Goal: Information Seeking & Learning: Compare options

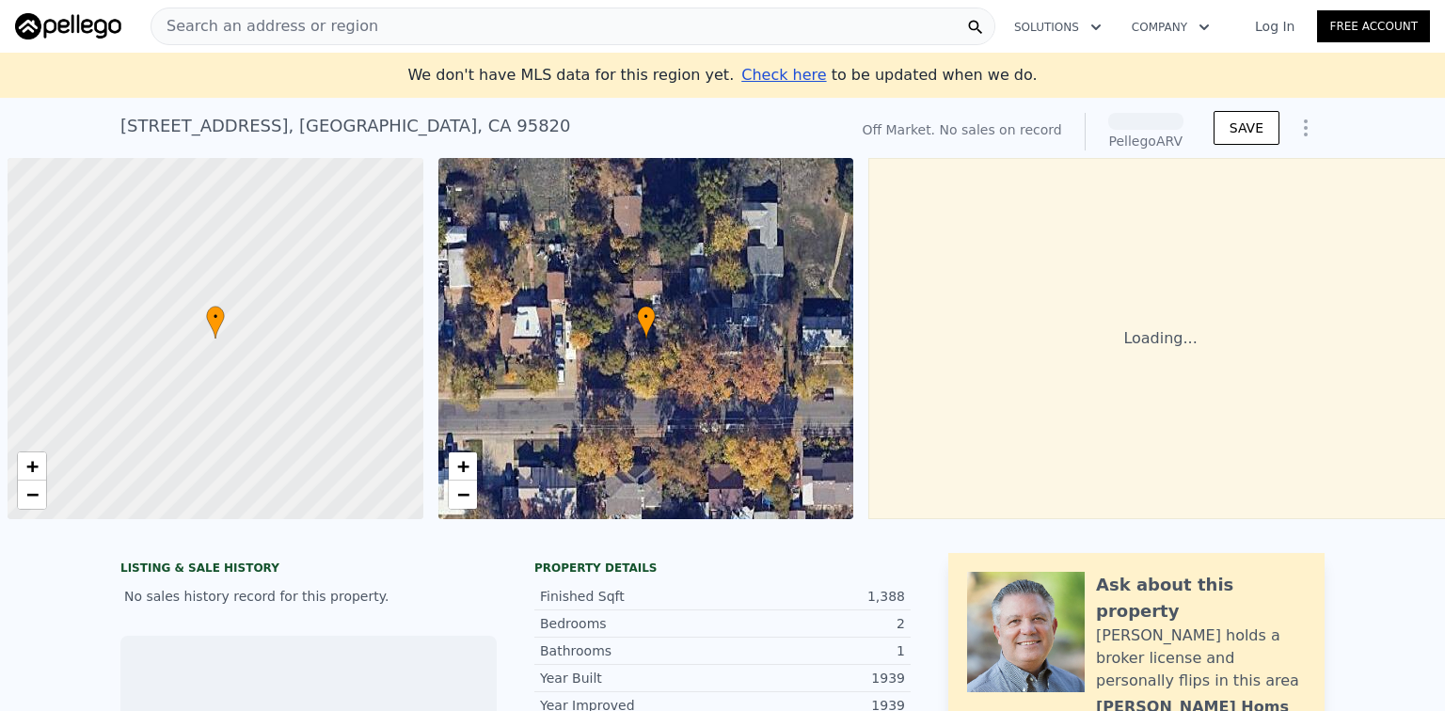
scroll to position [0, 8]
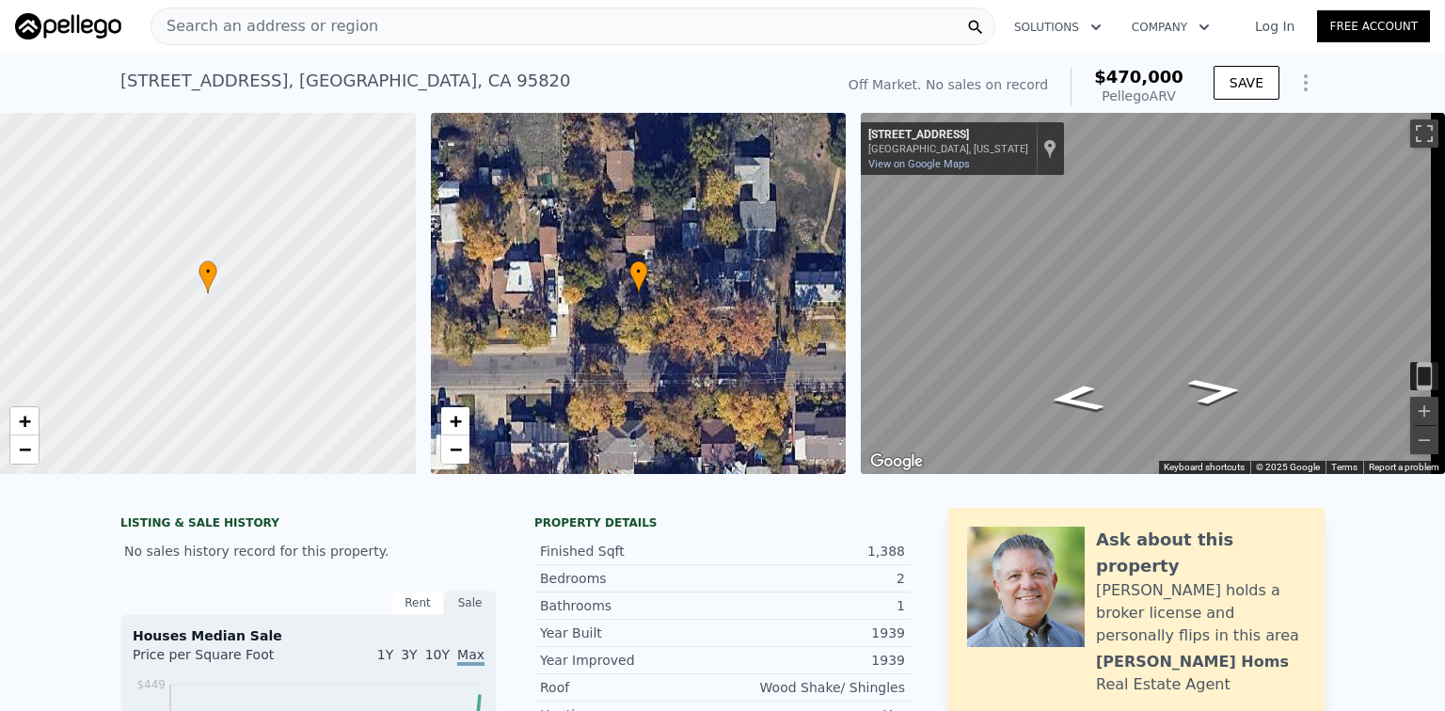
click at [1264, 24] on link "Log In" at bounding box center [1274, 26] width 85 height 19
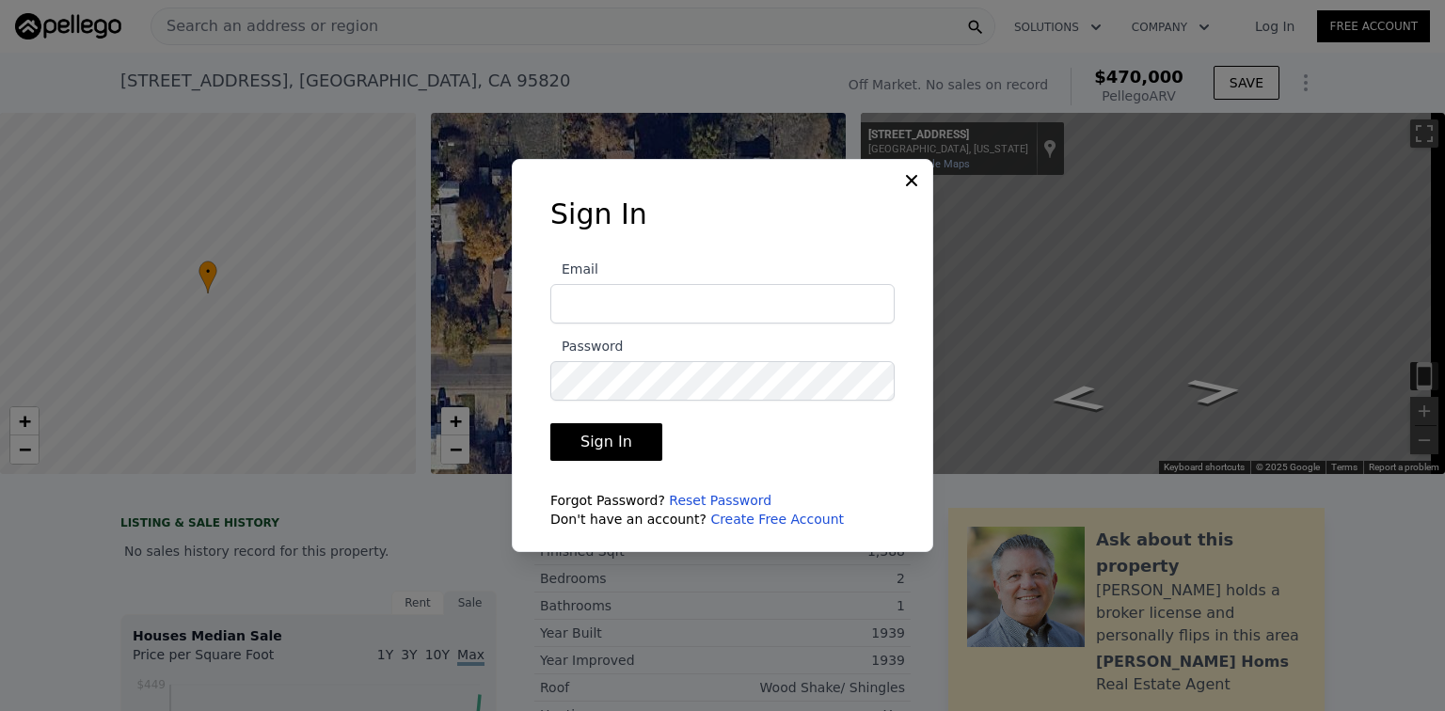
drag, startPoint x: 613, startPoint y: 309, endPoint x: 599, endPoint y: 307, distance: 14.4
click at [608, 308] on input "Email" at bounding box center [722, 304] width 344 height 40
type input "[EMAIL_ADDRESS][DOMAIN_NAME]"
click at [550, 423] on button "Sign In" at bounding box center [606, 442] width 112 height 38
click at [622, 449] on button "Sign In" at bounding box center [606, 442] width 112 height 38
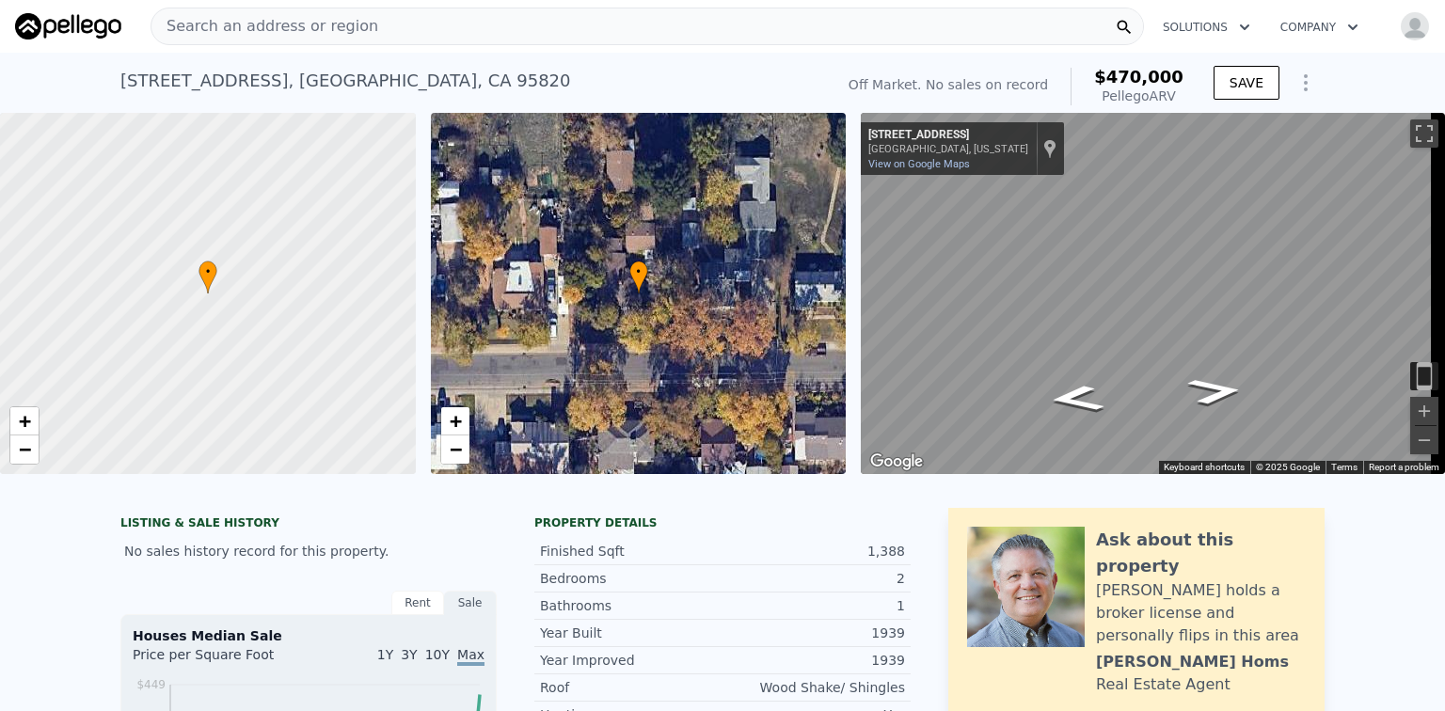
click at [1343, 24] on icon "button" at bounding box center [1352, 27] width 19 height 23
click at [1235, 24] on icon "button" at bounding box center [1244, 27] width 19 height 23
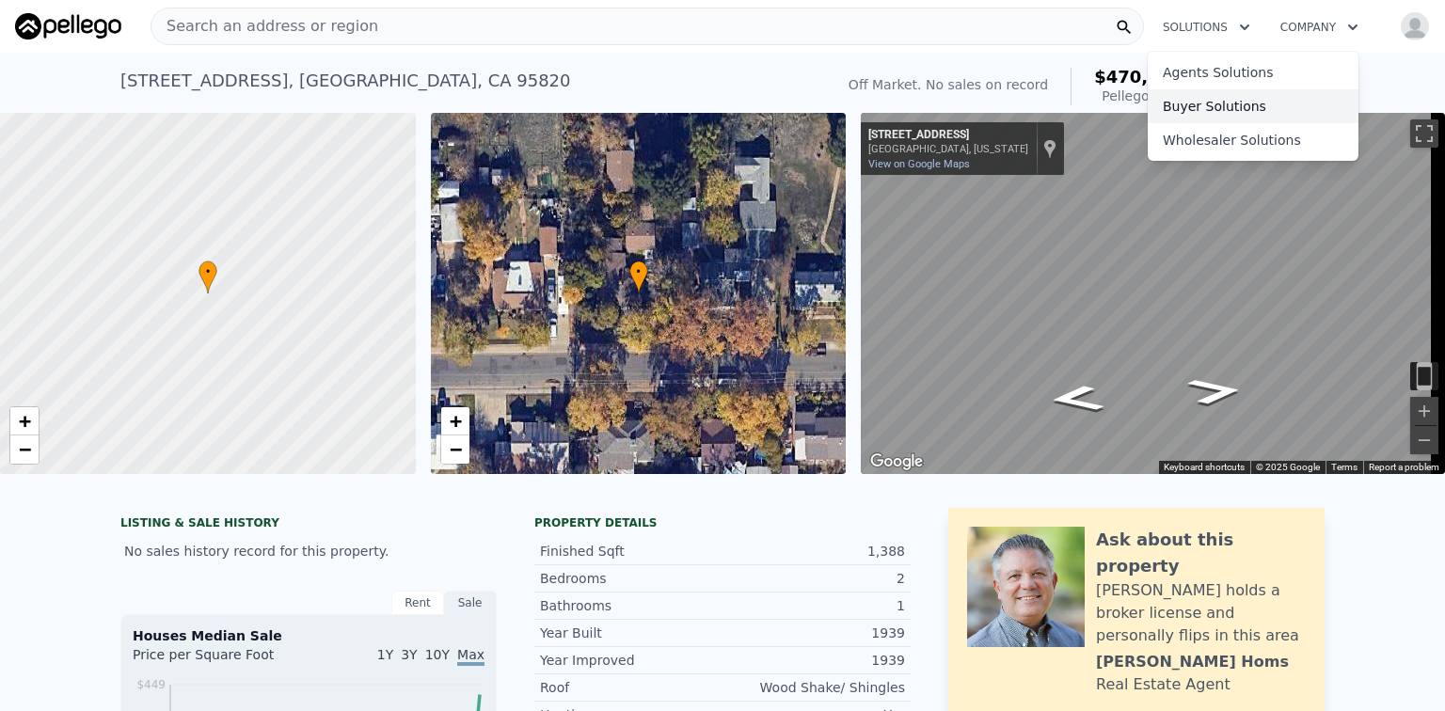
click at [1210, 99] on link "Buyer Solutions" at bounding box center [1252, 106] width 211 height 34
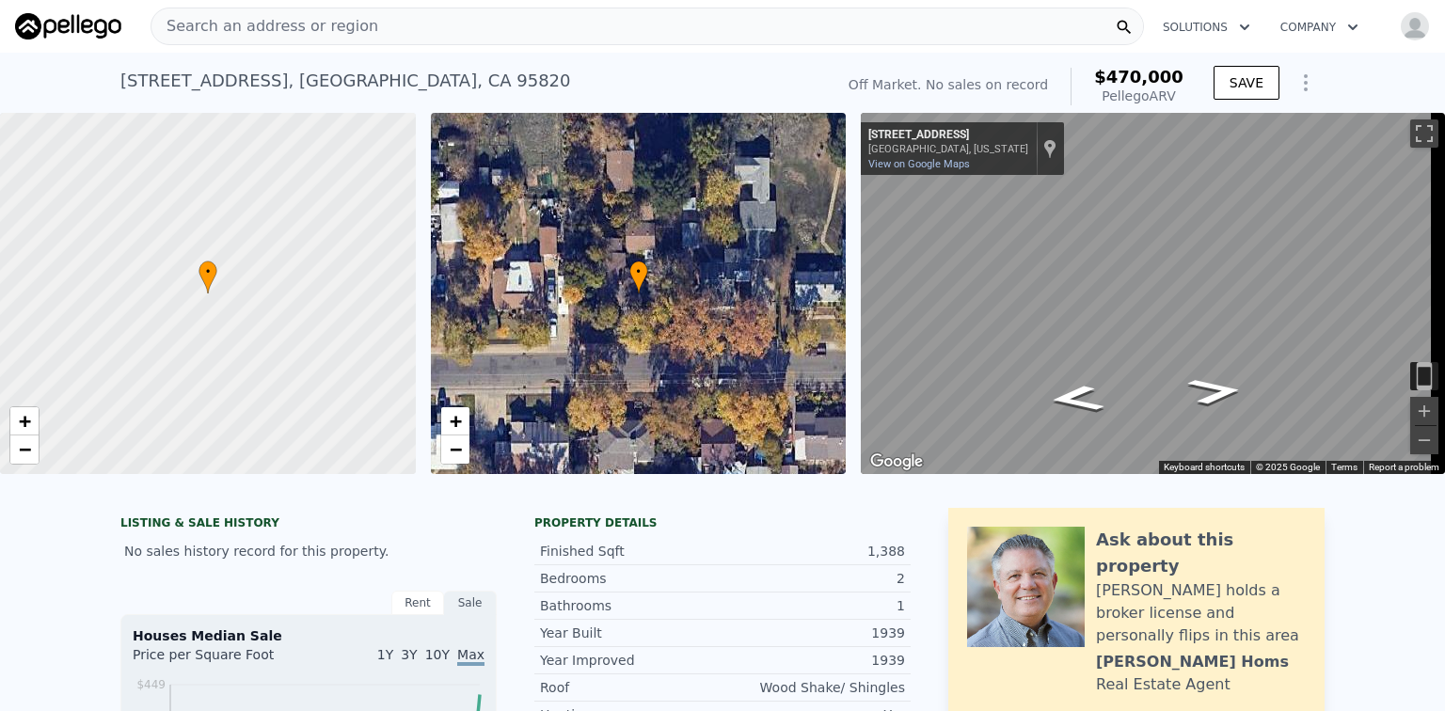
click at [1300, 83] on icon "Show Options" at bounding box center [1305, 82] width 23 height 23
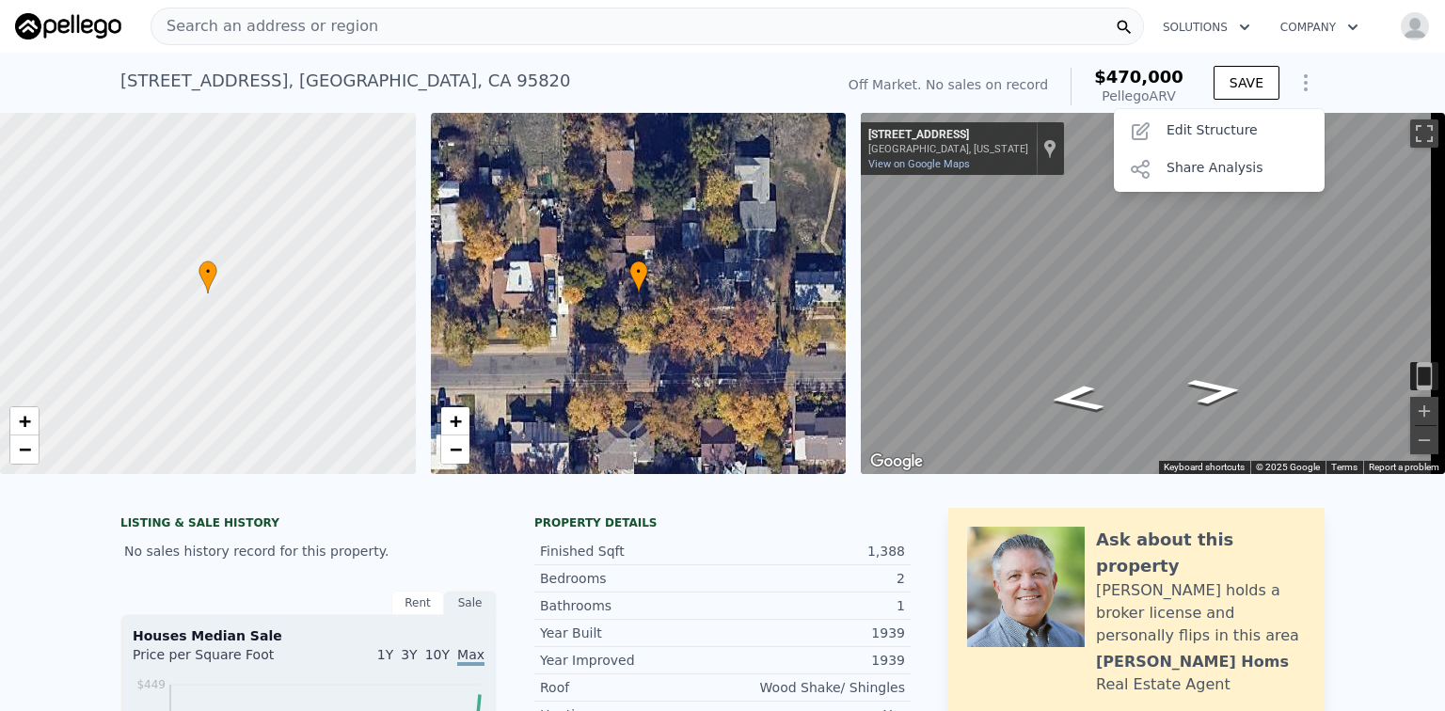
click at [1301, 83] on icon "Show Options" at bounding box center [1305, 82] width 23 height 23
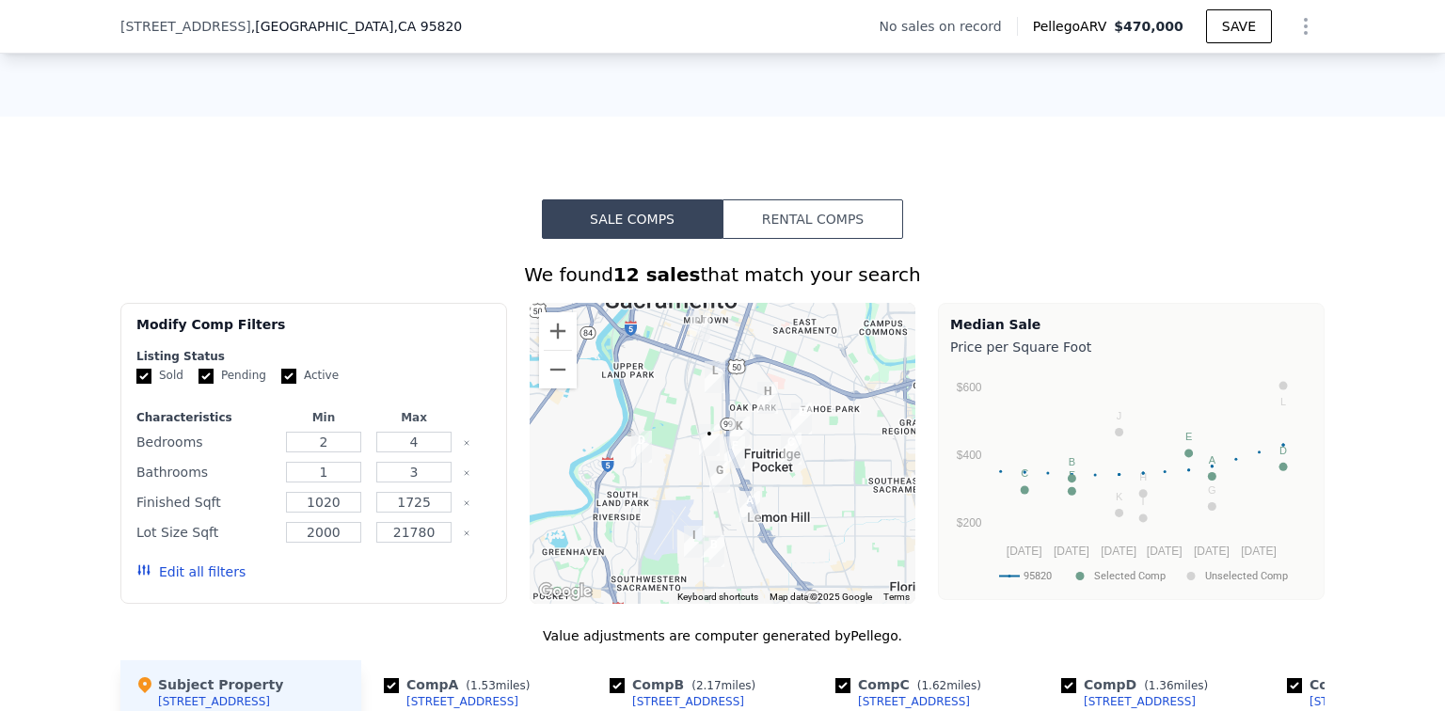
scroll to position [1591, 0]
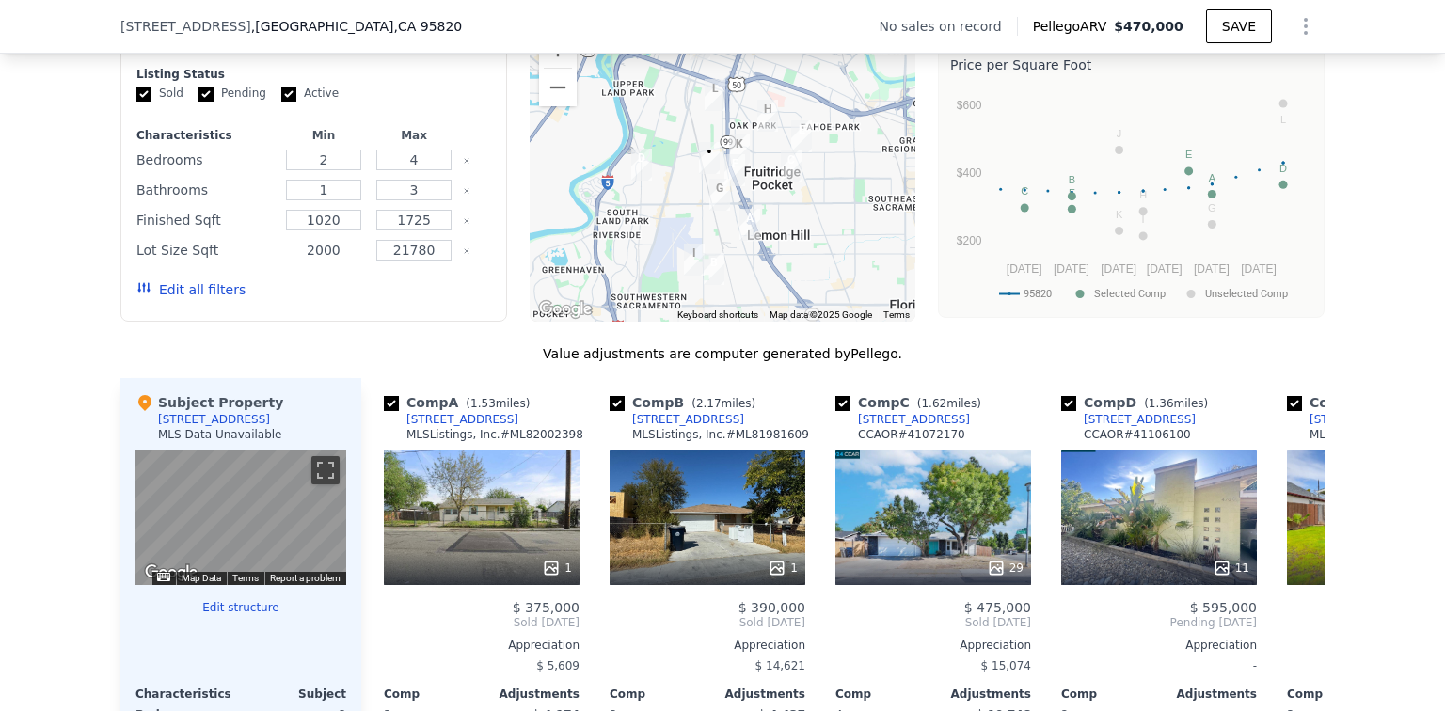
click at [316, 261] on input "2000" at bounding box center [323, 250] width 74 height 21
type input "20"
click at [167, 299] on button "Edit all filters" at bounding box center [190, 289] width 109 height 19
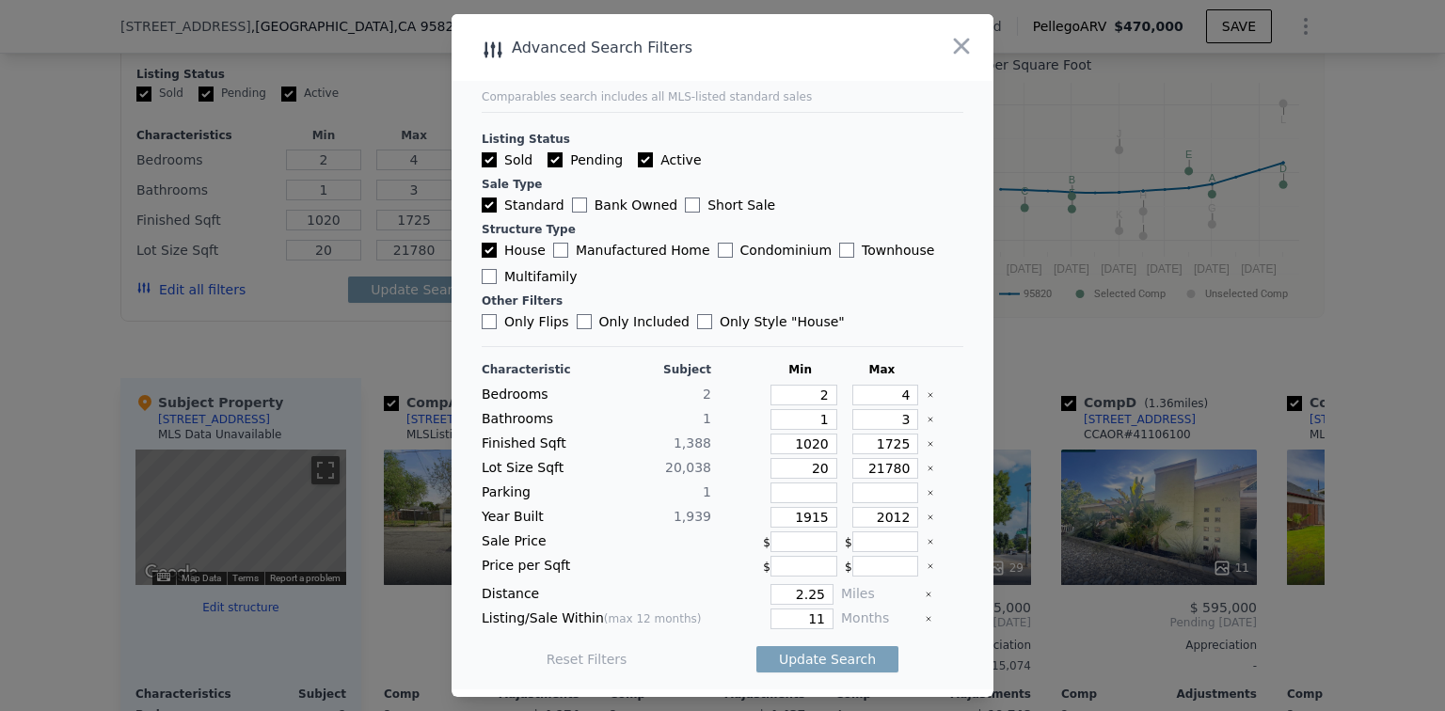
click at [638, 158] on input "Active" at bounding box center [645, 159] width 15 height 15
checkbox input "false"
click at [551, 158] on input "Pending" at bounding box center [554, 159] width 15 height 15
checkbox input "false"
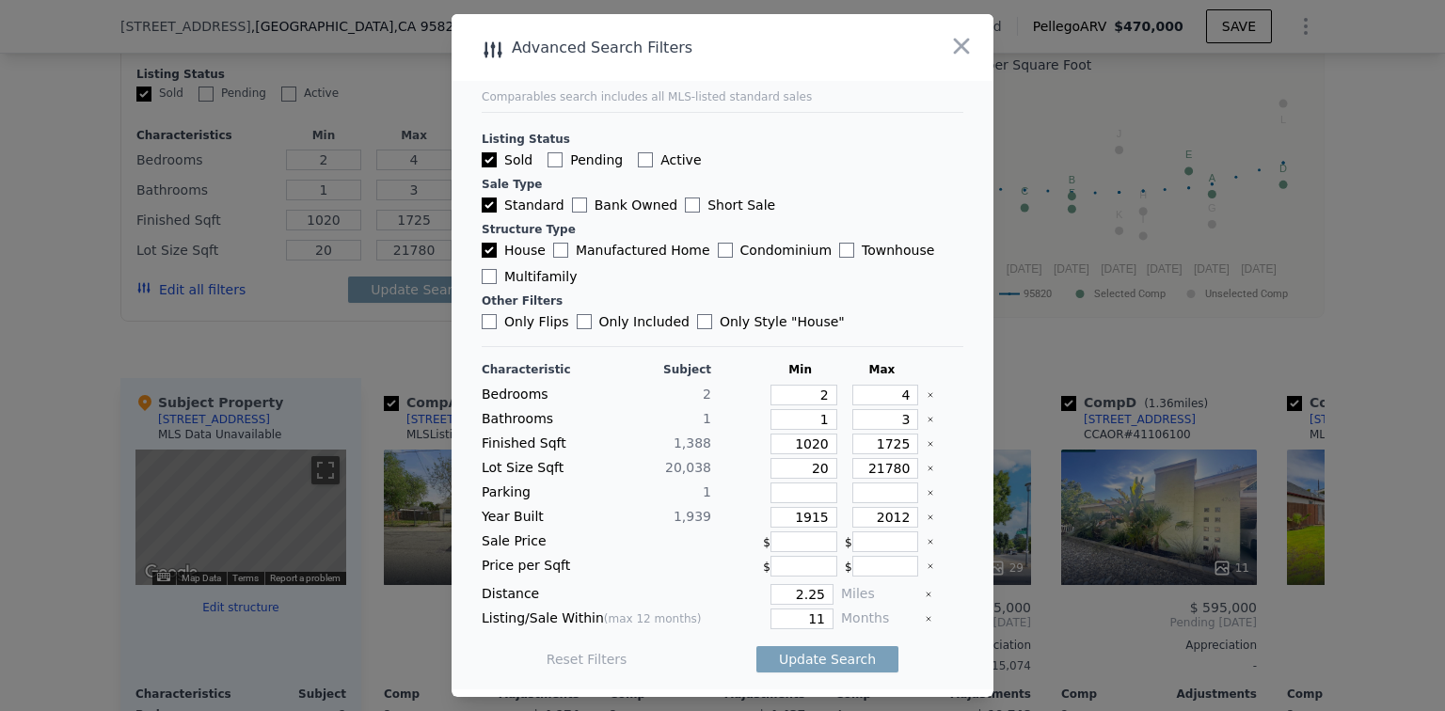
checkbox input "false"
drag, startPoint x: 888, startPoint y: 400, endPoint x: 910, endPoint y: 392, distance: 23.8
click at [910, 392] on div "Bedrooms 2 2 4" at bounding box center [723, 395] width 482 height 21
type input "2"
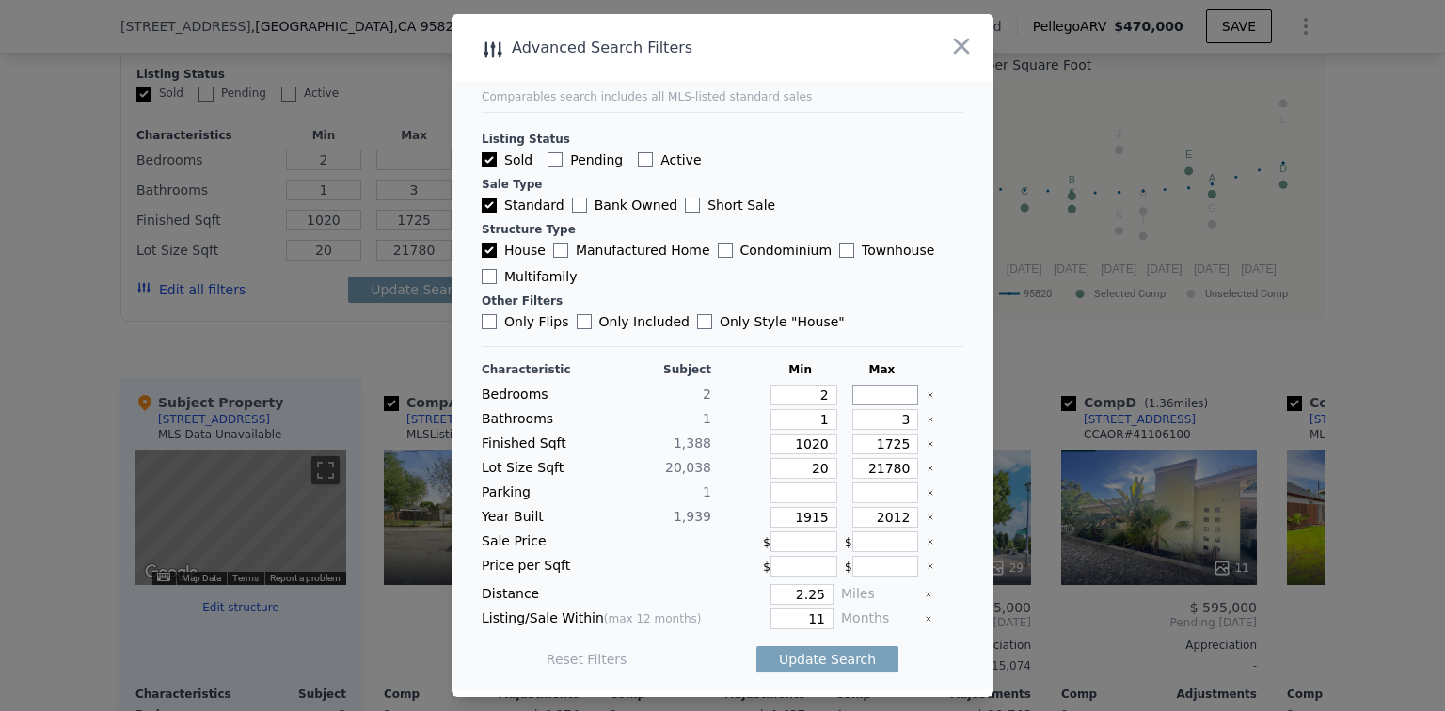
type input "4"
checkbox input "true"
type input "2000"
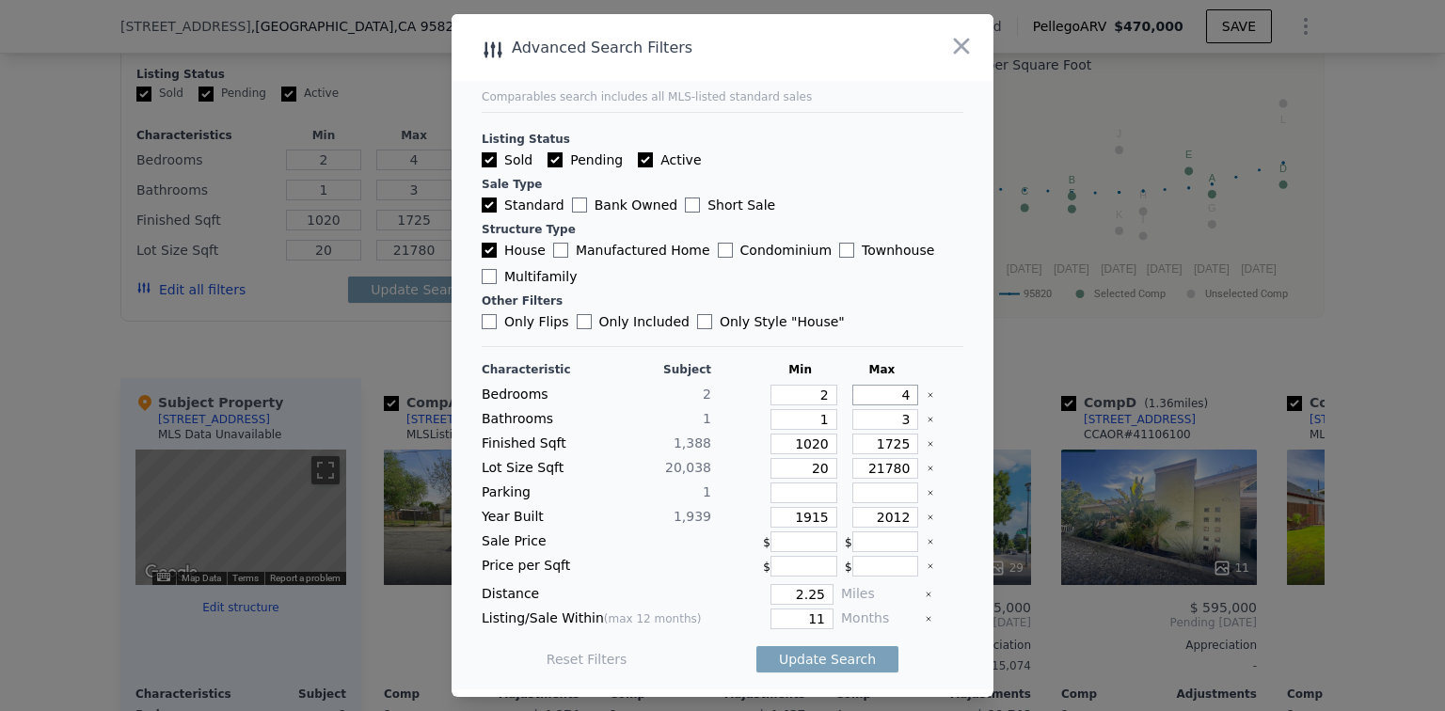
checkbox input "true"
type input "2000"
drag, startPoint x: 816, startPoint y: 448, endPoint x: 798, endPoint y: 443, distance: 19.4
click at [798, 443] on input "1020" at bounding box center [803, 444] width 67 height 21
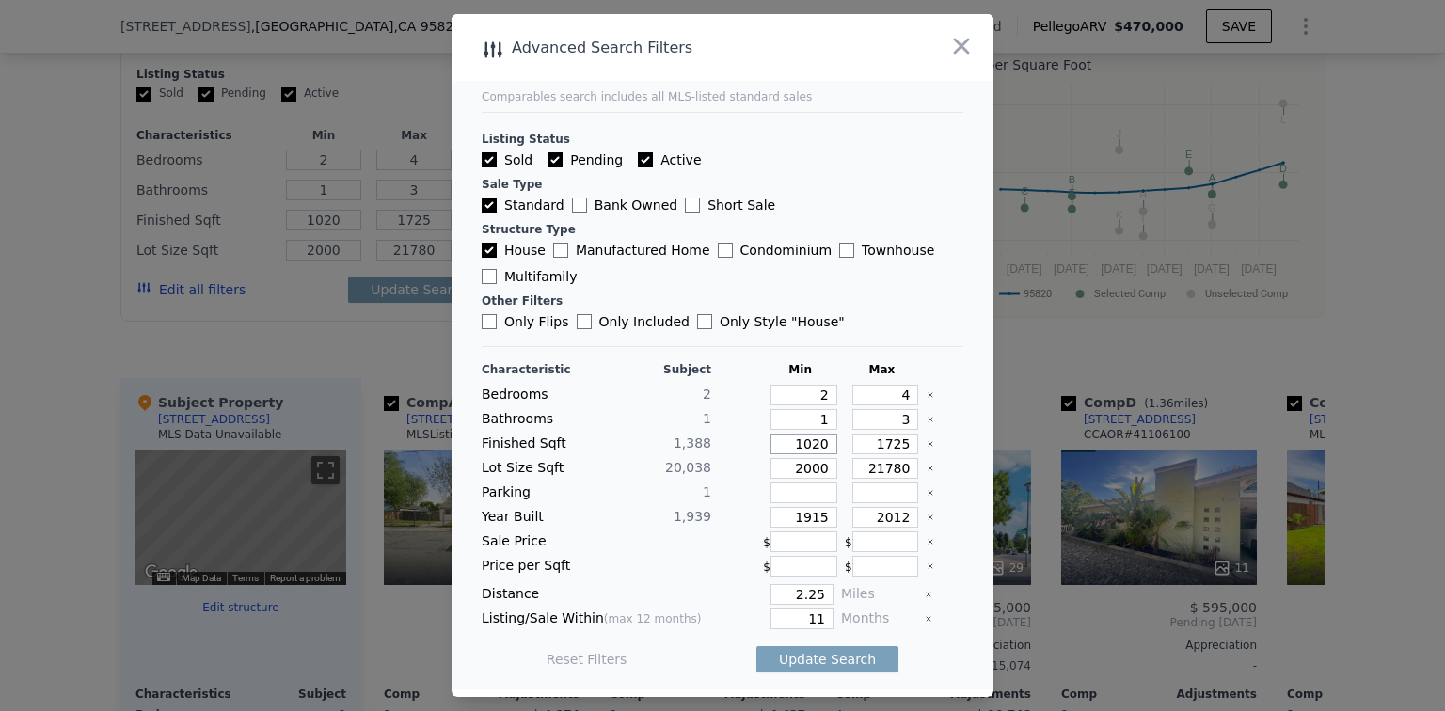
type input "10"
type input "105"
type input "1050"
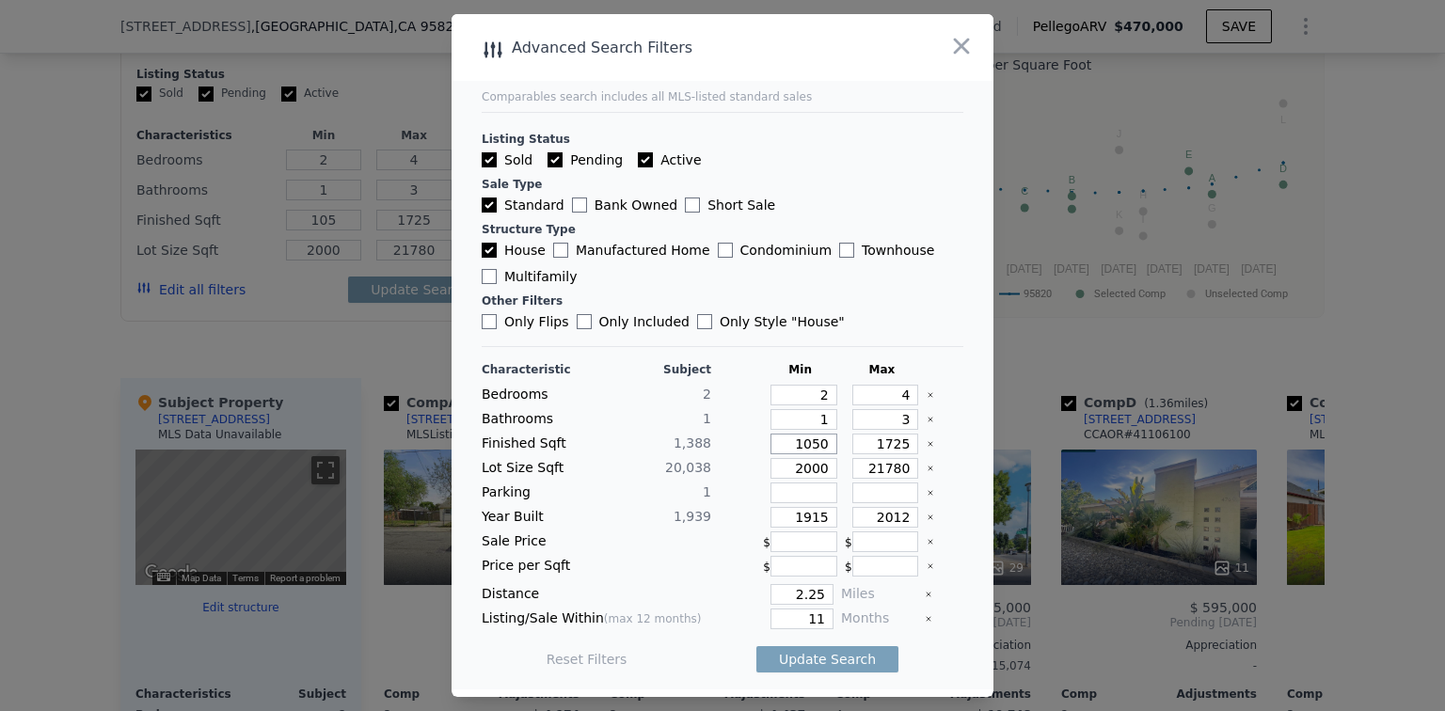
type input "1050"
drag, startPoint x: 875, startPoint y: 447, endPoint x: 894, endPoint y: 443, distance: 20.1
click at [894, 443] on input "1725" at bounding box center [885, 444] width 67 height 21
type input "17"
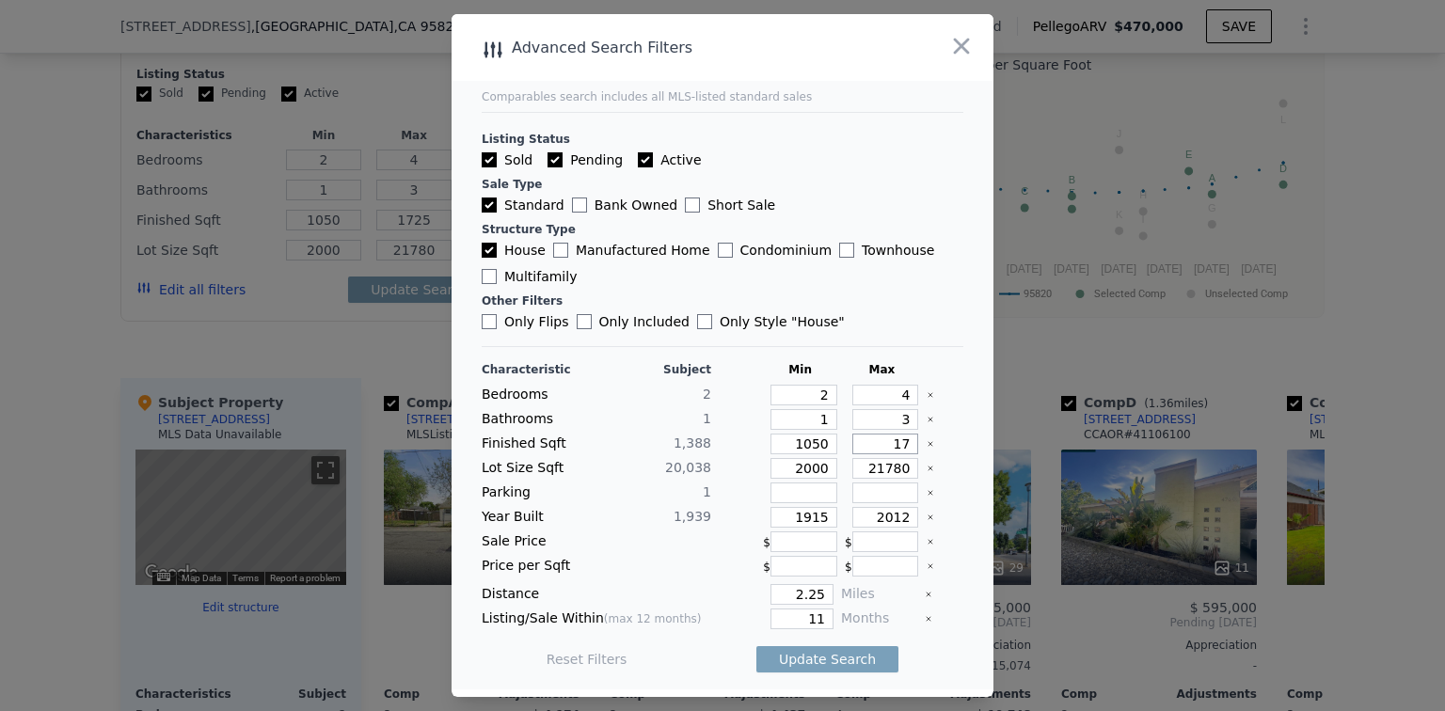
type input "17"
type input "170"
type input "1700"
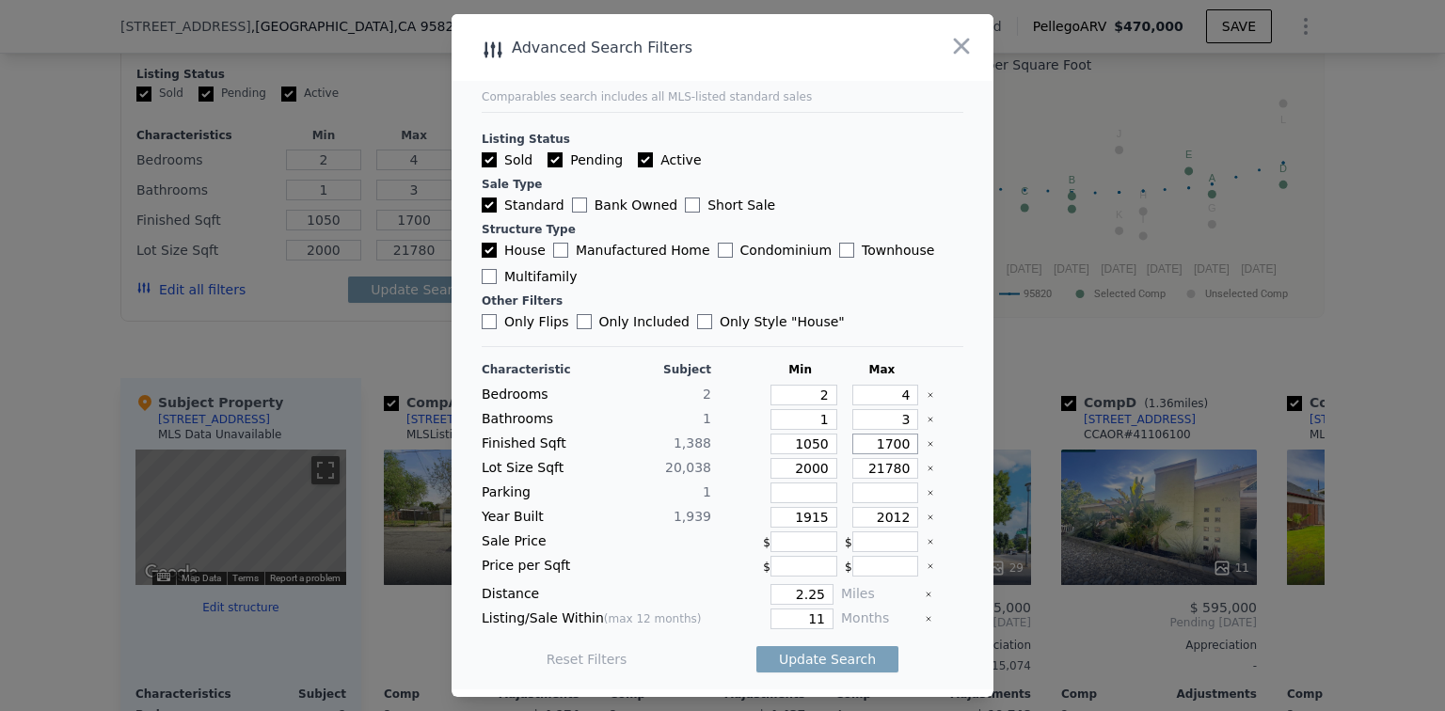
type input "1700"
click at [801, 472] on input "2000" at bounding box center [803, 468] width 67 height 21
type input "200"
type input "00"
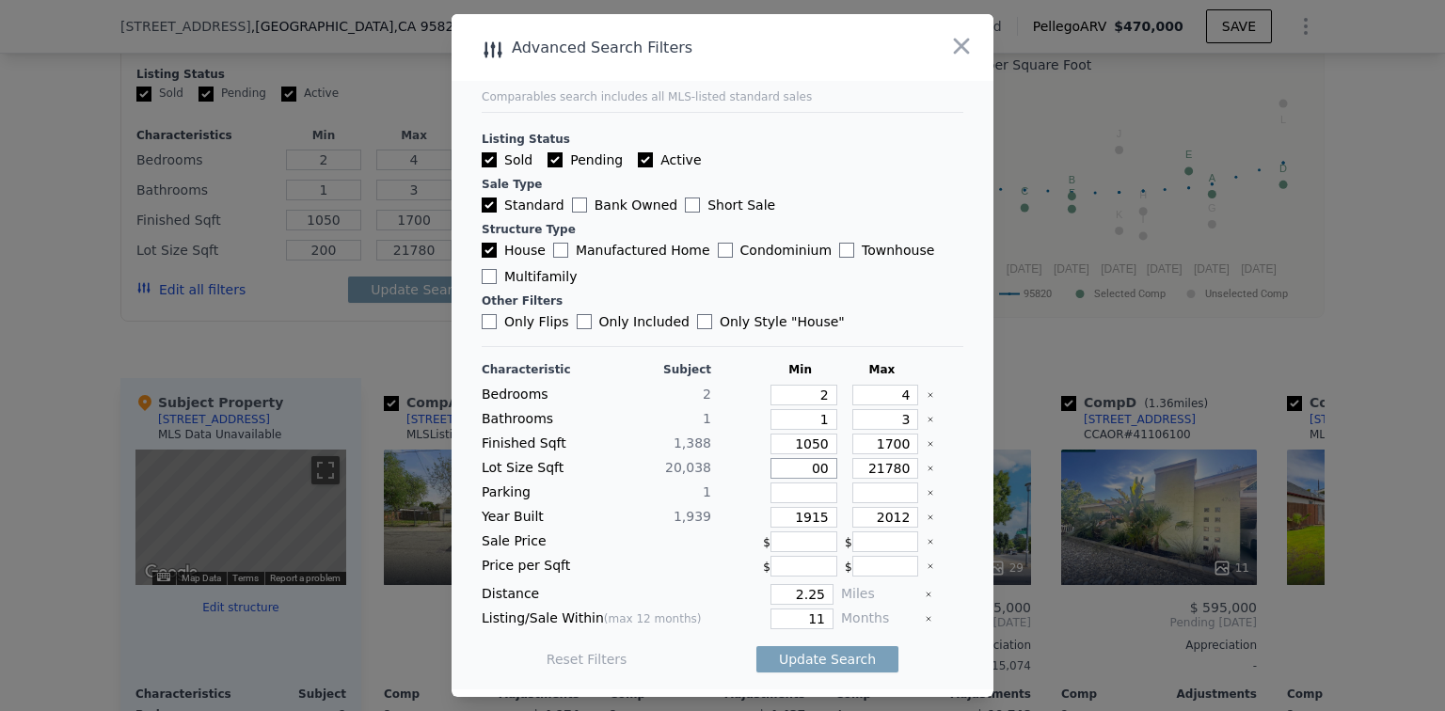
type input "0"
type input "01"
type input "1"
type input "15"
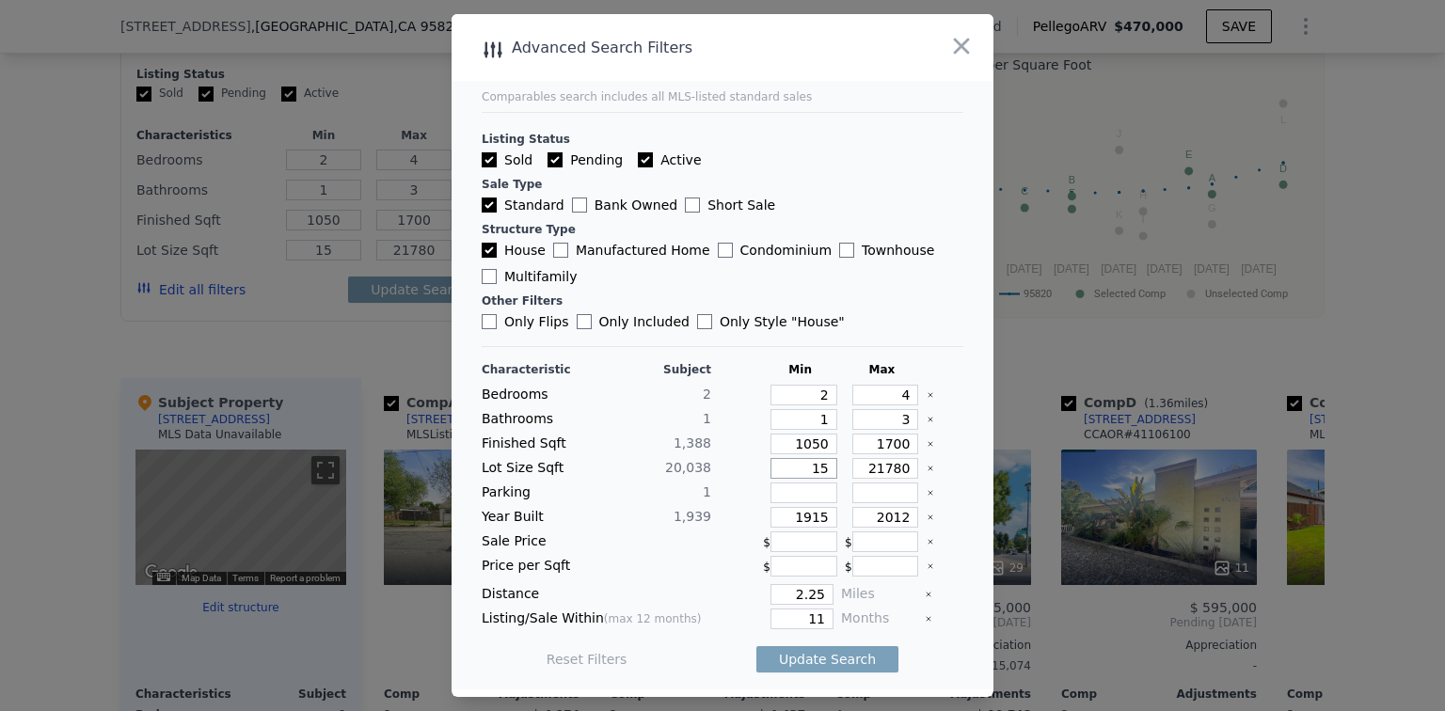
type input "150"
type input "1500"
click at [803, 473] on input "1500" at bounding box center [803, 468] width 67 height 21
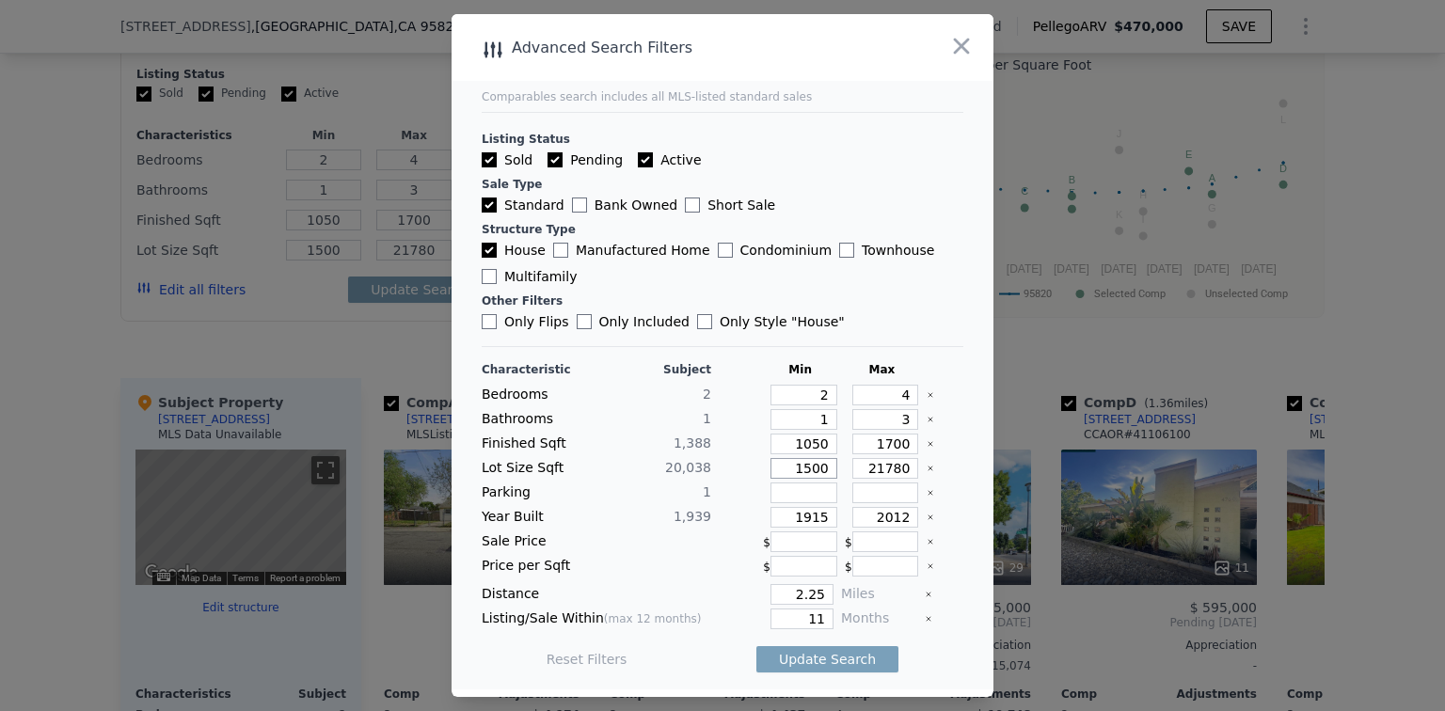
type input "100"
type input "1000"
type input "10000"
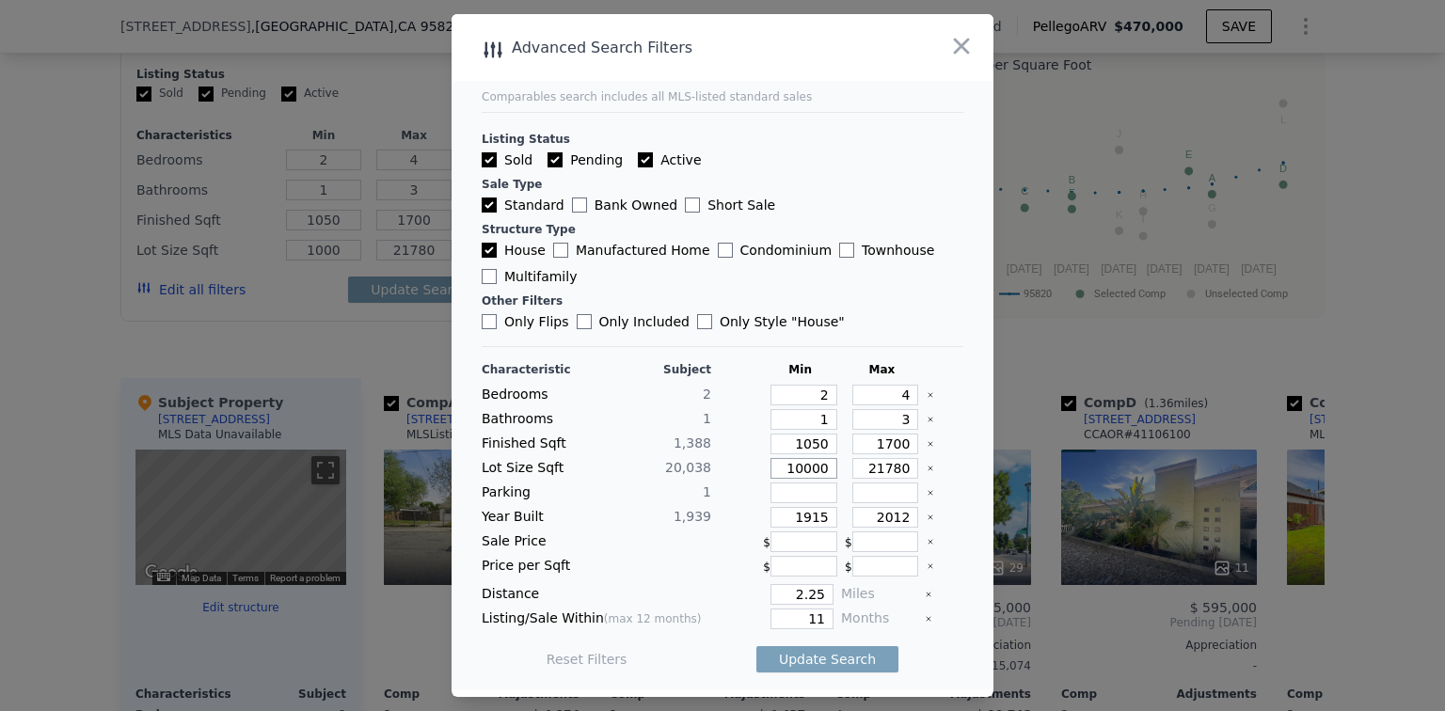
type input "10000"
drag, startPoint x: 869, startPoint y: 518, endPoint x: 927, endPoint y: 514, distance: 58.4
click at [927, 514] on div "Year Built 1,939 1915 2012" at bounding box center [723, 517] width 482 height 21
type input "1960"
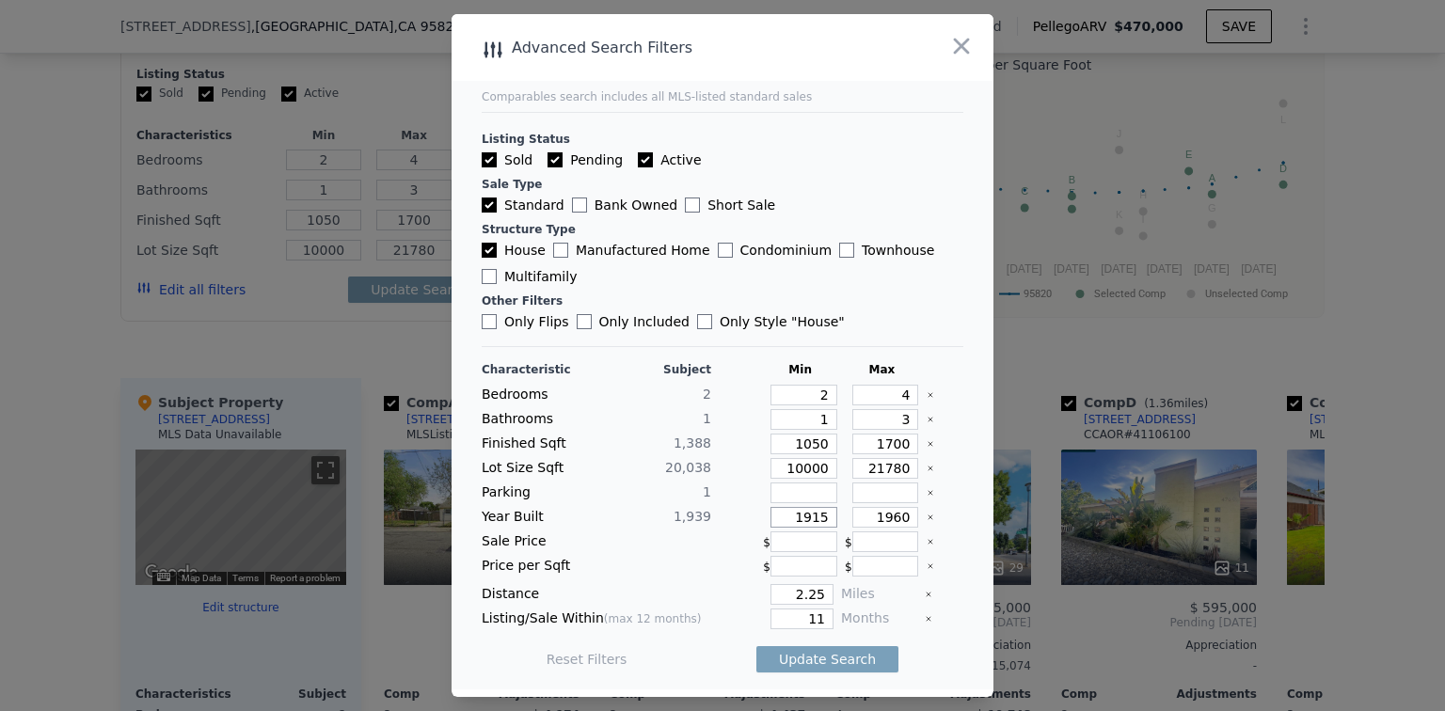
drag, startPoint x: 804, startPoint y: 516, endPoint x: 818, endPoint y: 515, distance: 14.1
click at [818, 515] on input "1915" at bounding box center [803, 517] width 67 height 21
click at [776, 514] on input "1915" at bounding box center [803, 517] width 67 height 21
drag, startPoint x: 787, startPoint y: 596, endPoint x: 826, endPoint y: 594, distance: 38.6
click at [825, 593] on div "Distance 2.25 Miles" at bounding box center [723, 594] width 482 height 21
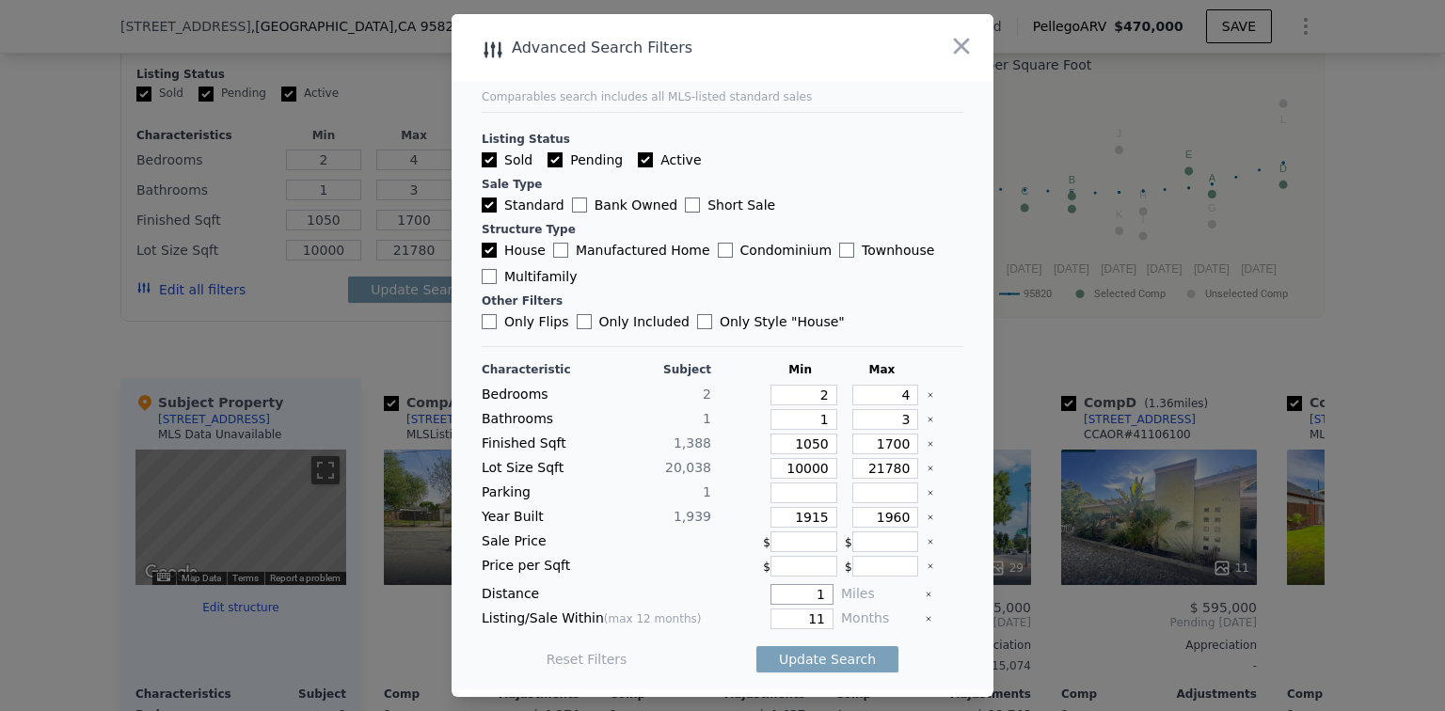
type input "1"
drag, startPoint x: 801, startPoint y: 618, endPoint x: 825, endPoint y: 616, distance: 23.6
click at [825, 616] on div "Listing/Sale Within (max 12 months) 11 Months" at bounding box center [723, 619] width 482 height 21
type input "6"
click at [952, 266] on main "Comparables search includes all MLS-listed standard sales Listing Status Sold P…" at bounding box center [722, 351] width 542 height 675
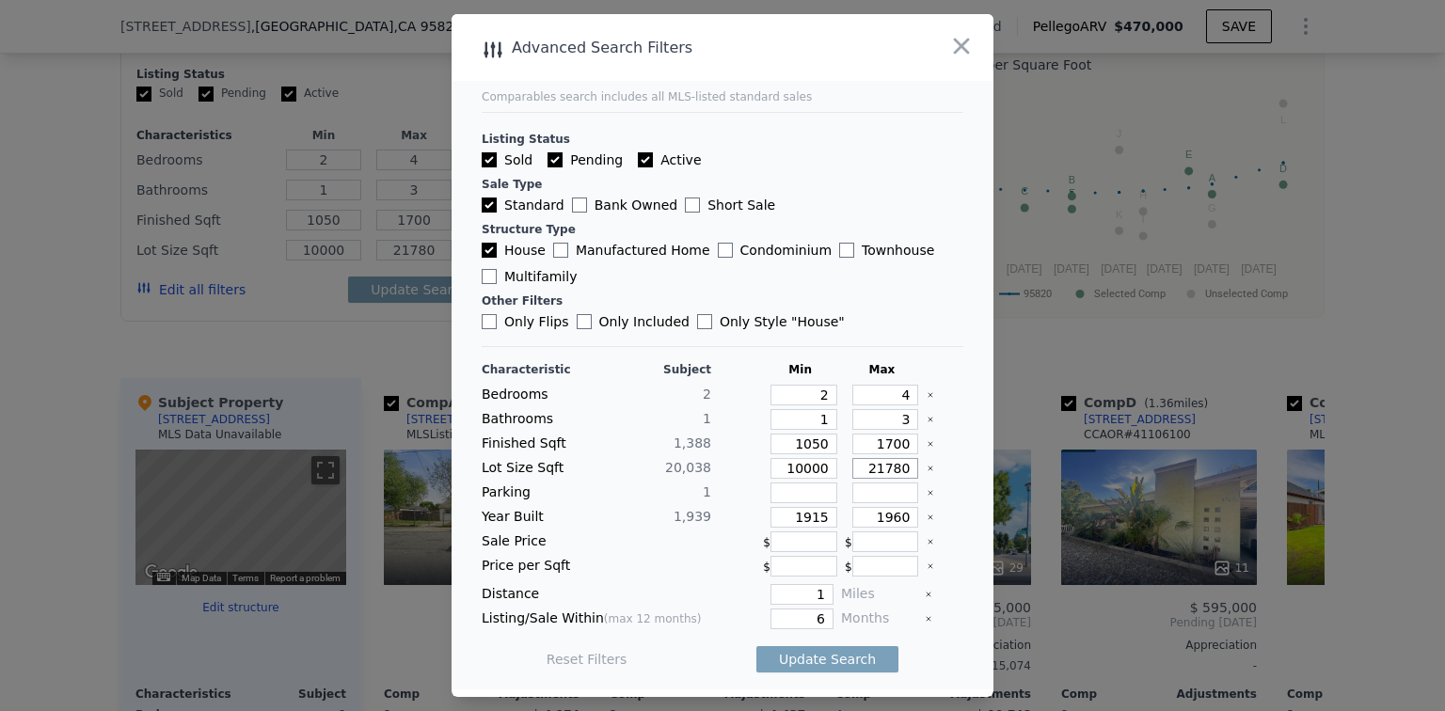
drag, startPoint x: 871, startPoint y: 467, endPoint x: 906, endPoint y: 465, distance: 34.9
click at [905, 465] on div "21780" at bounding box center [882, 468] width 74 height 21
type input "22"
type input "220"
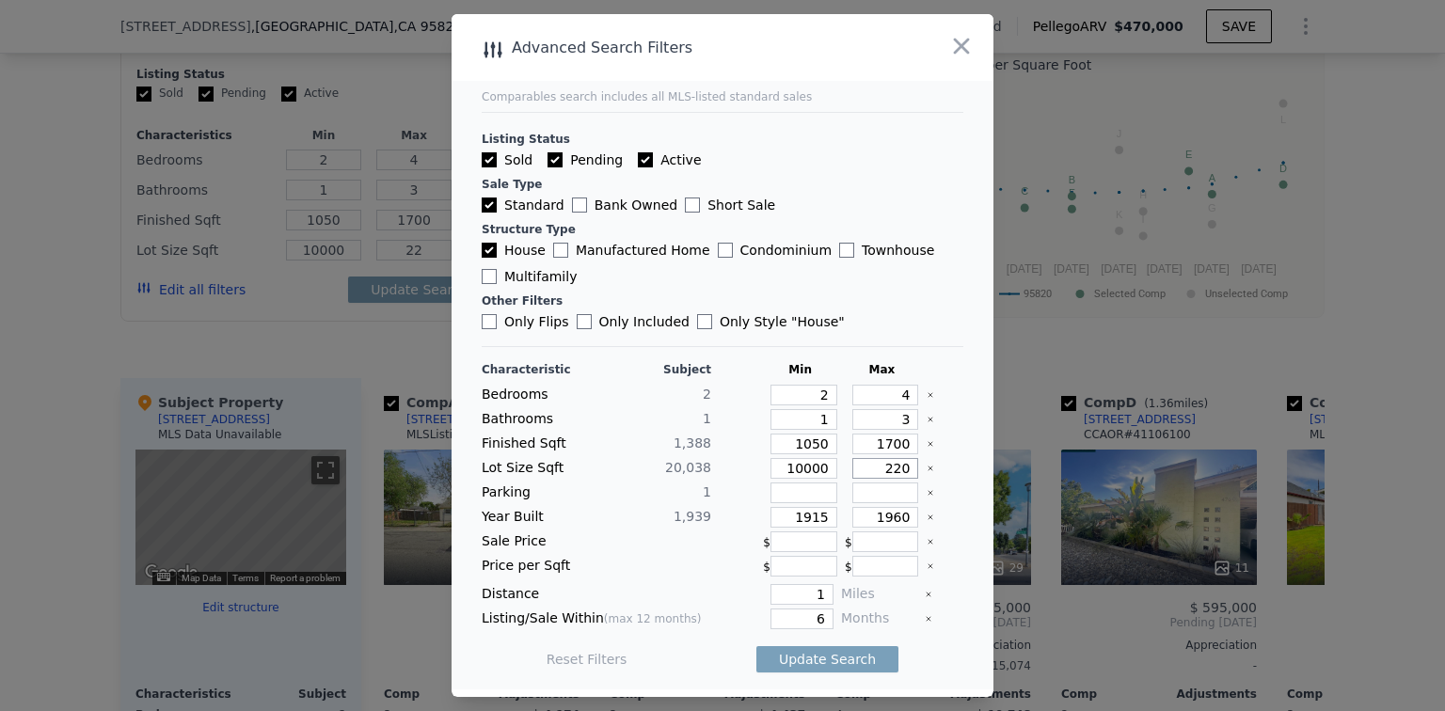
type input "220"
type input "2200"
type input "22000"
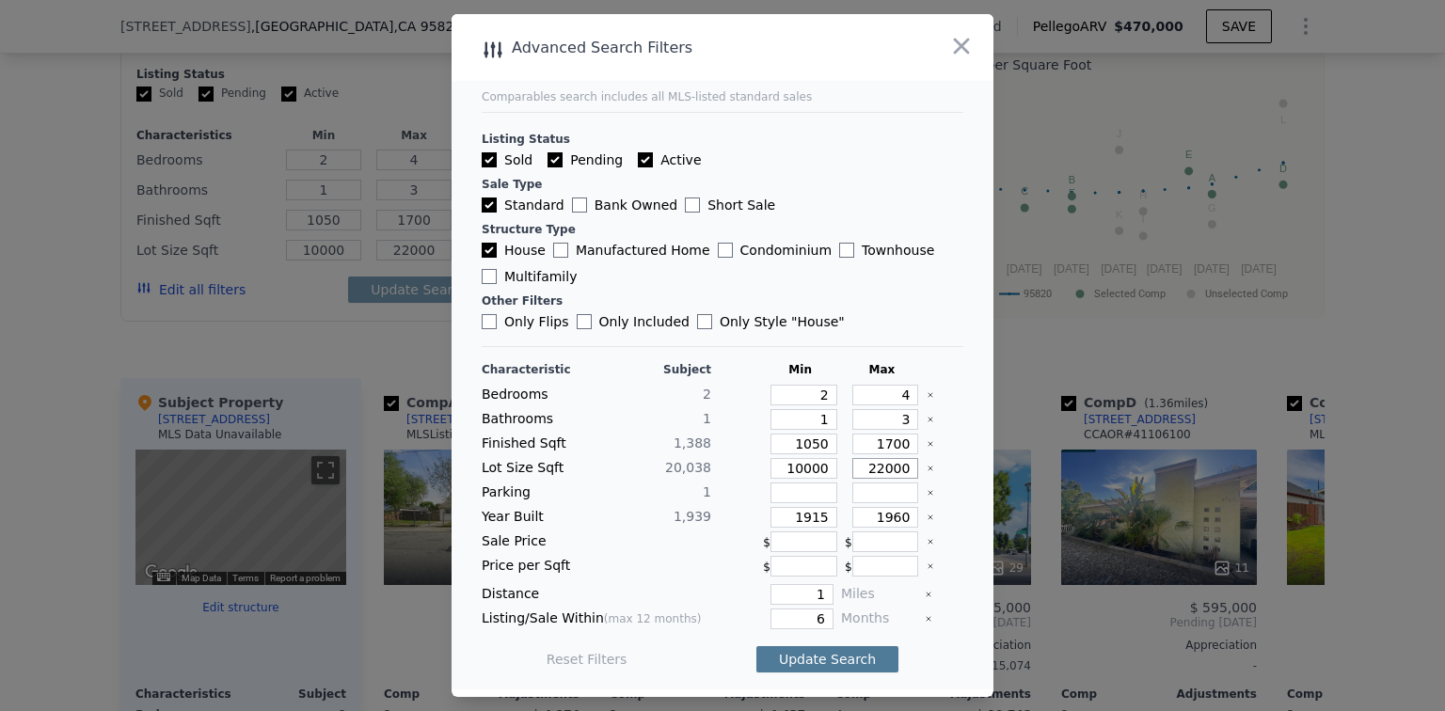
type input "22000"
drag, startPoint x: 815, startPoint y: 656, endPoint x: 559, endPoint y: 517, distance: 291.6
click at [576, 535] on div "Characteristic Subject Min Max Bedrooms 2 2 4 Bathrooms 1 1 3 Finished Sqft 1,3…" at bounding box center [723, 524] width 482 height 324
click at [487, 320] on input "Only Flips" at bounding box center [489, 321] width 15 height 15
click at [811, 658] on button "Update Search" at bounding box center [827, 659] width 142 height 26
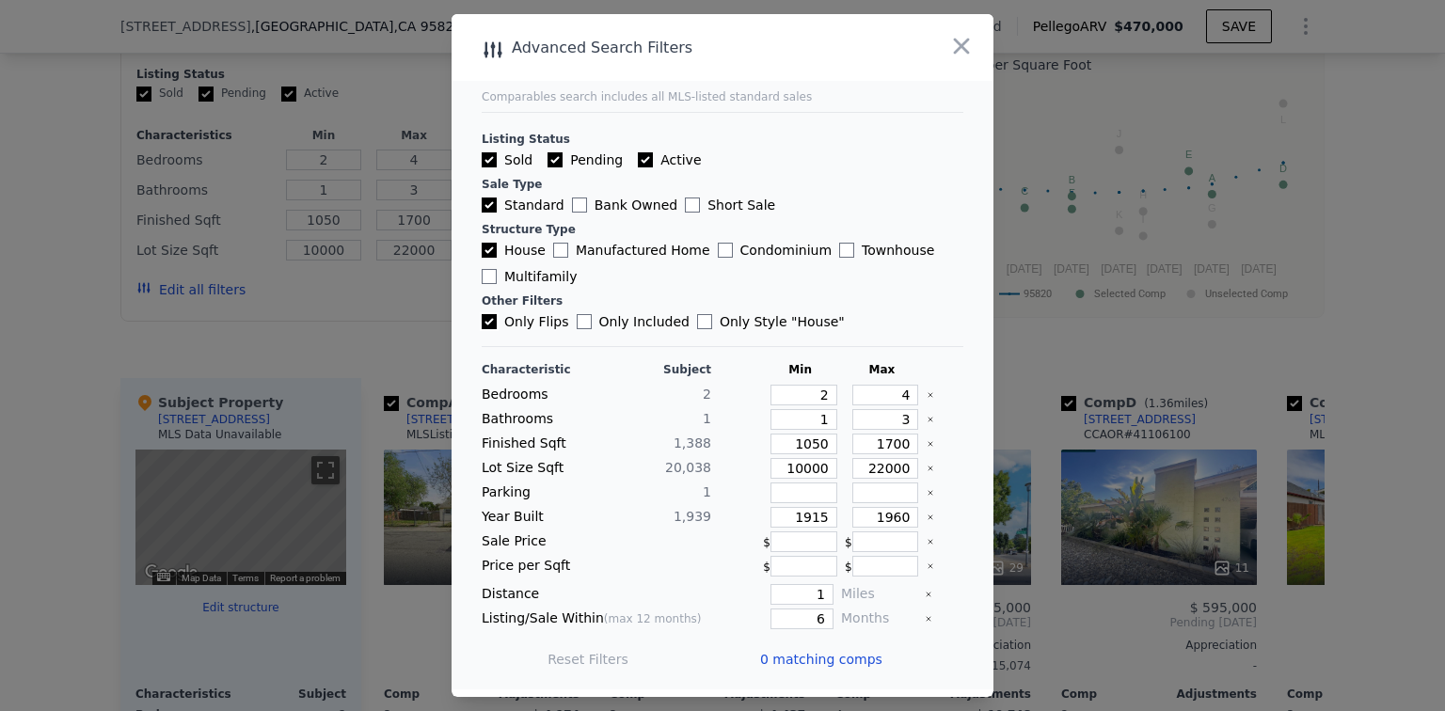
click at [483, 320] on input "Only Flips" at bounding box center [489, 321] width 15 height 15
checkbox input "false"
click at [821, 655] on button "Update Search" at bounding box center [827, 659] width 142 height 26
click at [640, 159] on input "Active" at bounding box center [645, 159] width 15 height 15
checkbox input "false"
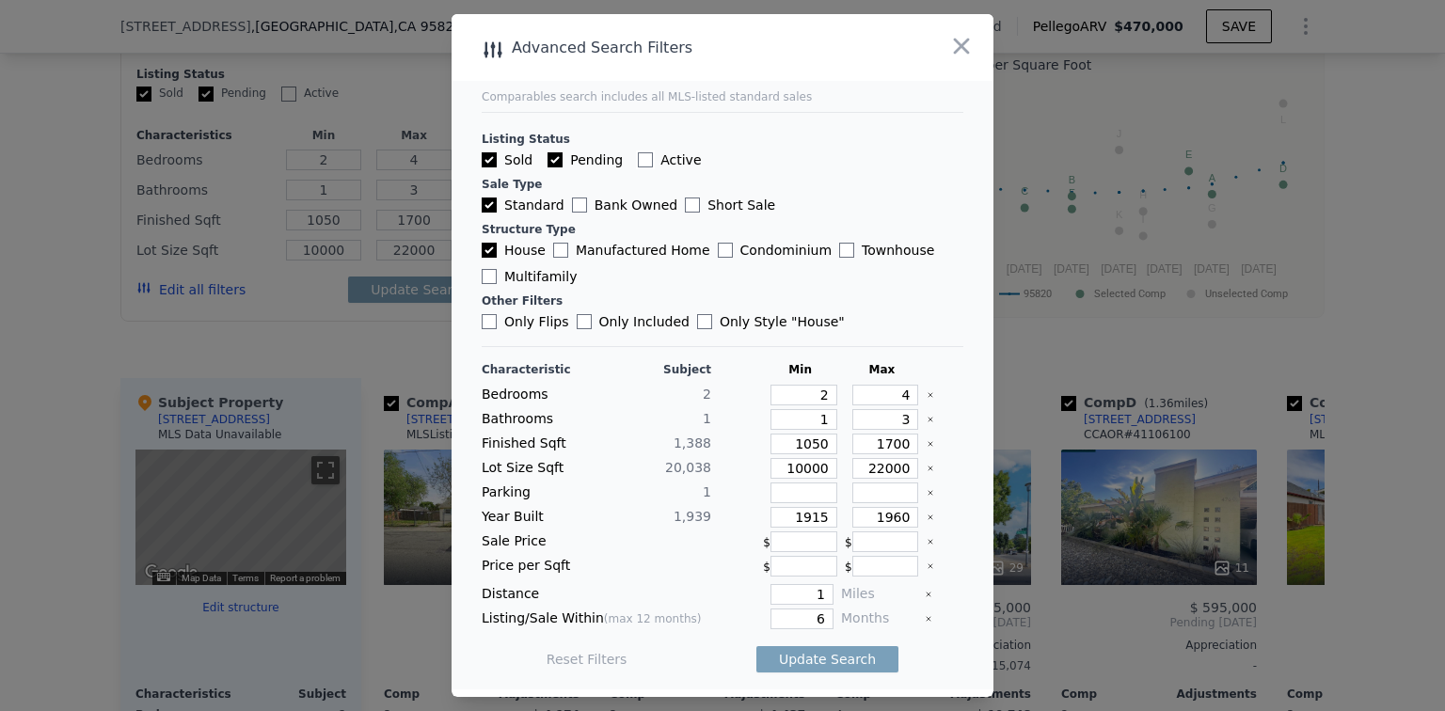
checkbox input "false"
click at [553, 157] on input "Pending" at bounding box center [554, 159] width 15 height 15
checkbox input "false"
click at [818, 660] on button "Update Search" at bounding box center [827, 659] width 142 height 26
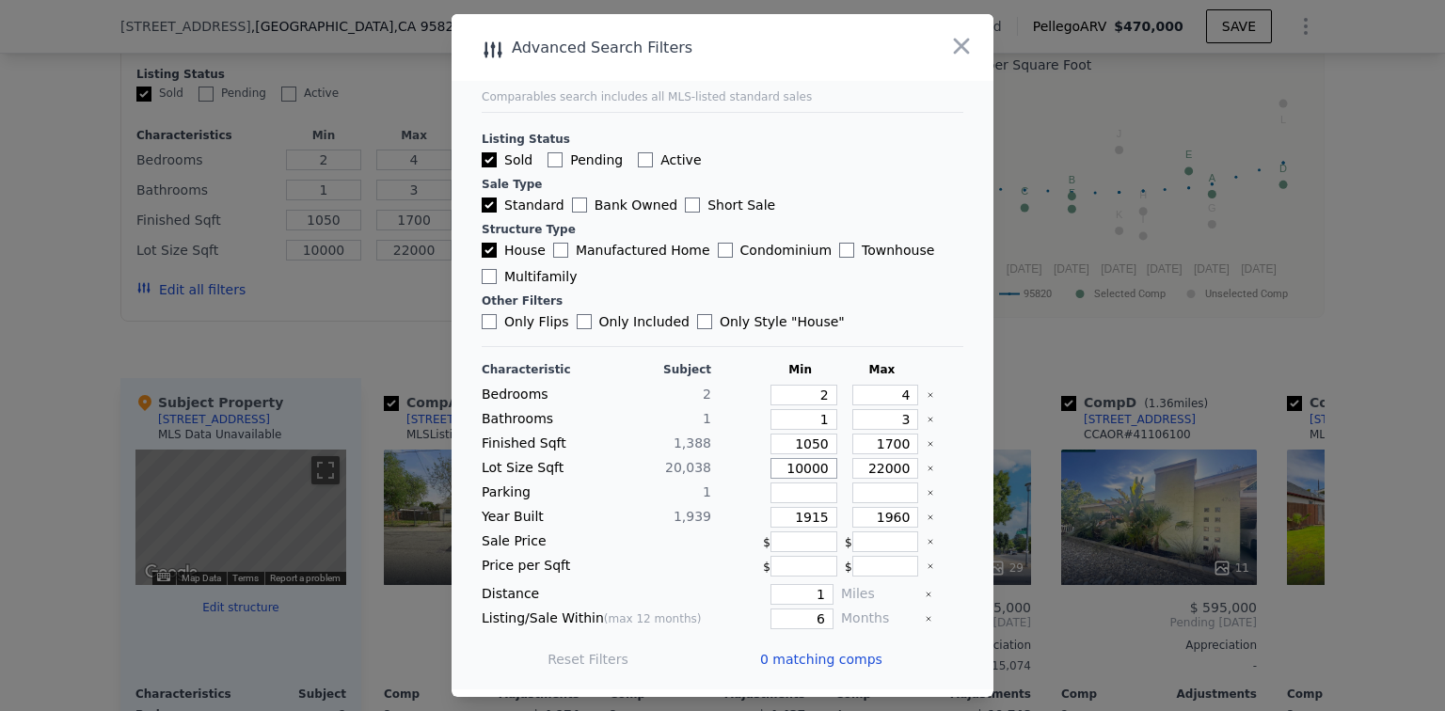
drag, startPoint x: 783, startPoint y: 466, endPoint x: 818, endPoint y: 466, distance: 35.7
click at [818, 466] on input "10000" at bounding box center [803, 468] width 67 height 21
drag, startPoint x: 861, startPoint y: 470, endPoint x: 969, endPoint y: 466, distance: 108.3
click at [969, 466] on main "Comparables search includes all MLS-listed standard sales Listing Status Sold P…" at bounding box center [722, 351] width 542 height 675
type input "2"
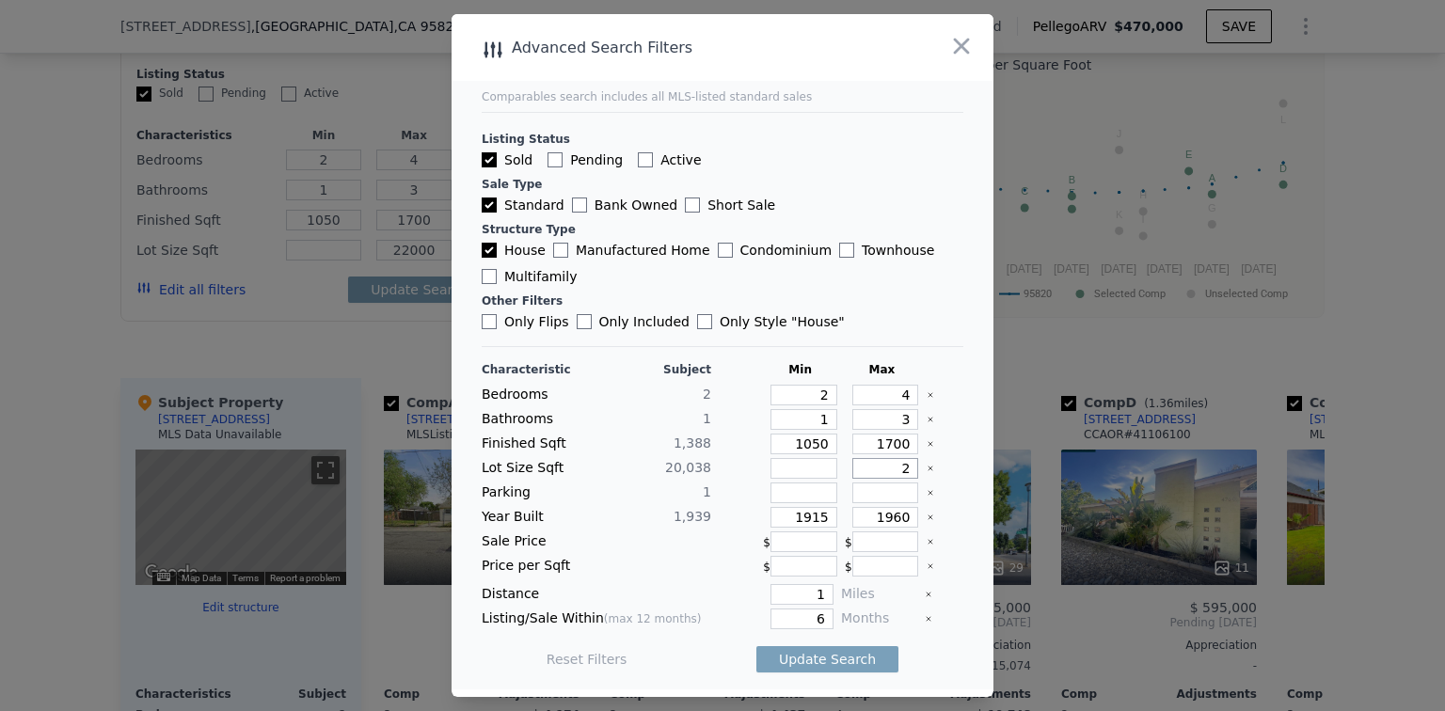
type input "2"
type input "25"
type input "250"
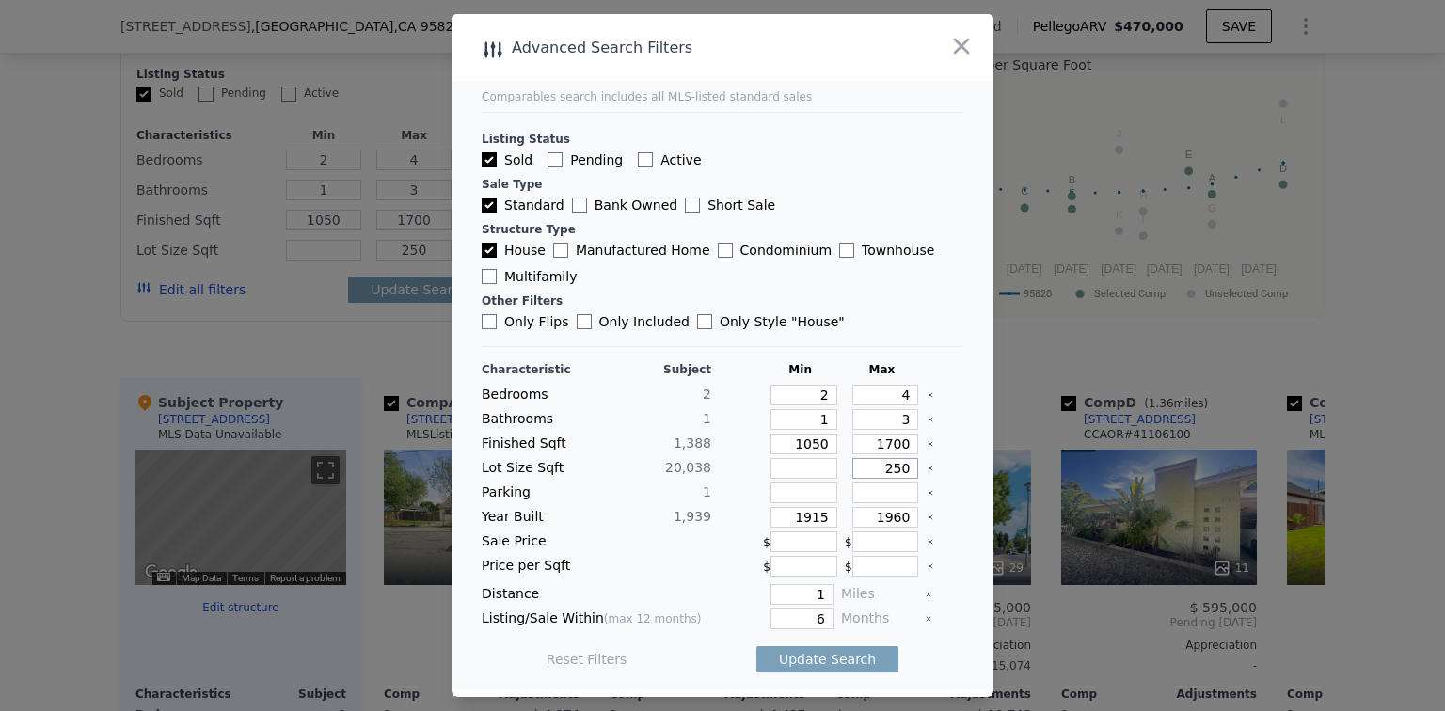
type input "2500"
type input "25000"
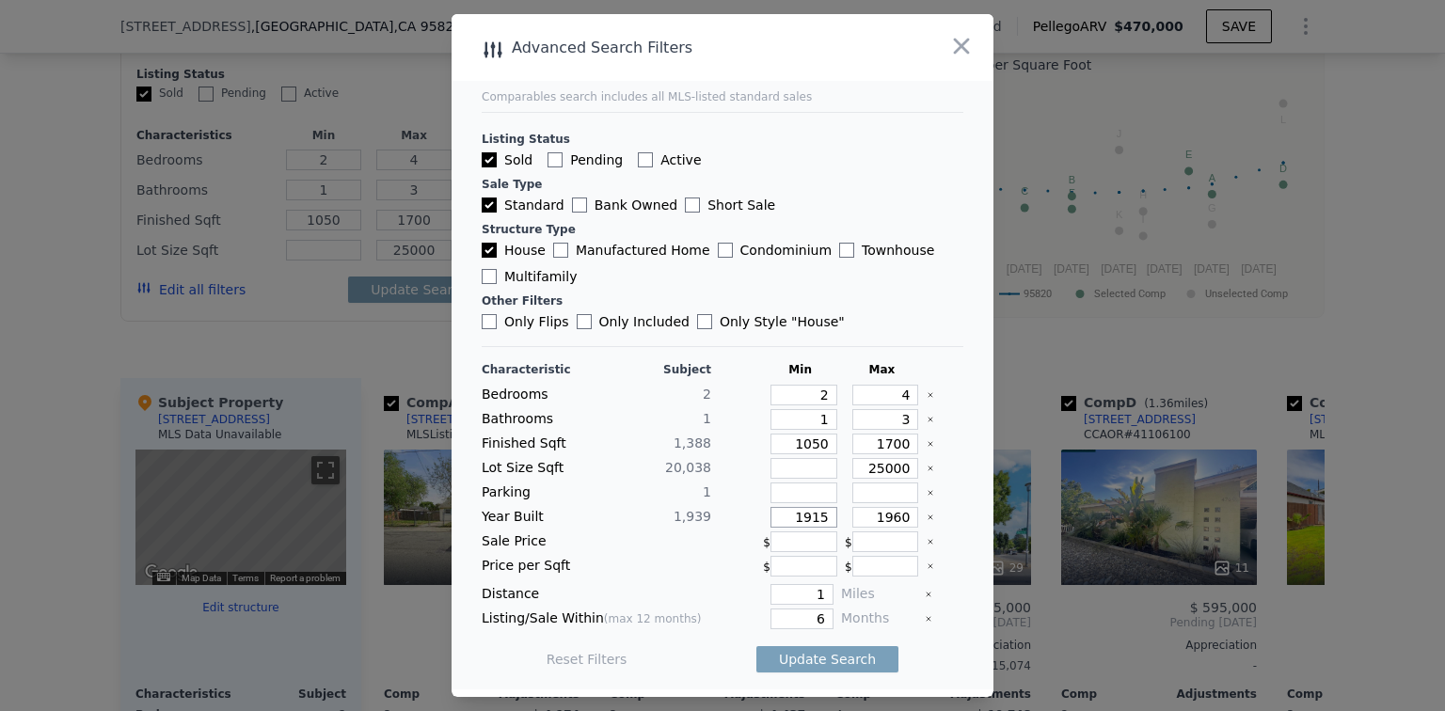
drag, startPoint x: 819, startPoint y: 516, endPoint x: 784, endPoint y: 516, distance: 34.8
click at [784, 516] on input "1915" at bounding box center [803, 517] width 67 height 21
click at [813, 657] on button "Update Search" at bounding box center [827, 659] width 142 height 26
drag, startPoint x: 804, startPoint y: 613, endPoint x: 820, endPoint y: 620, distance: 17.3
click at [825, 615] on div "Listing/Sale Within (max 12 months) 6 Months" at bounding box center [723, 619] width 482 height 21
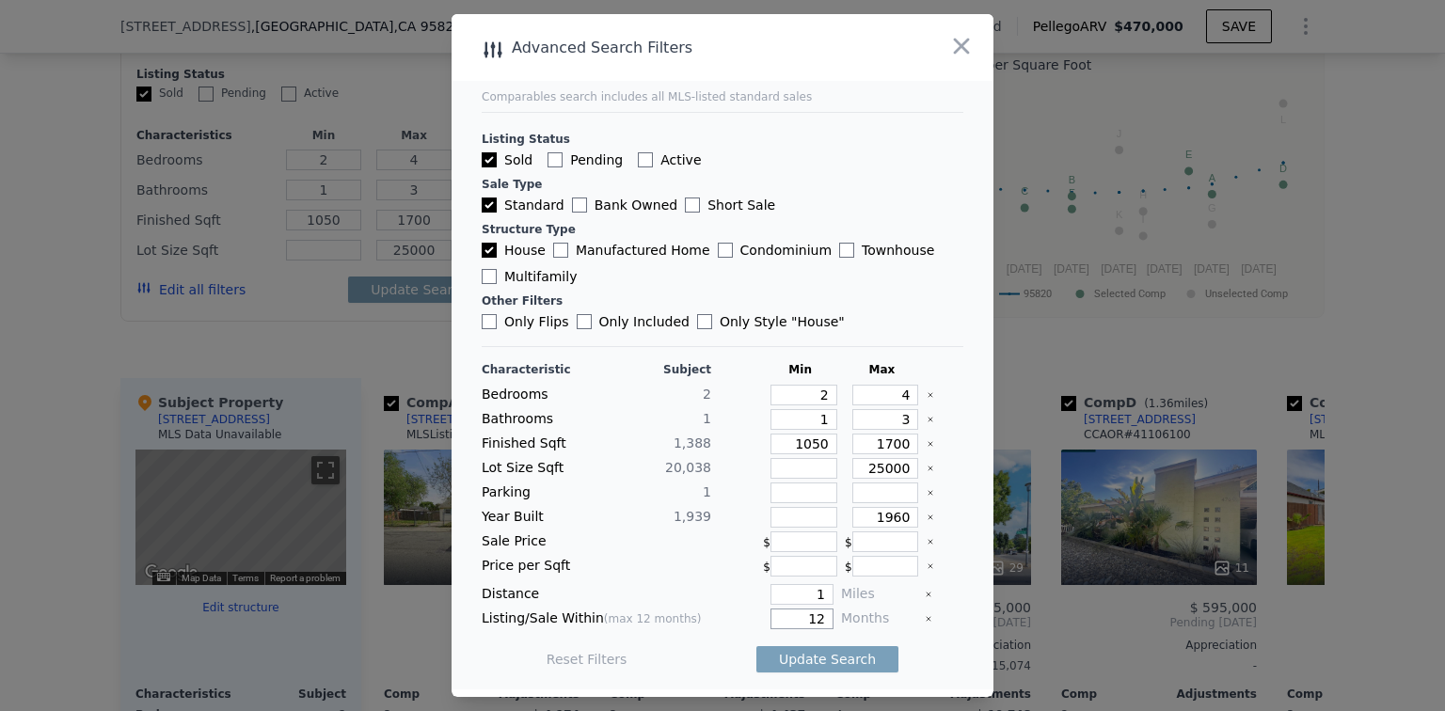
type input "12"
click at [614, 556] on div at bounding box center [655, 566] width 111 height 21
click at [821, 655] on button "Update Search" at bounding box center [827, 659] width 142 height 26
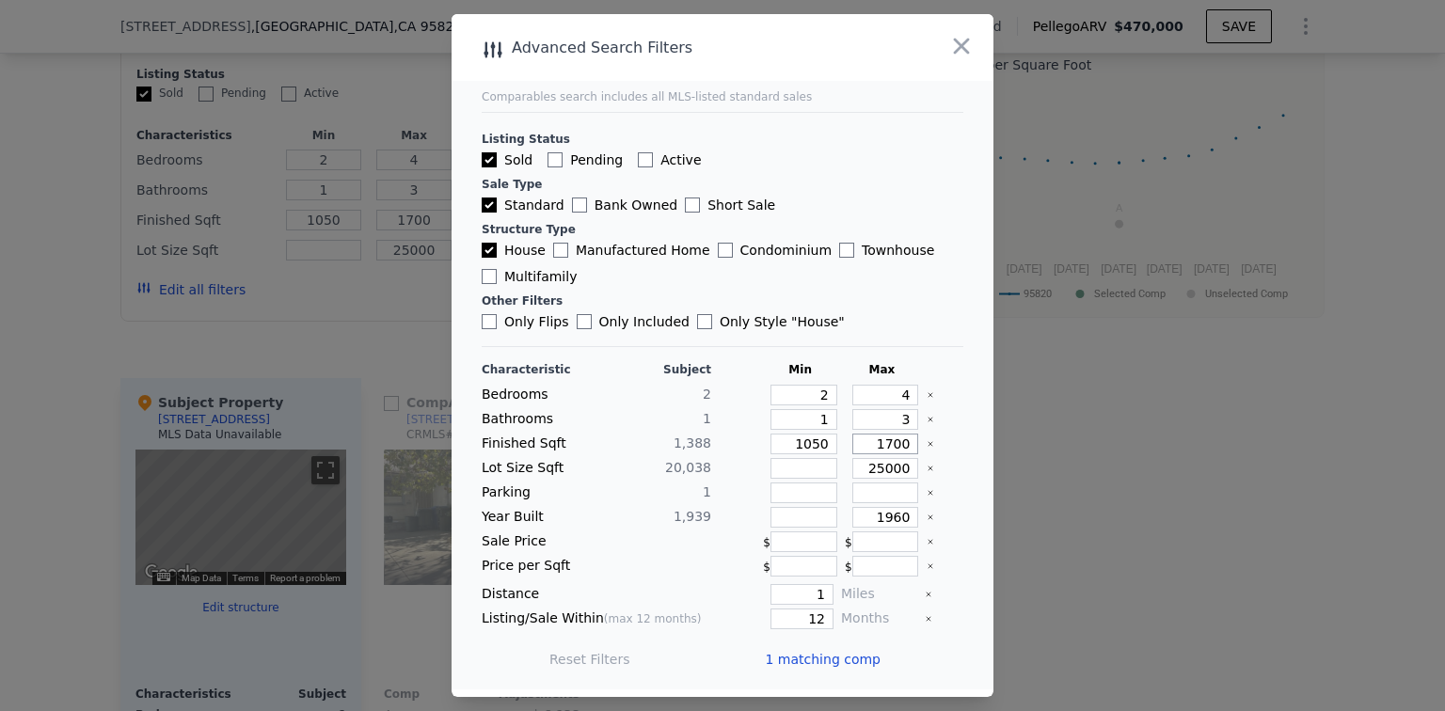
drag, startPoint x: 864, startPoint y: 443, endPoint x: 932, endPoint y: 436, distance: 68.0
click at [932, 436] on div "Finished Sqft 1,388 1050 1700" at bounding box center [723, 444] width 482 height 21
type input "2"
type input "20"
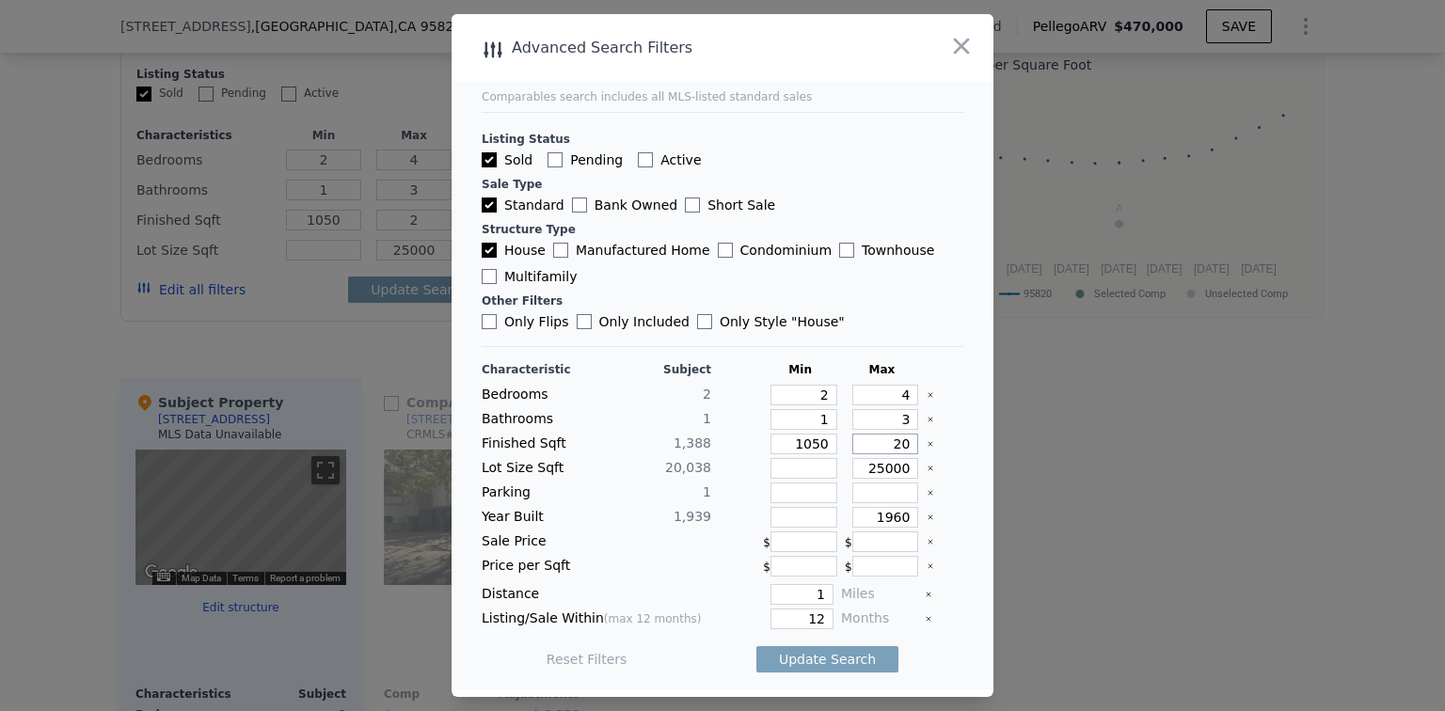
type input "20"
type input "200"
type input "2000"
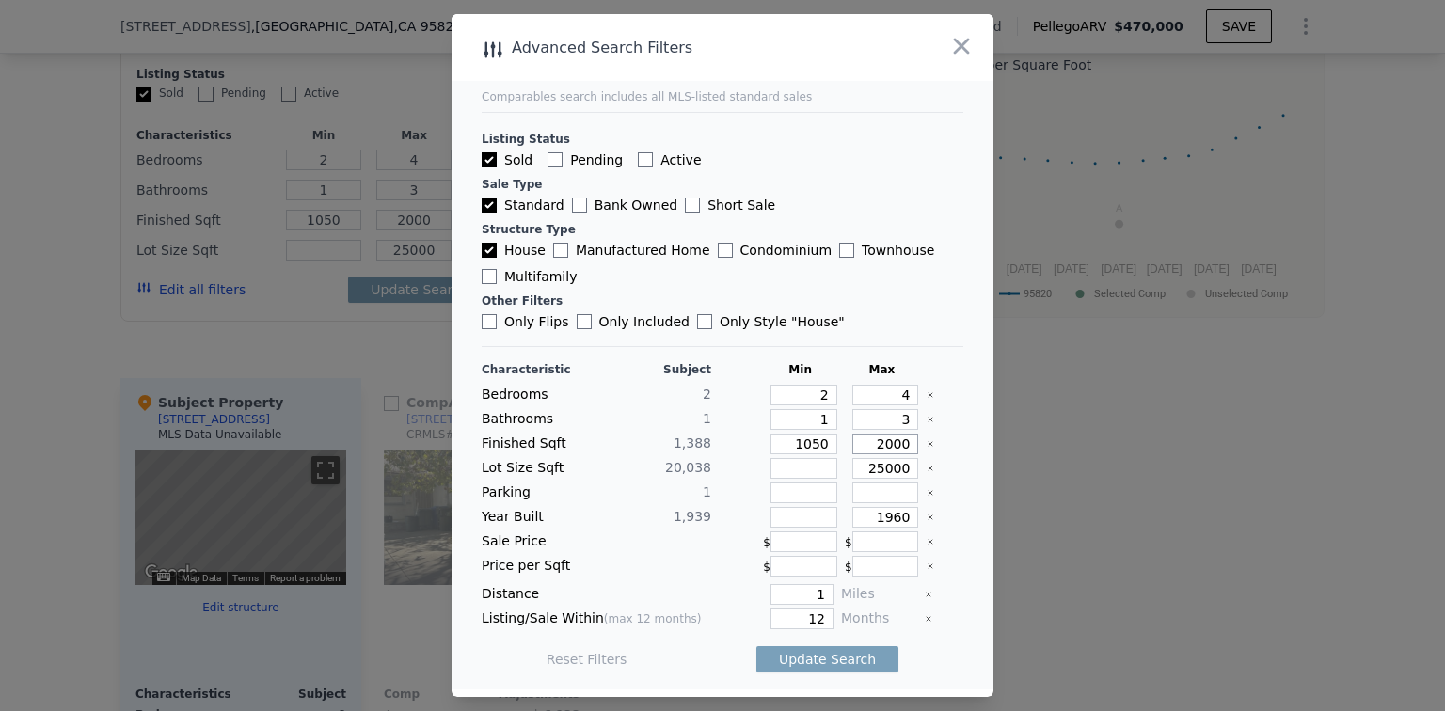
type input "2000"
click at [642, 559] on div at bounding box center [655, 566] width 111 height 21
click at [812, 660] on button "Update Search" at bounding box center [827, 659] width 142 height 26
drag, startPoint x: 869, startPoint y: 518, endPoint x: 909, endPoint y: 514, distance: 39.8
click at [909, 514] on div "Year Built 1,939 1960" at bounding box center [723, 517] width 482 height 21
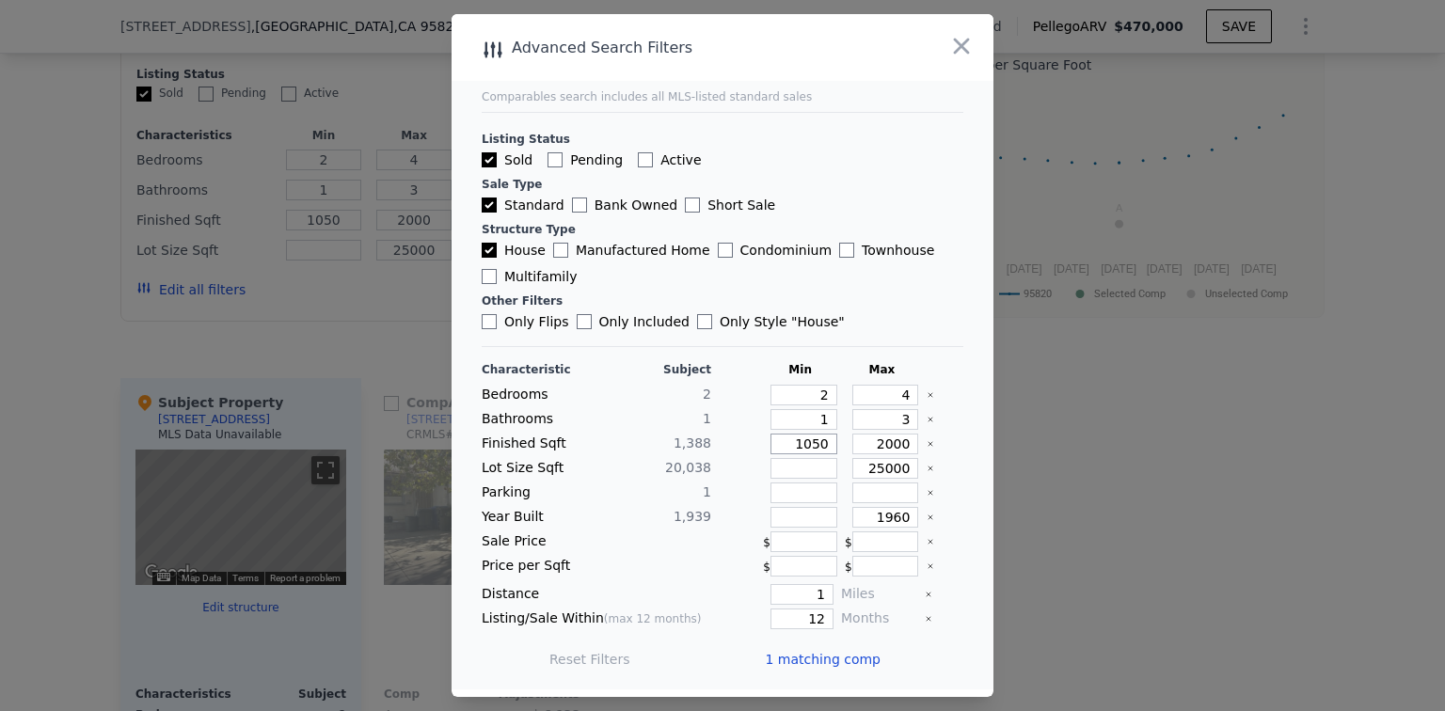
drag, startPoint x: 786, startPoint y: 445, endPoint x: 831, endPoint y: 439, distance: 45.5
click at [831, 439] on div "Finished Sqft 1,388 1050 2000" at bounding box center [723, 444] width 482 height 21
drag, startPoint x: 862, startPoint y: 444, endPoint x: 920, endPoint y: 442, distance: 57.4
click at [920, 442] on div "Finished Sqft 1,388 1050 2000" at bounding box center [723, 444] width 482 height 21
type input "2"
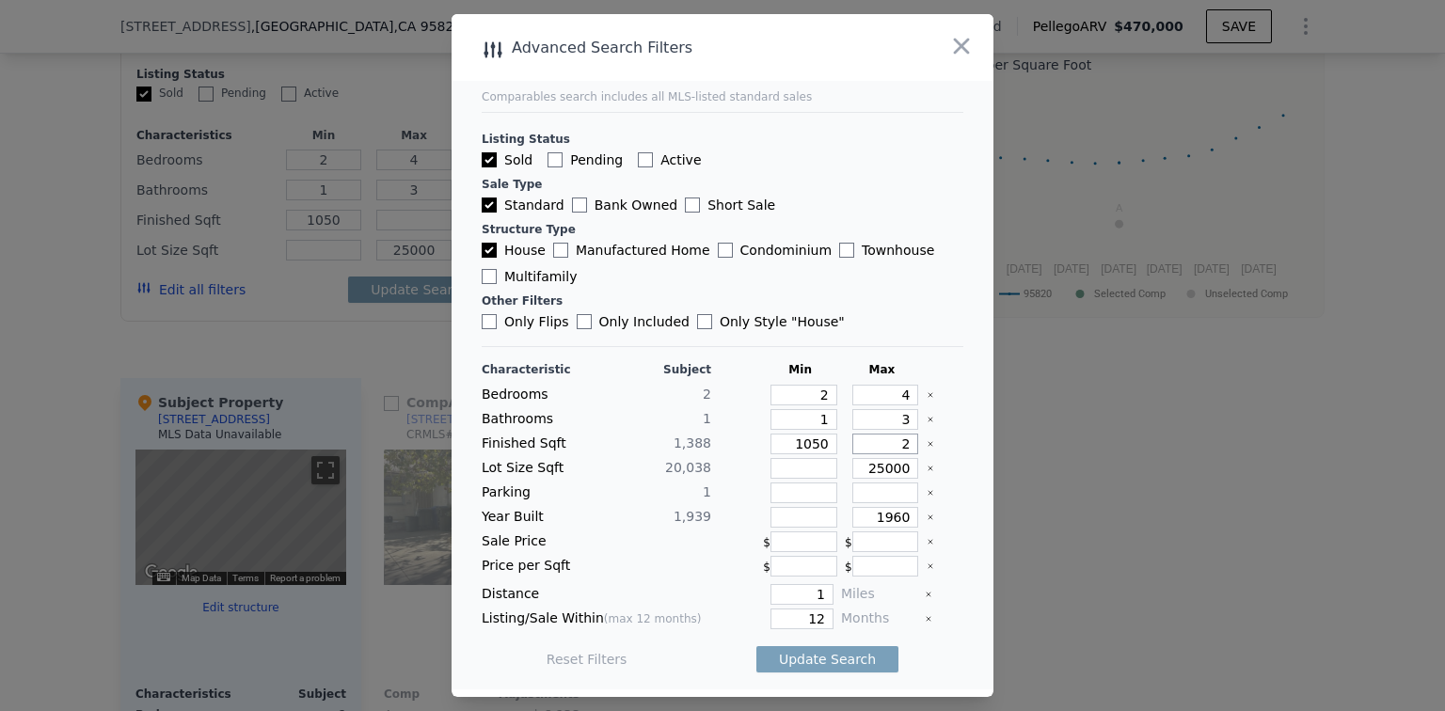
type input "2"
type input "25"
type input "250"
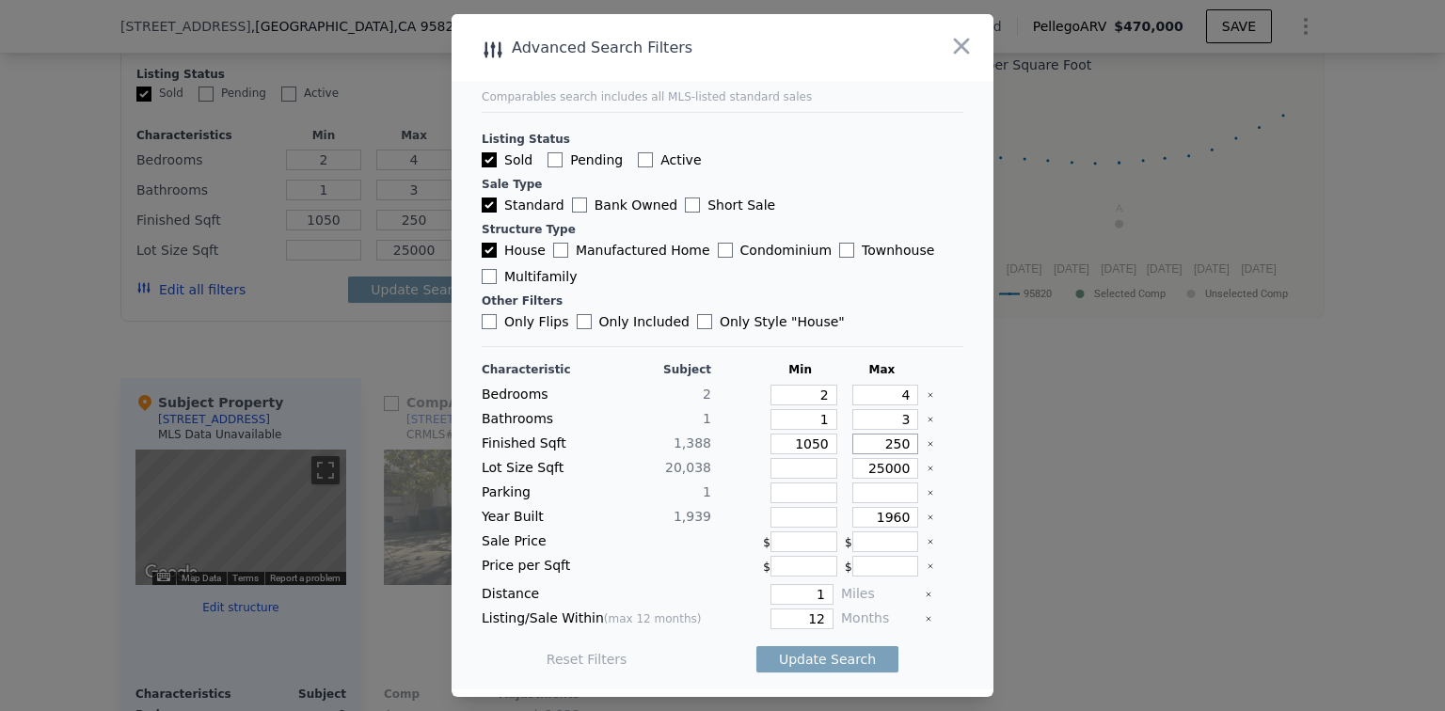
type input "2500"
click at [842, 656] on button "Update Search" at bounding box center [827, 659] width 142 height 26
drag, startPoint x: 880, startPoint y: 517, endPoint x: 898, endPoint y: 521, distance: 18.3
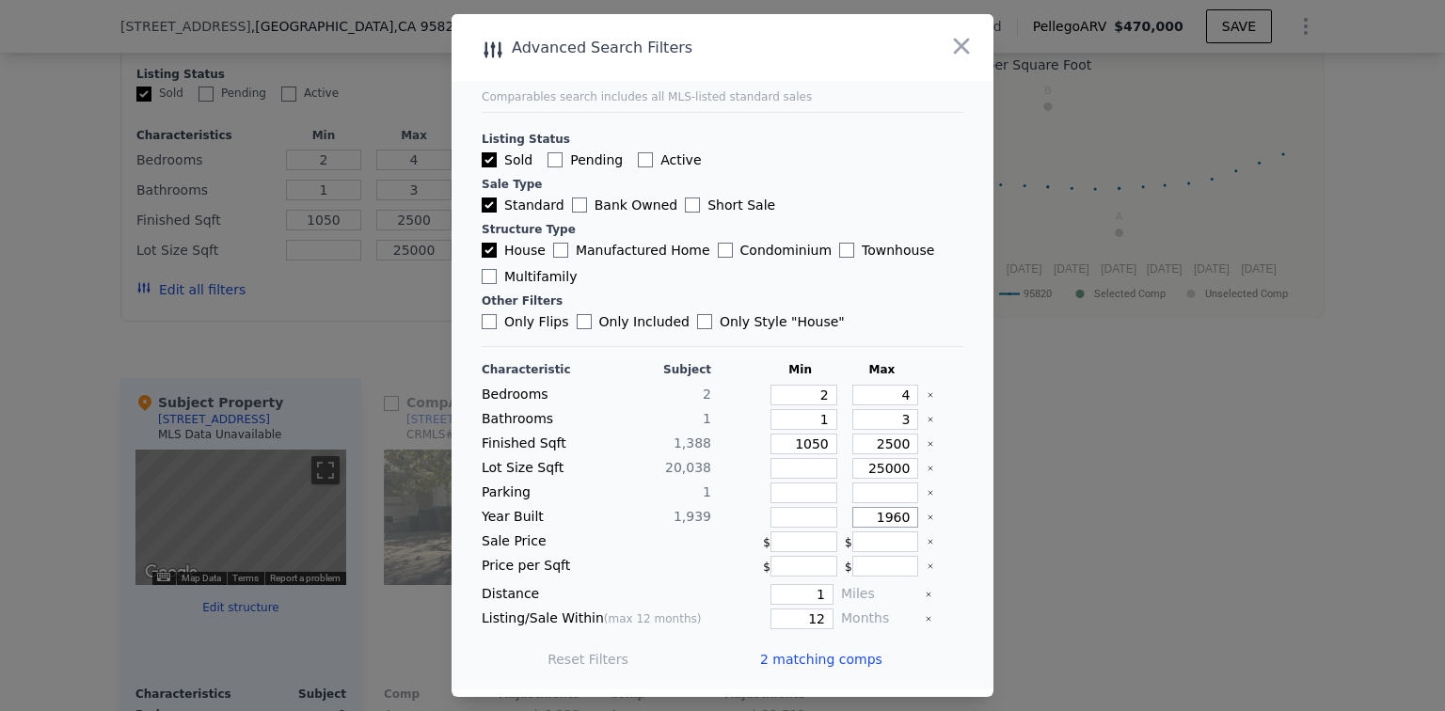
click at [898, 521] on input "1960" at bounding box center [885, 517] width 67 height 21
type input "1965"
drag, startPoint x: 801, startPoint y: 446, endPoint x: 824, endPoint y: 440, distance: 23.3
click at [824, 440] on input "1050" at bounding box center [803, 444] width 67 height 21
type input "100"
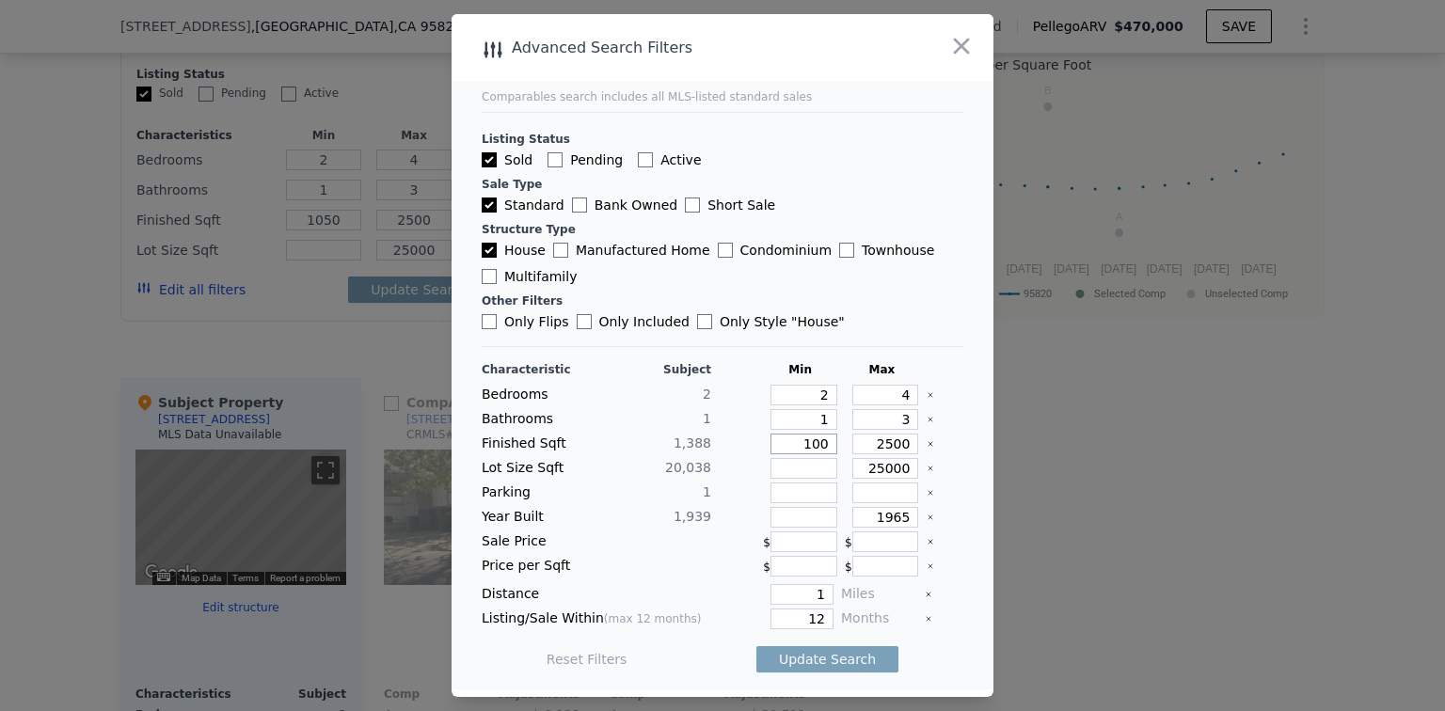
type input "100"
type input "1000"
click at [816, 654] on button "Update Search" at bounding box center [827, 659] width 142 height 26
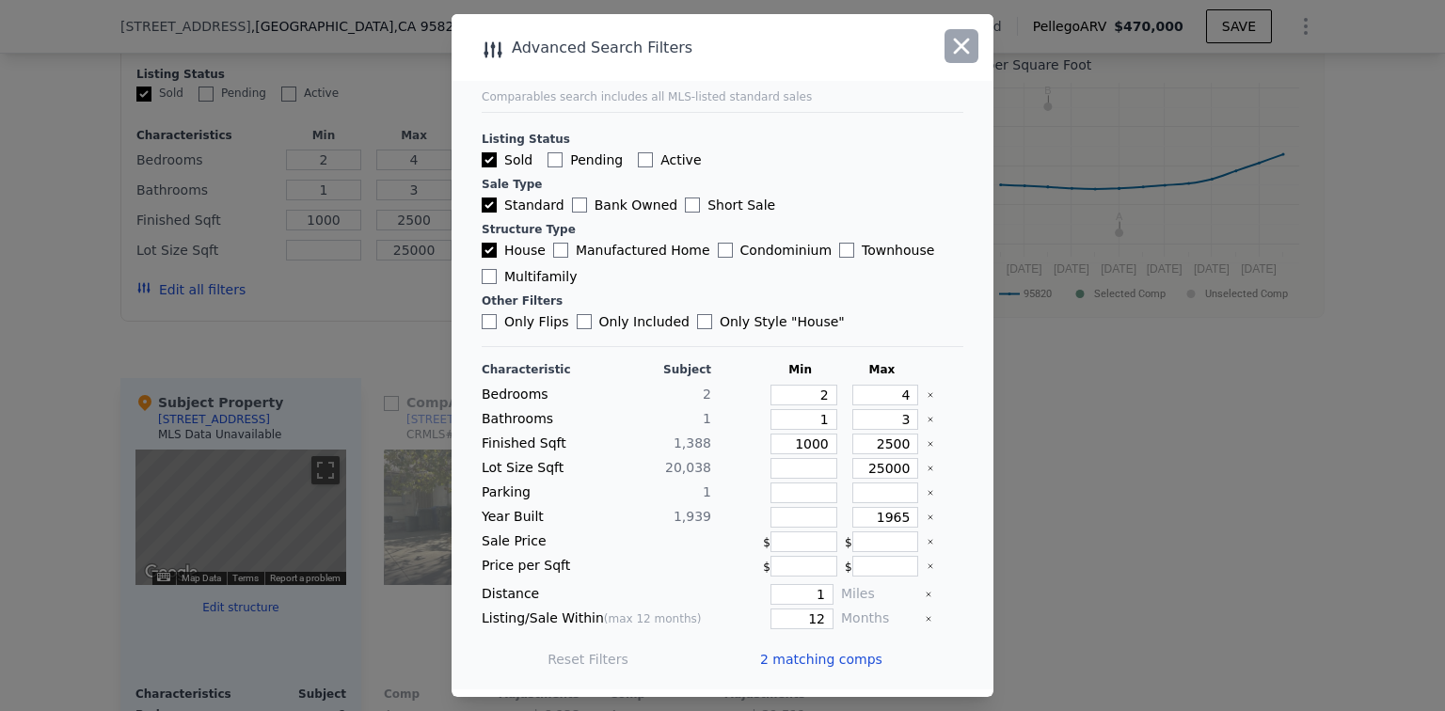
click at [957, 49] on icon "button" at bounding box center [961, 46] width 26 height 26
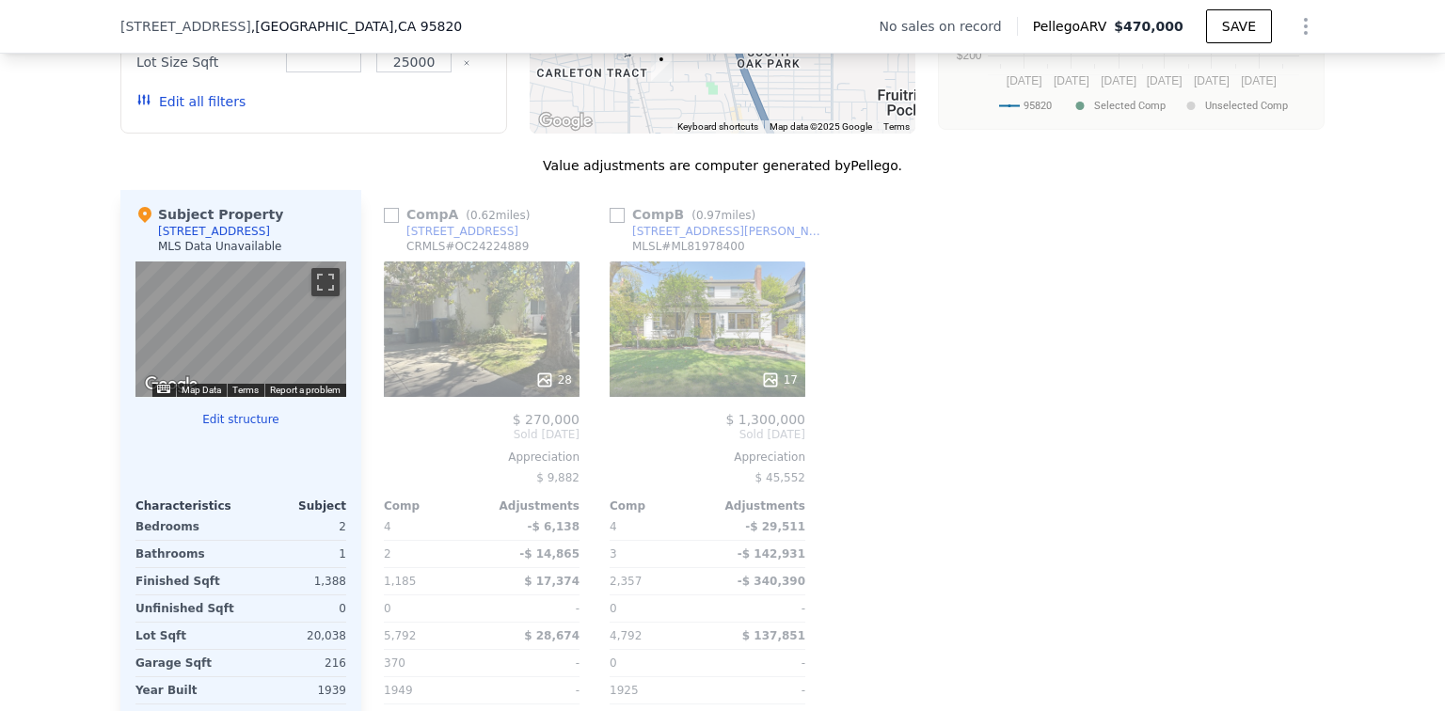
scroll to position [1685, 0]
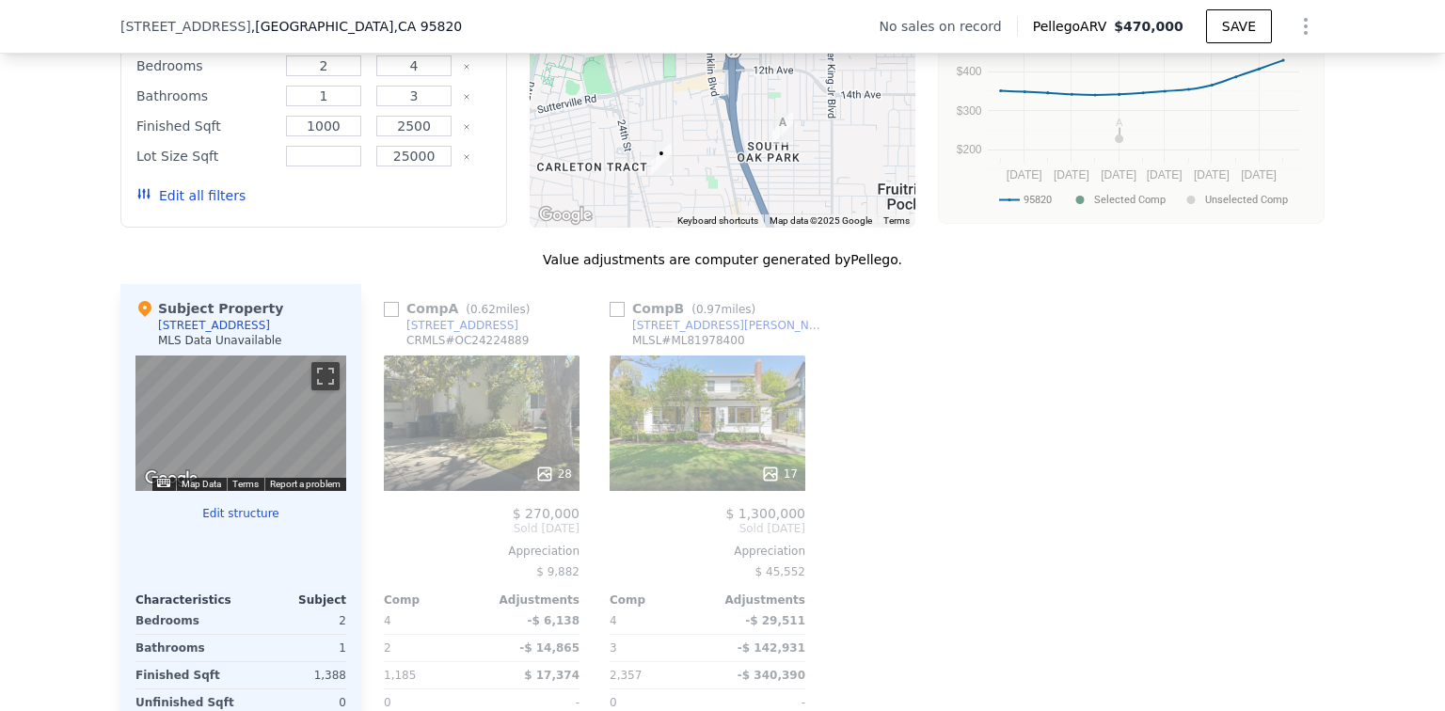
click at [169, 205] on button "Edit all filters" at bounding box center [190, 195] width 109 height 19
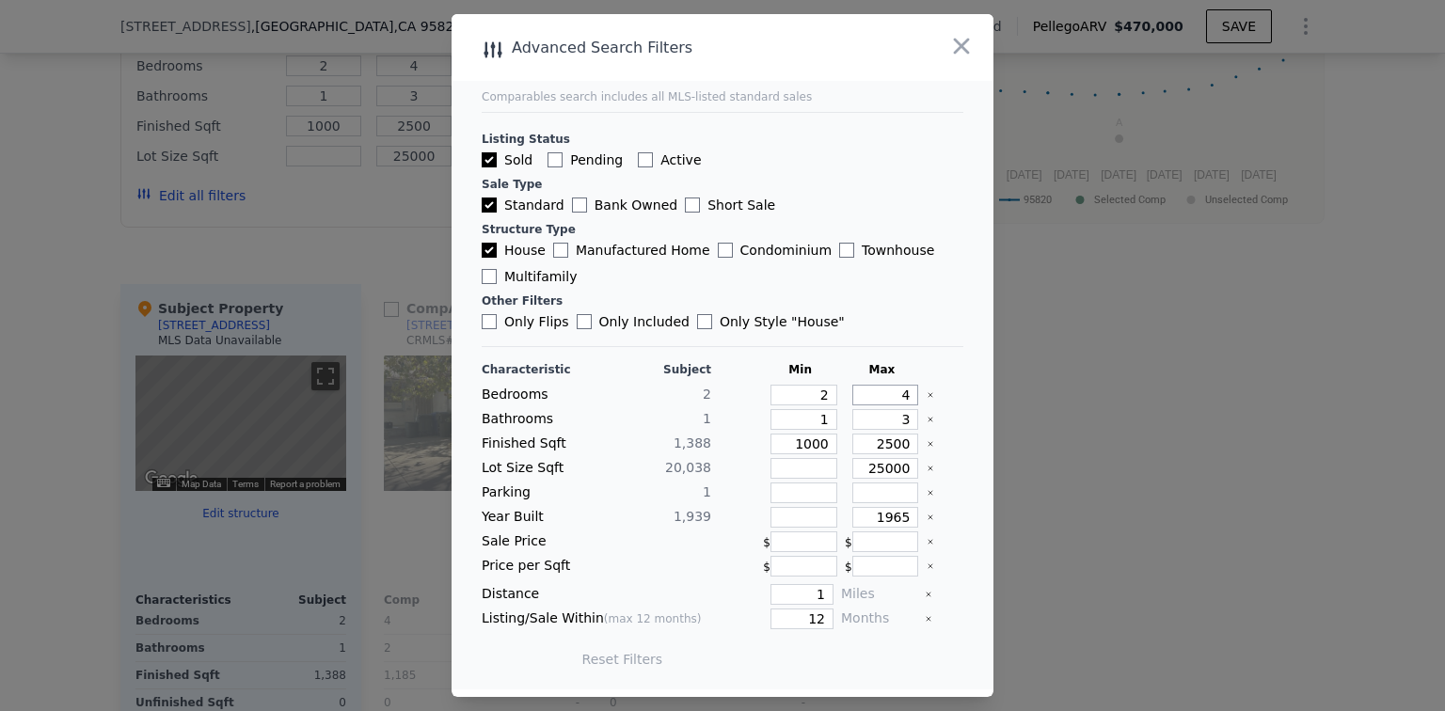
drag, startPoint x: 887, startPoint y: 396, endPoint x: 910, endPoint y: 393, distance: 23.7
click at [910, 393] on div "Bedrooms 2 2 4" at bounding box center [723, 395] width 482 height 21
type input "3"
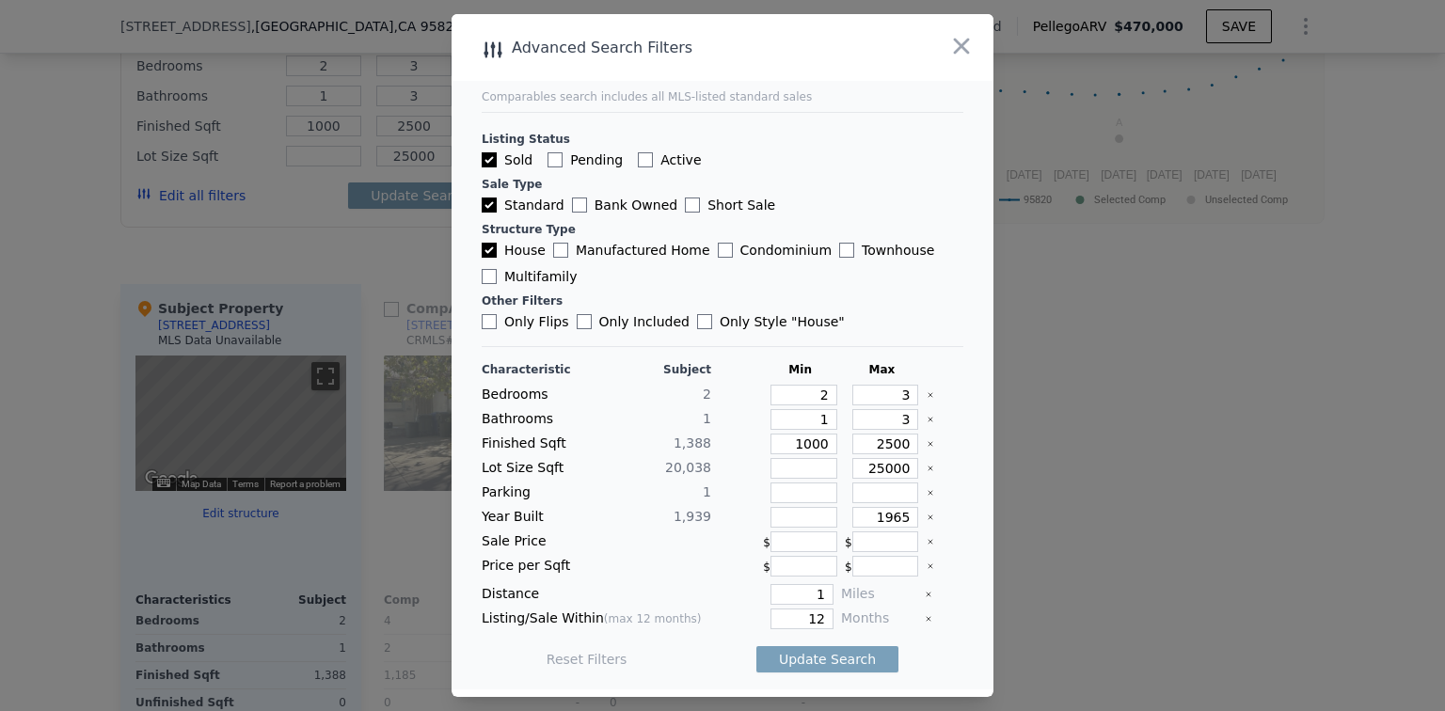
click at [1058, 261] on div at bounding box center [722, 355] width 1445 height 711
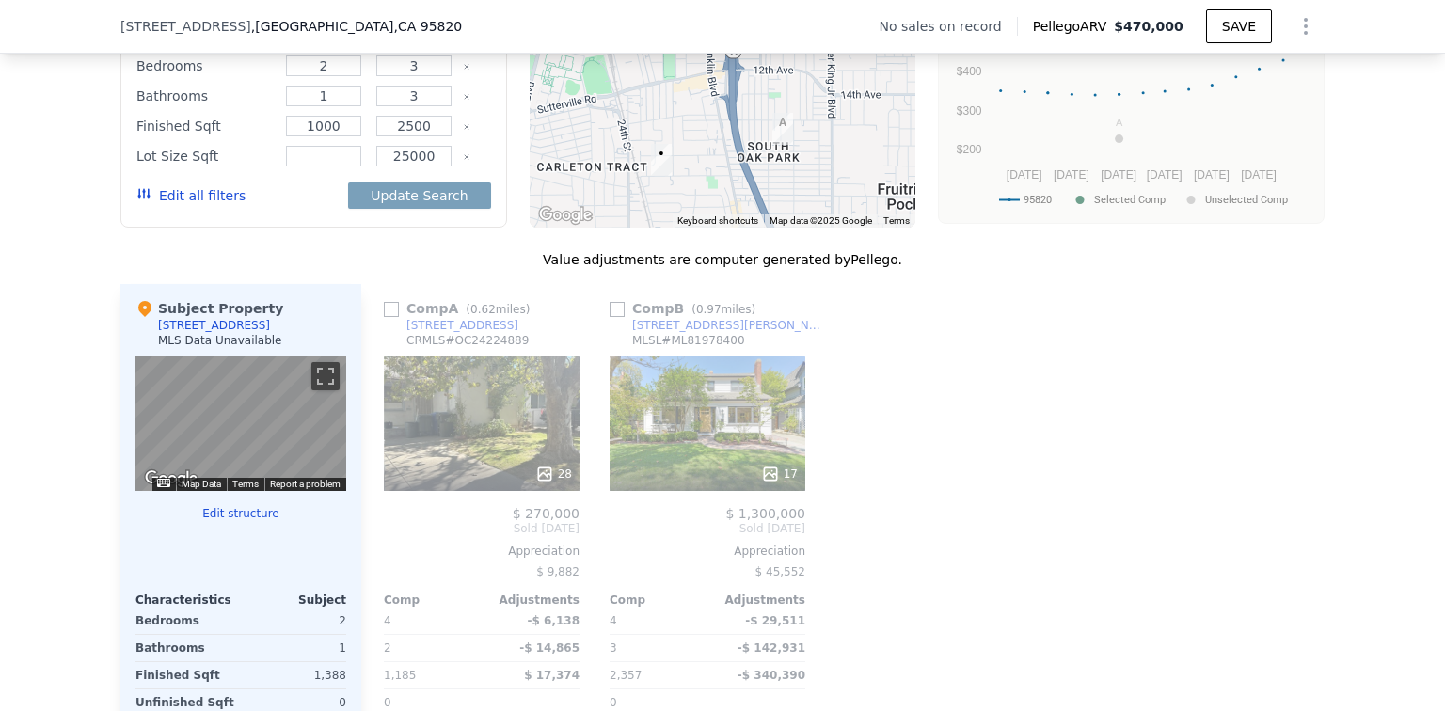
click at [171, 205] on button "Edit all filters" at bounding box center [190, 195] width 109 height 19
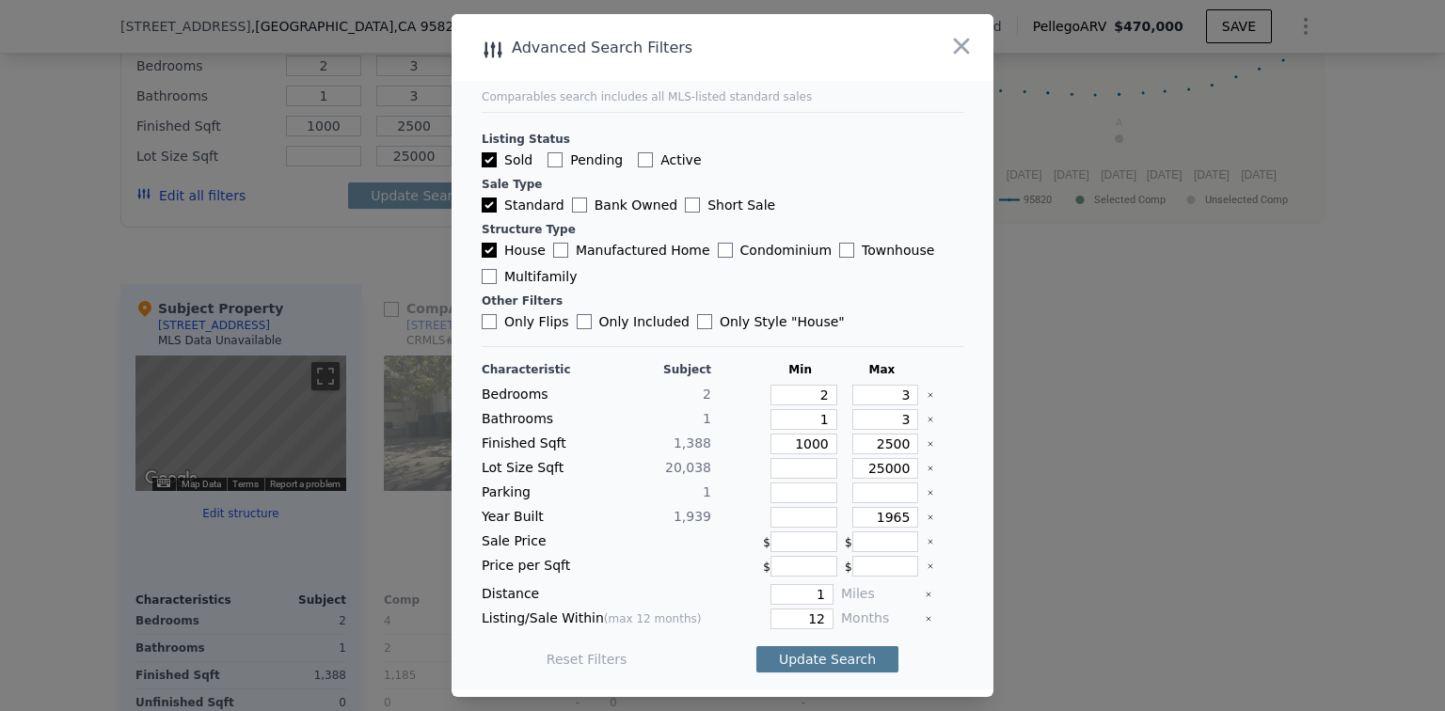
click at [835, 658] on button "Update Search" at bounding box center [827, 659] width 142 height 26
click at [863, 471] on input "25000" at bounding box center [885, 468] width 67 height 21
click at [893, 394] on input "3" at bounding box center [885, 395] width 67 height 21
drag, startPoint x: 856, startPoint y: 469, endPoint x: 988, endPoint y: 467, distance: 132.6
click at [988, 467] on div "Advanced Search Filters Comparables search includes all MLS-listed standard sal…" at bounding box center [722, 355] width 542 height 683
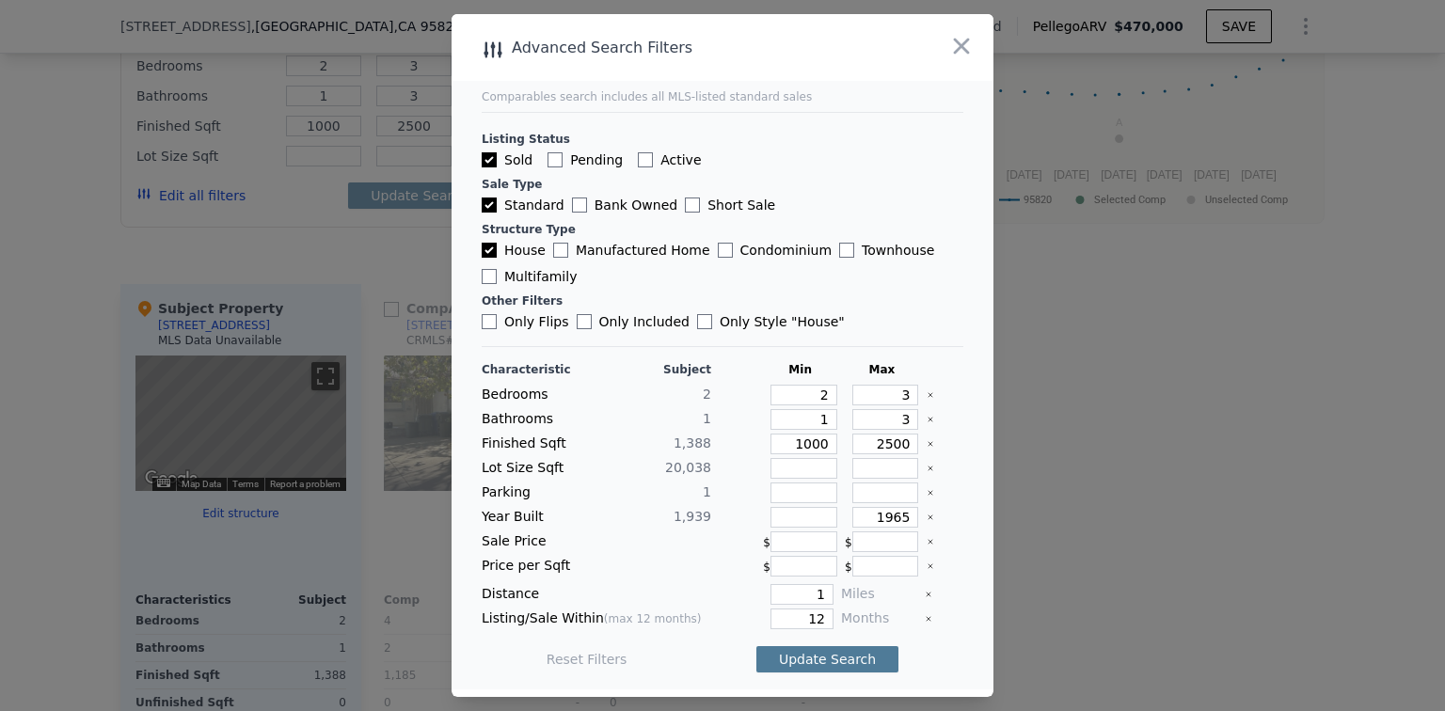
click at [838, 652] on button "Update Search" at bounding box center [827, 659] width 142 height 26
drag, startPoint x: 860, startPoint y: 518, endPoint x: 941, endPoint y: 519, distance: 81.8
click at [941, 519] on div "Year Built 1,939 1965" at bounding box center [723, 517] width 482 height 21
drag, startPoint x: 878, startPoint y: 394, endPoint x: 897, endPoint y: 392, distance: 18.9
click at [897, 392] on input "3" at bounding box center [885, 395] width 67 height 21
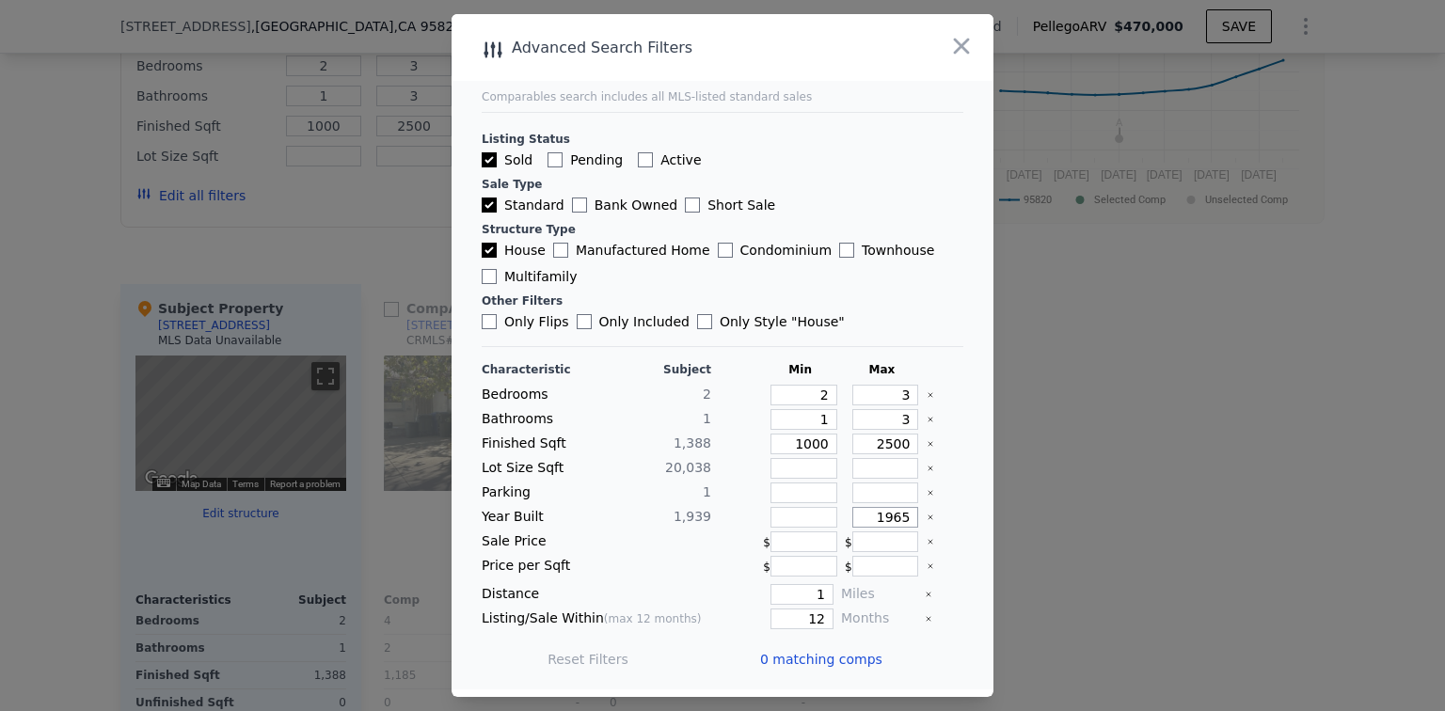
drag, startPoint x: 869, startPoint y: 520, endPoint x: 911, endPoint y: 514, distance: 42.8
click at [911, 514] on div "Year Built 1,939 1965" at bounding box center [723, 517] width 482 height 21
click at [638, 543] on div at bounding box center [655, 541] width 111 height 21
click at [797, 656] on button "Update Search" at bounding box center [827, 659] width 142 height 26
click at [961, 43] on icon "button" at bounding box center [961, 46] width 26 height 26
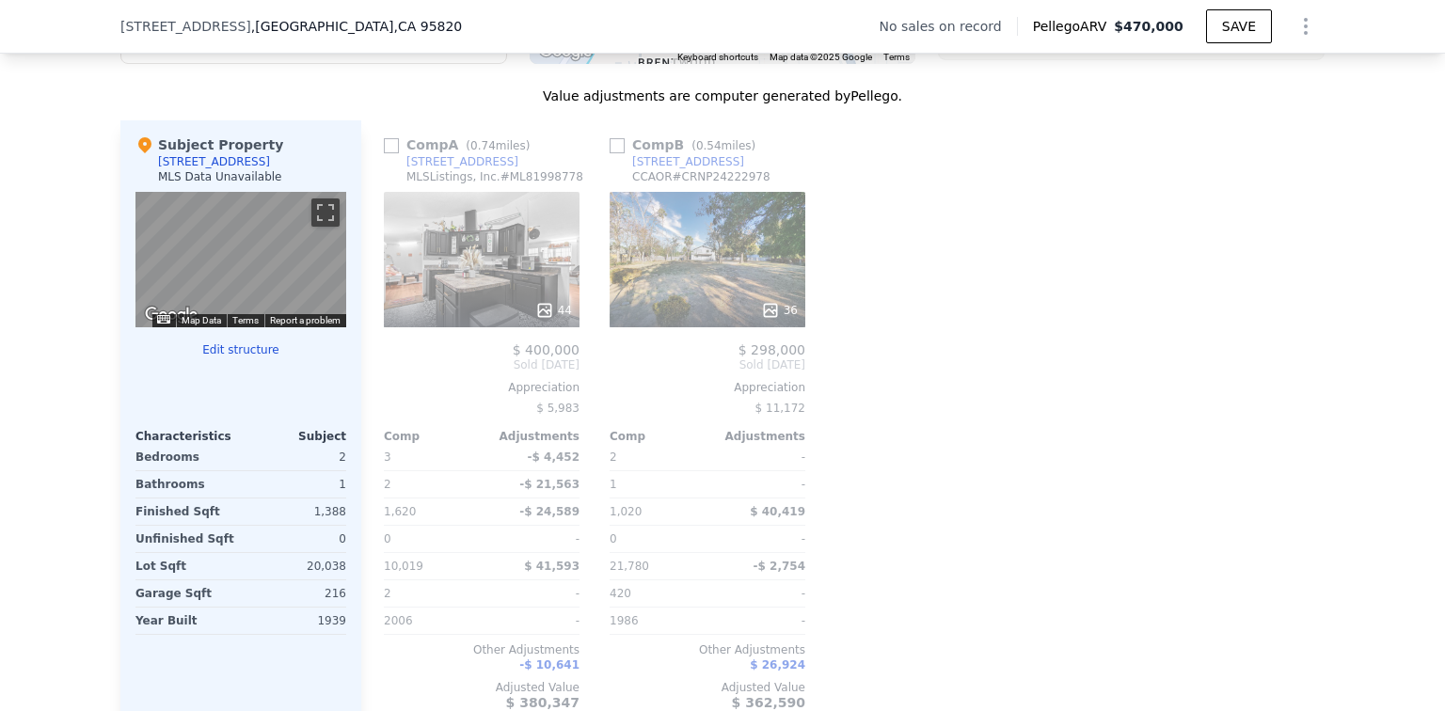
scroll to position [1873, 0]
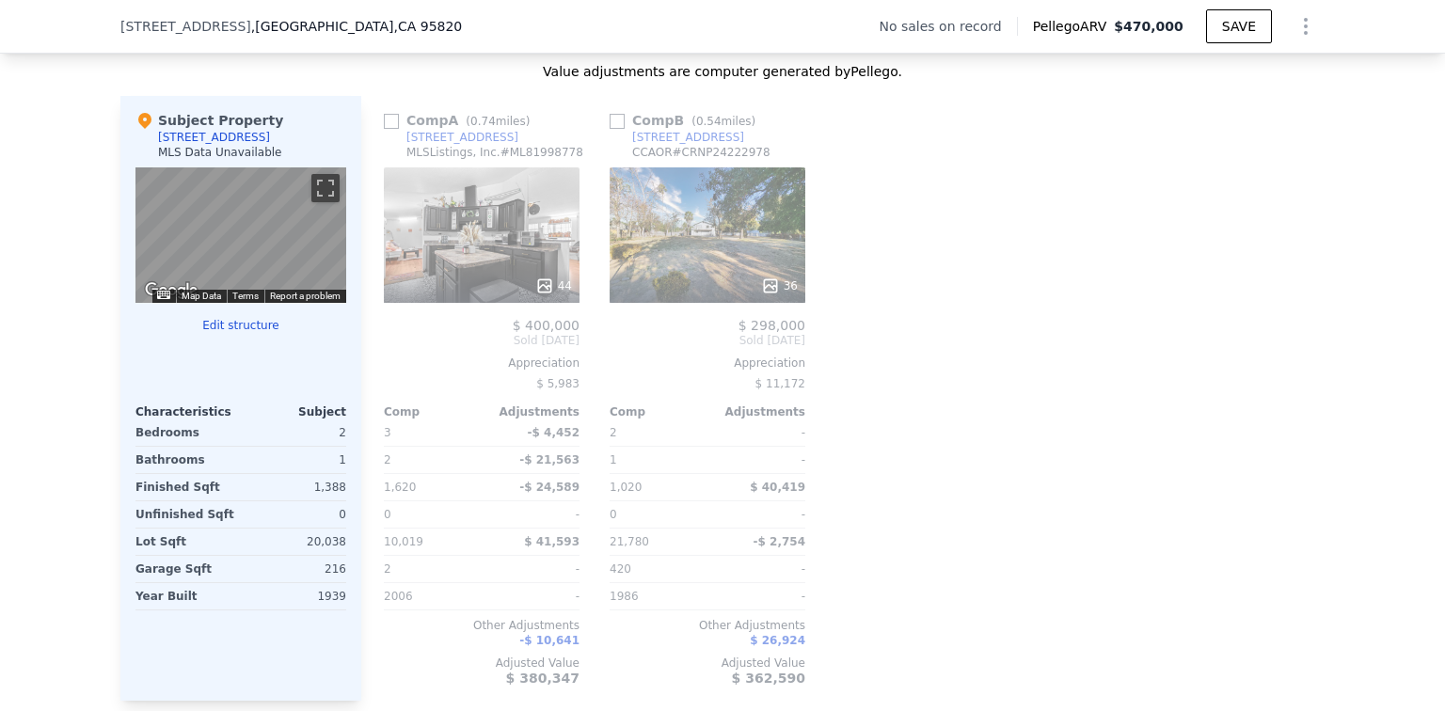
click at [707, 291] on div "36" at bounding box center [707, 234] width 196 height 135
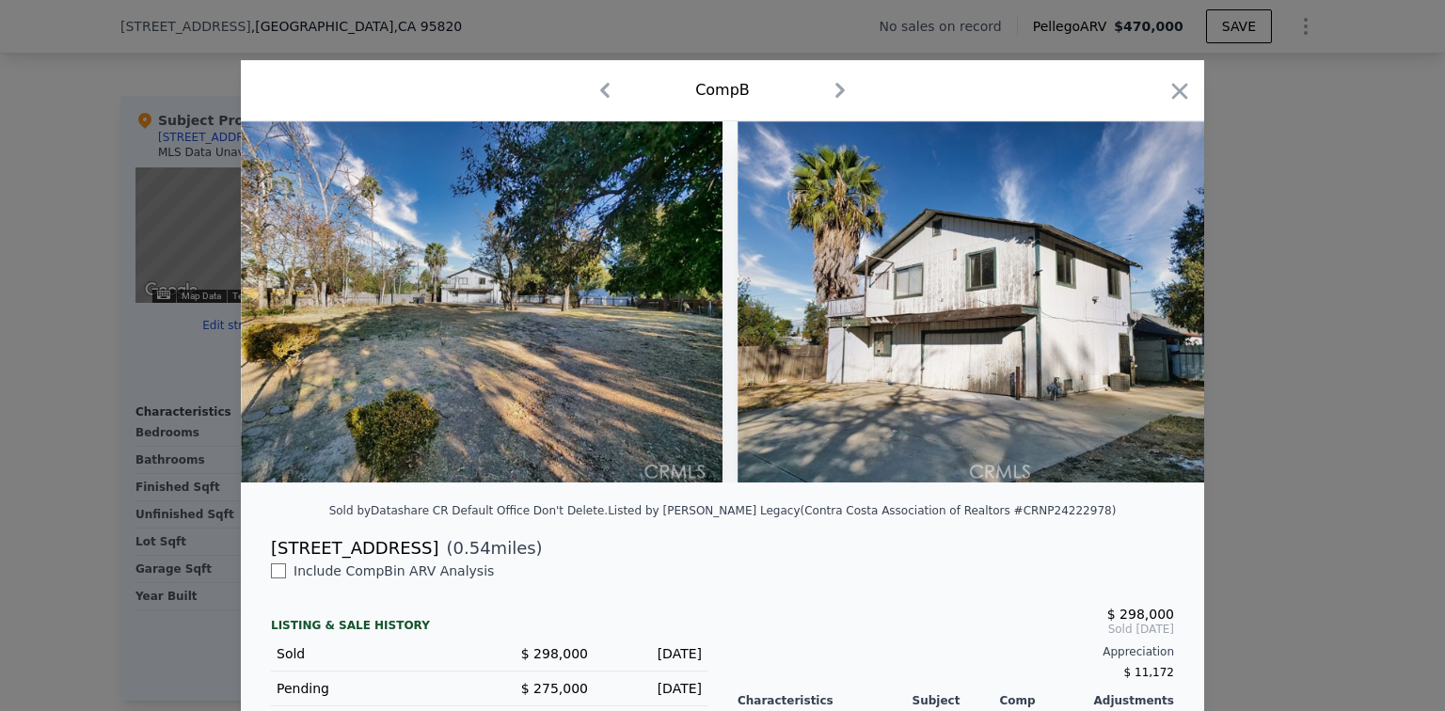
click at [600, 93] on icon "button" at bounding box center [604, 90] width 9 height 15
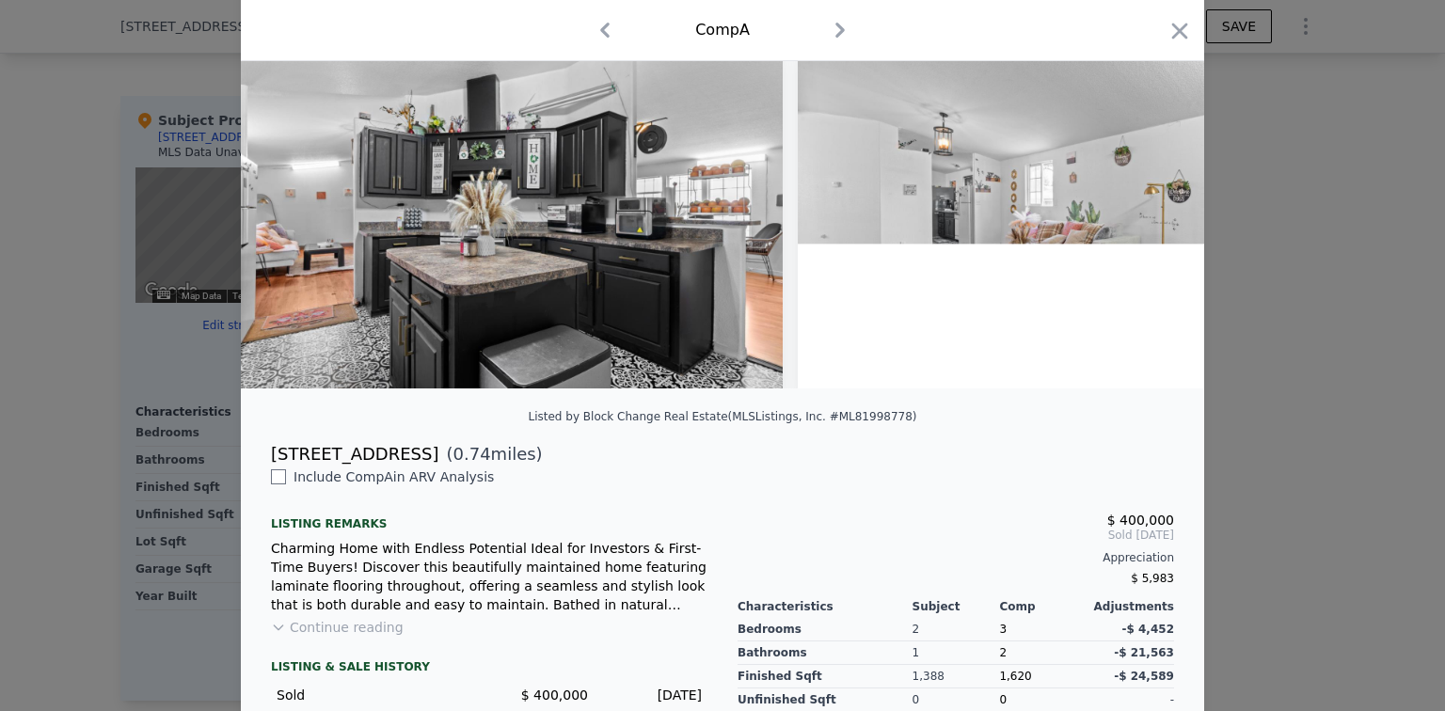
scroll to position [188, 0]
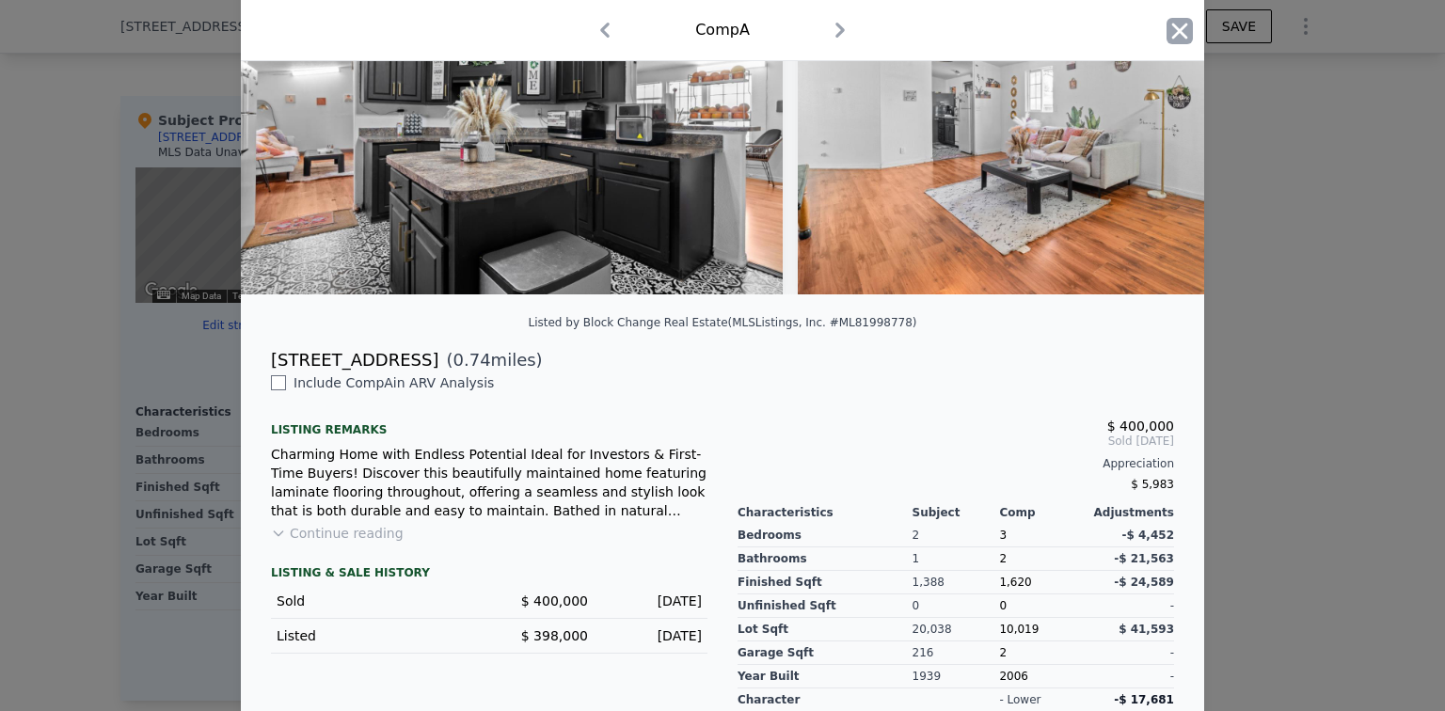
click at [1176, 32] on icon "button" at bounding box center [1179, 31] width 26 height 26
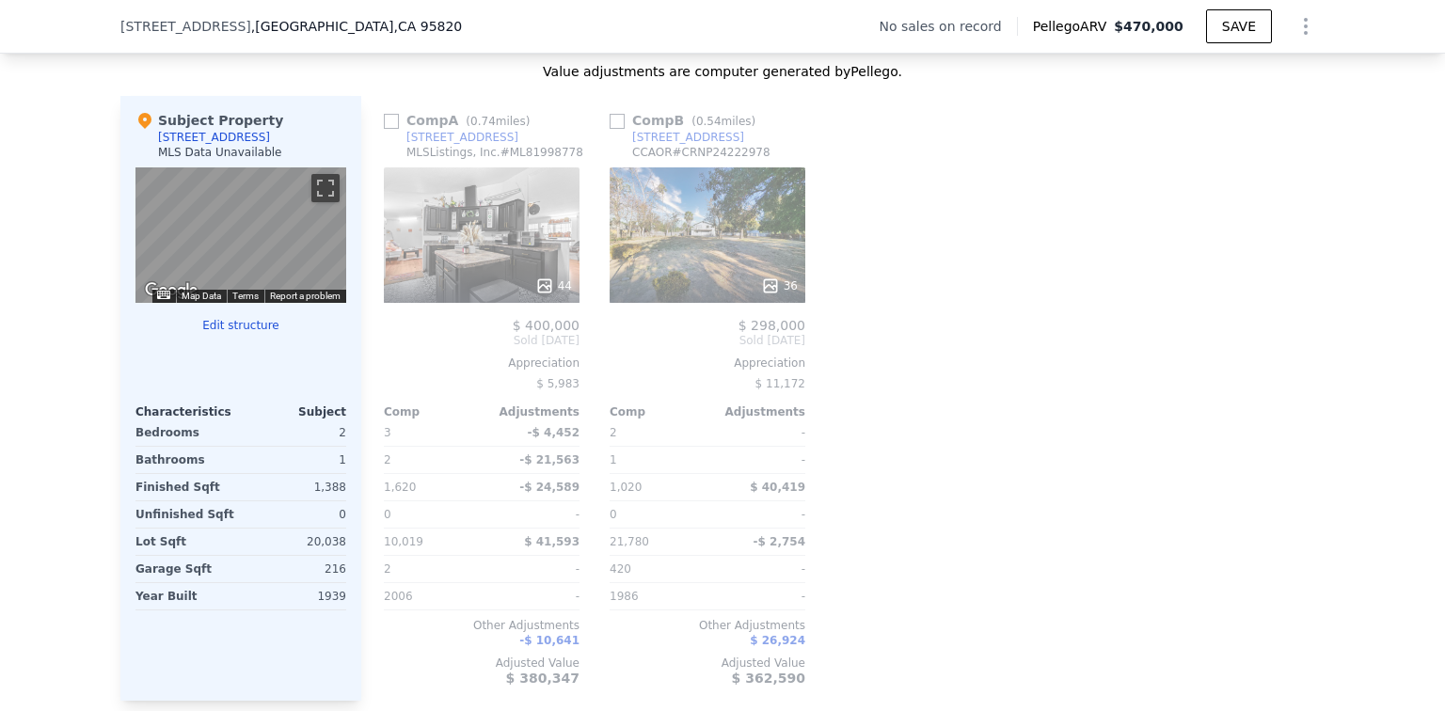
click at [387, 129] on input "checkbox" at bounding box center [391, 121] width 15 height 15
checkbox input "true"
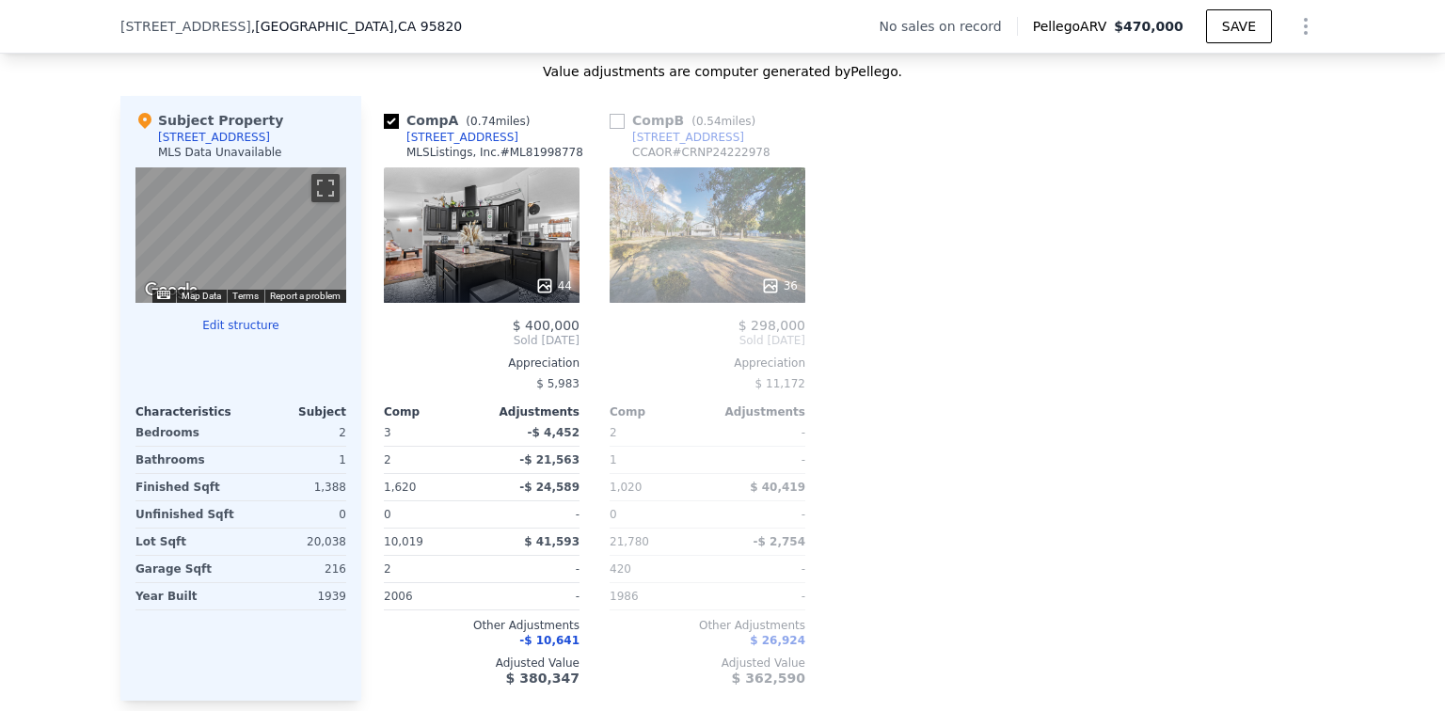
click at [614, 129] on input "checkbox" at bounding box center [616, 121] width 15 height 15
checkbox input "true"
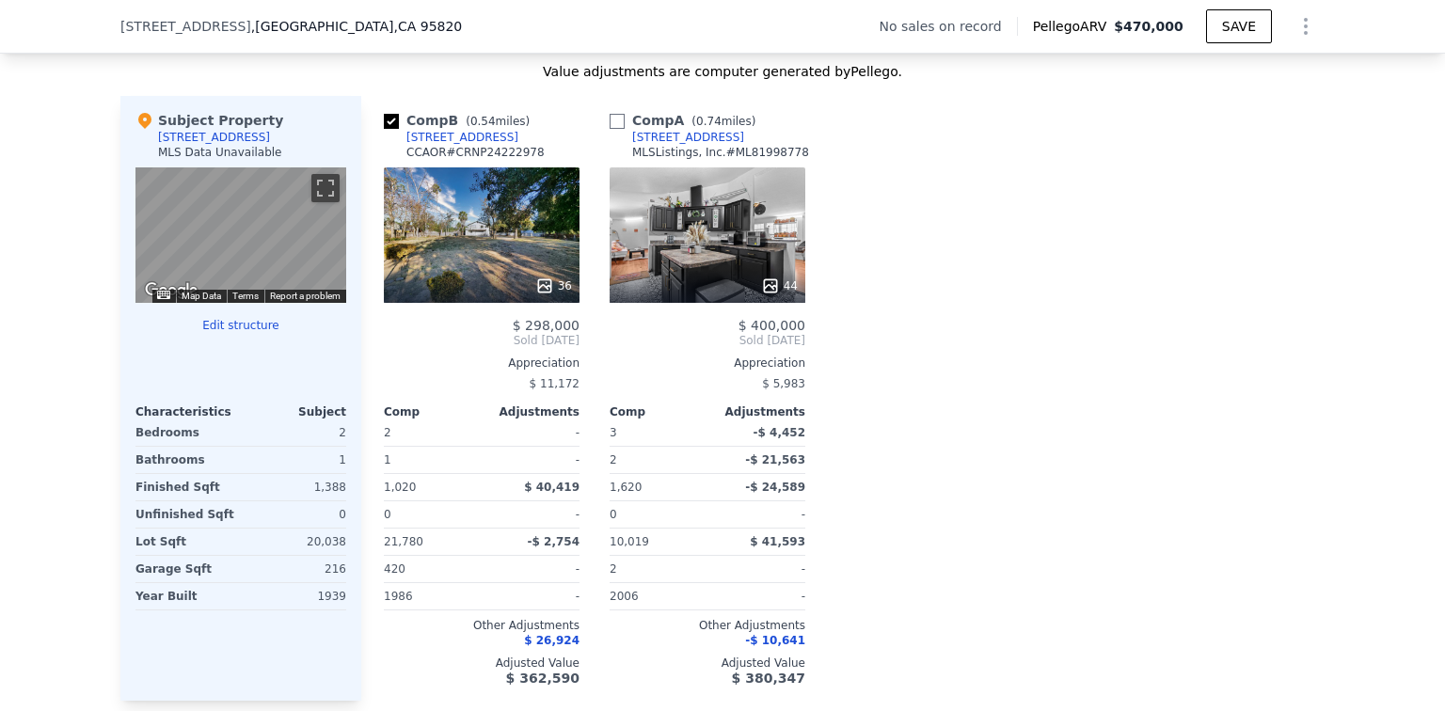
checkbox input "true"
type input "4"
type input "1020"
type input "1725"
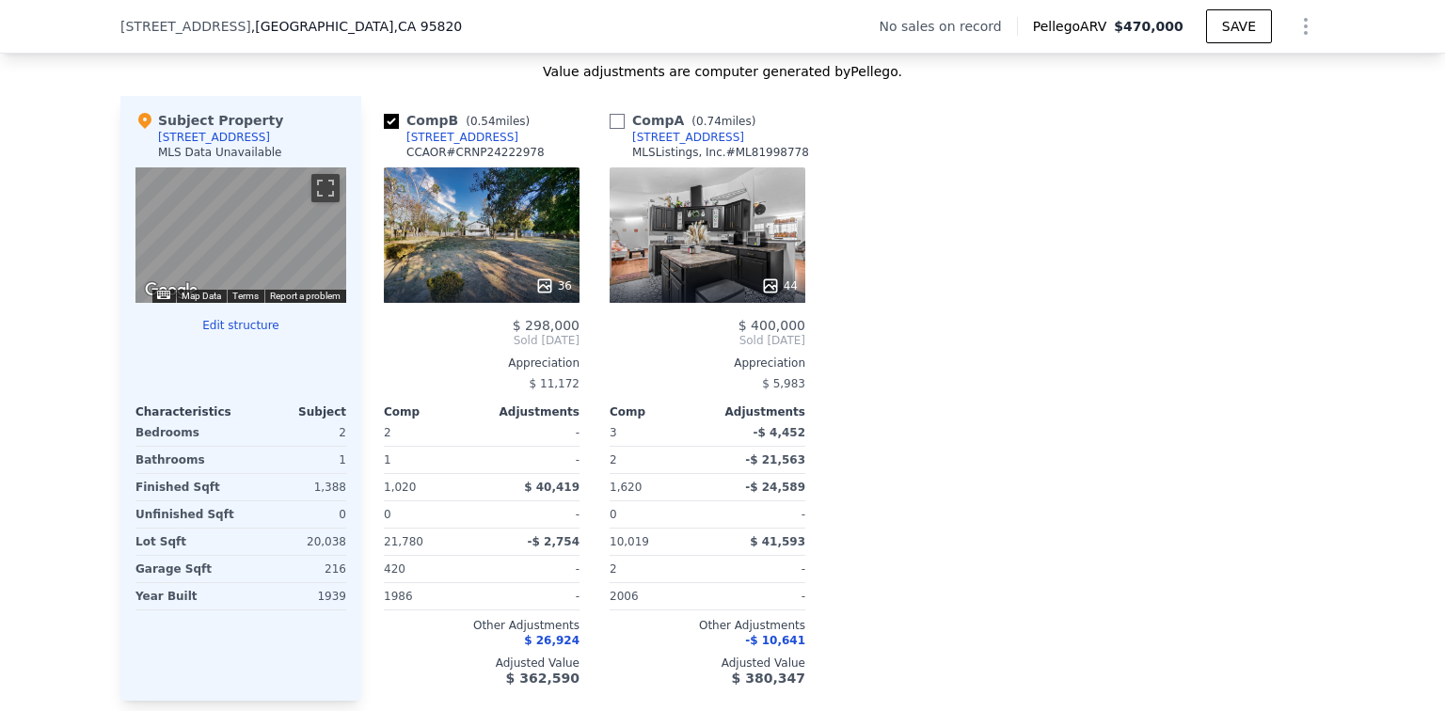
type input "2000"
type input "21780"
checkbox input "false"
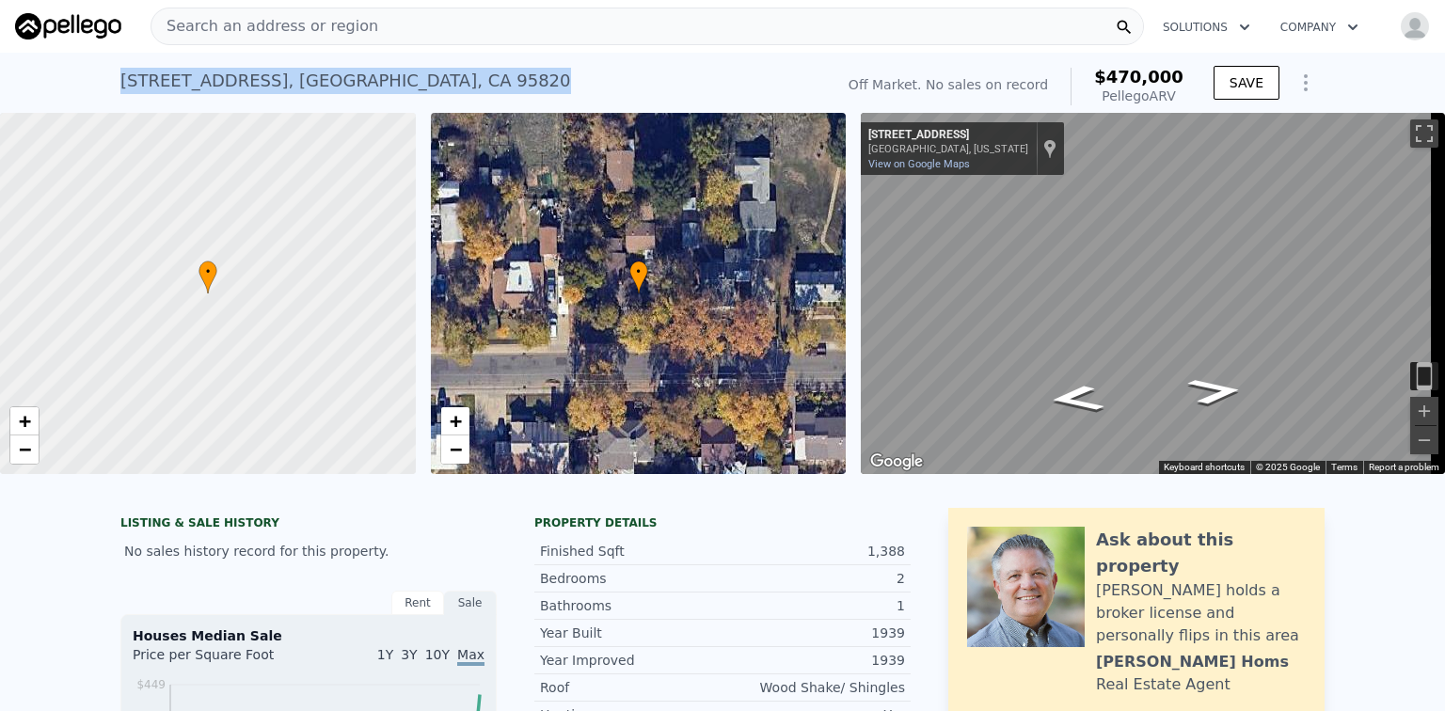
drag, startPoint x: 312, startPoint y: 78, endPoint x: 111, endPoint y: 88, distance: 201.5
click at [111, 88] on div "[STREET_ADDRESS] No sales on record (~ARV $470k ) Off Market. No sales on recor…" at bounding box center [722, 83] width 1445 height 60
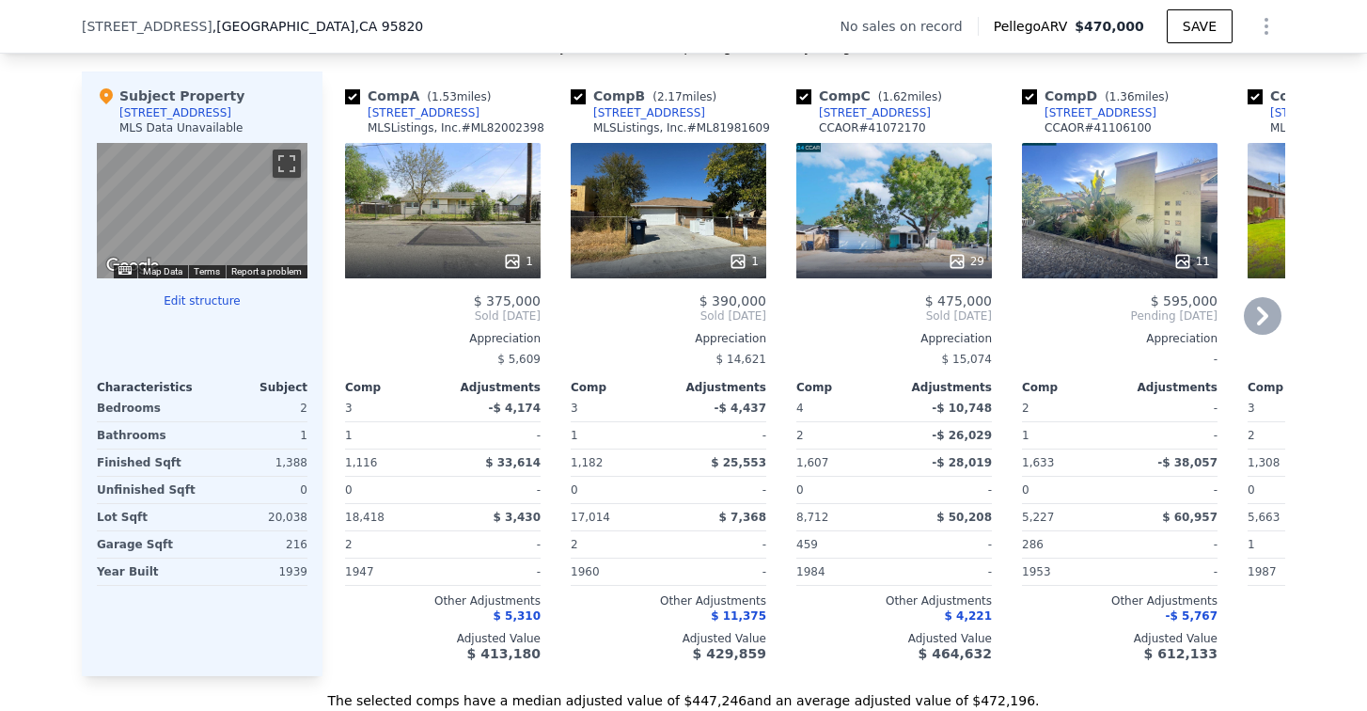
scroll to position [1873, 0]
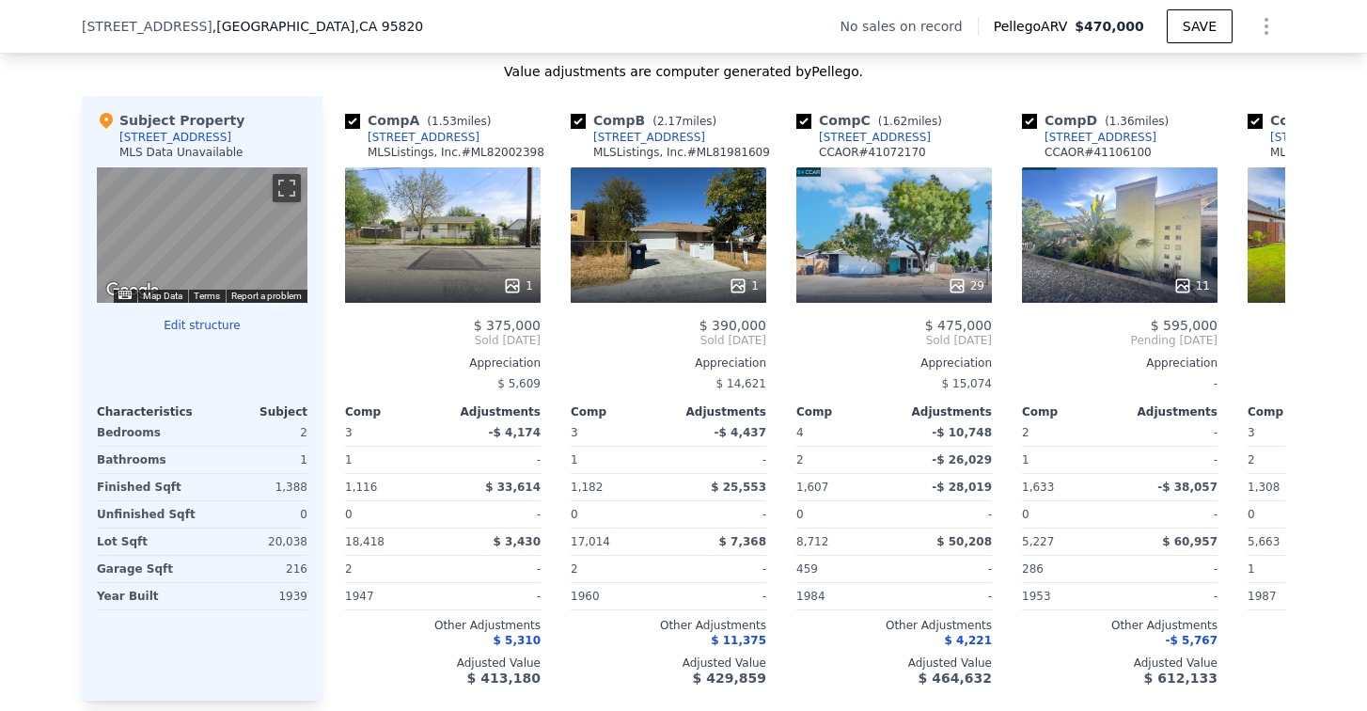
click at [243, 81] on div "Value adjustments are computer generated by Pellego ." at bounding box center [684, 71] width 1204 height 19
click at [431, 166] on div "Comp A ( 1.53 miles) [STREET_ADDRESS] MLSListings, Inc. # ML82002398" at bounding box center [443, 139] width 196 height 56
drag, startPoint x: 457, startPoint y: 155, endPoint x: 432, endPoint y: 164, distance: 26.8
click at [432, 164] on div "Comp A ( 1.53 miles) [STREET_ADDRESS] MLSListings, Inc. # ML82002398" at bounding box center [443, 139] width 196 height 56
copy div "es) [STREET_ADDRESS]"
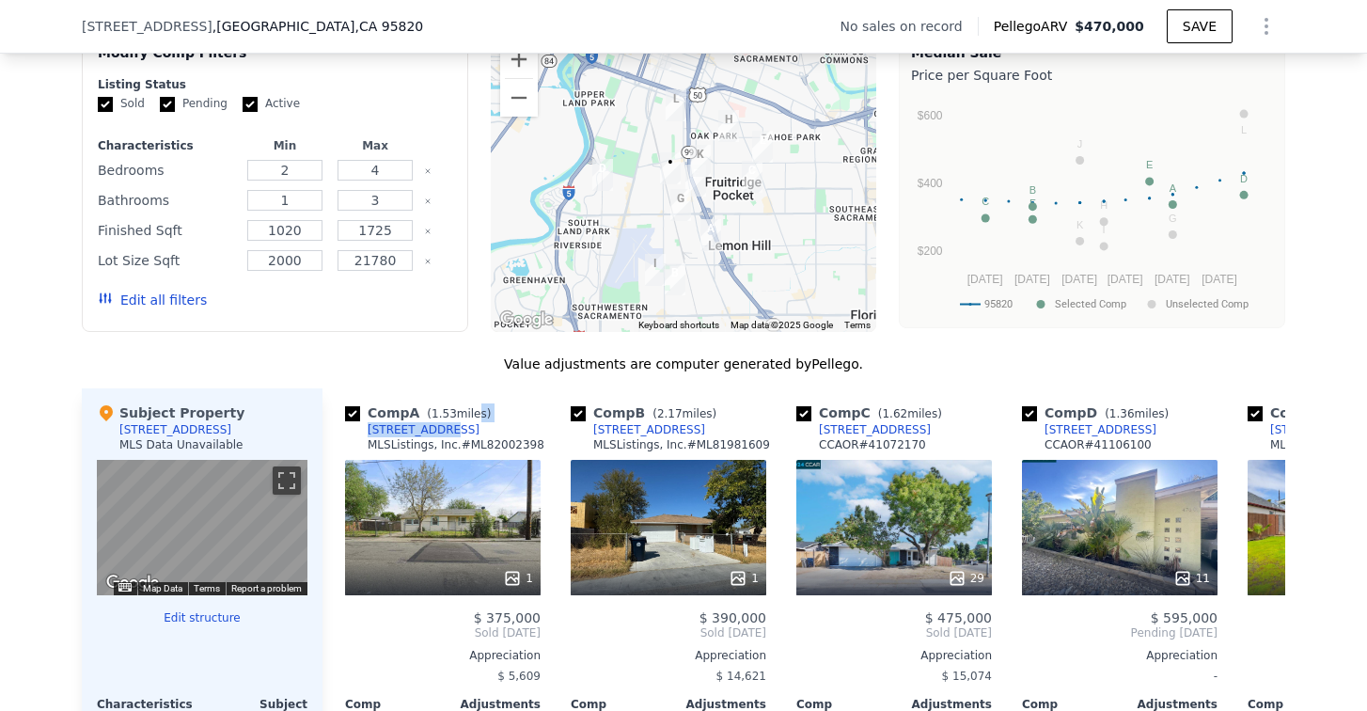
scroll to position [1497, 0]
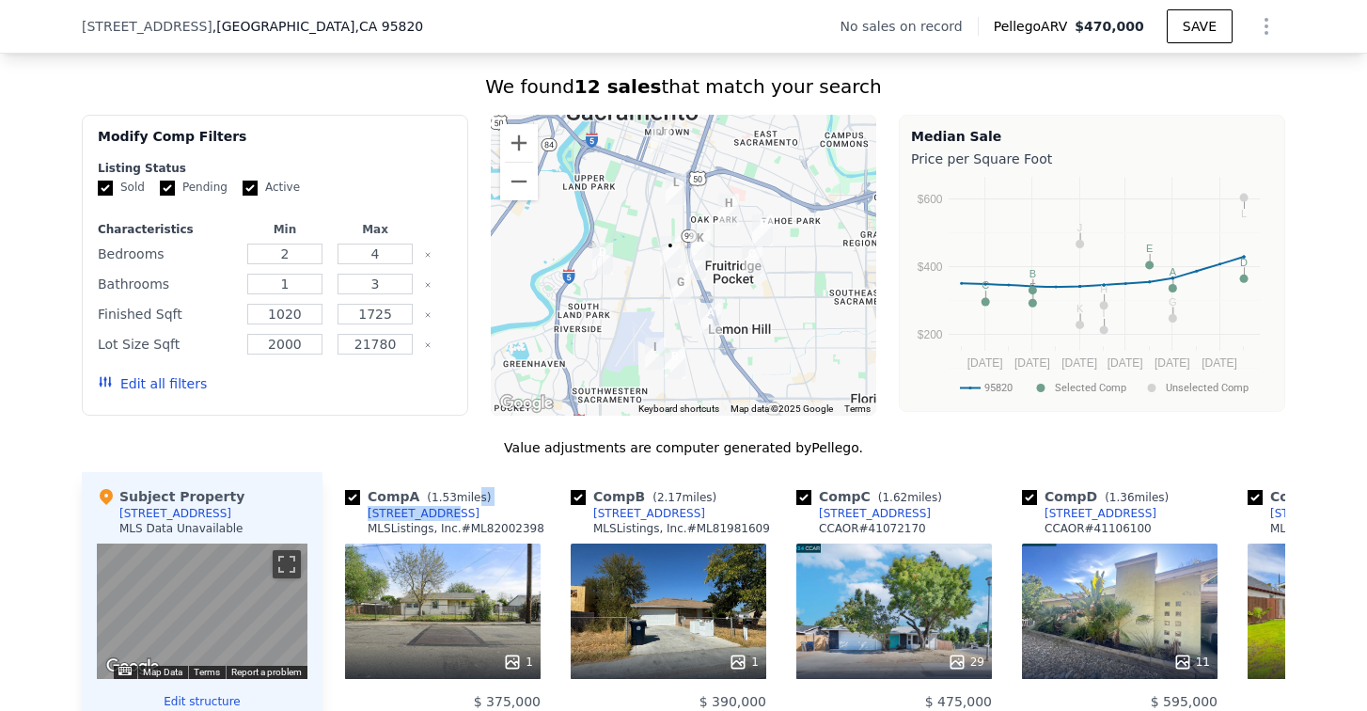
click at [148, 393] on button "Edit all filters" at bounding box center [152, 383] width 109 height 19
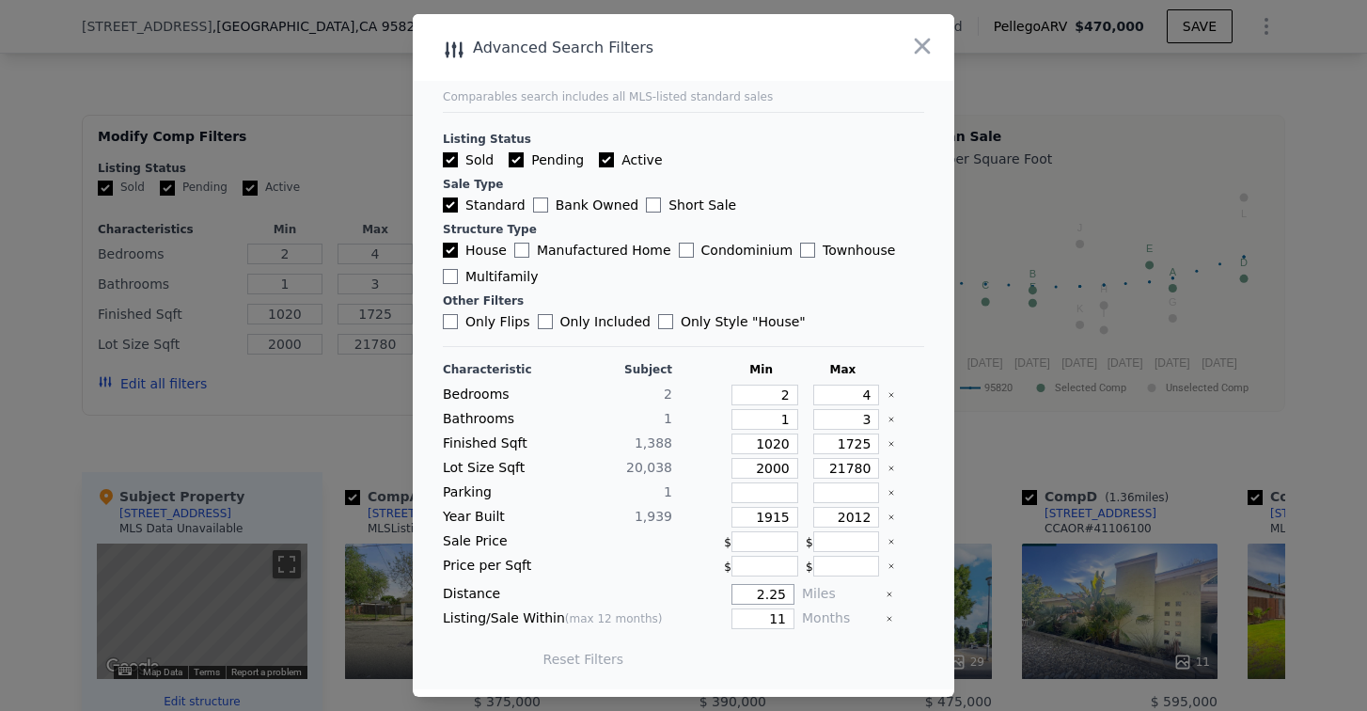
drag, startPoint x: 752, startPoint y: 590, endPoint x: 830, endPoint y: 580, distance: 77.7
click at [830, 578] on div "Characteristic Subject Min Max Bedrooms 2 2 4 Bathrooms 1 1 3 Finished Sqft 1,3…" at bounding box center [684, 524] width 482 height 324
type input "1"
drag, startPoint x: 758, startPoint y: 615, endPoint x: 822, endPoint y: 617, distance: 64.0
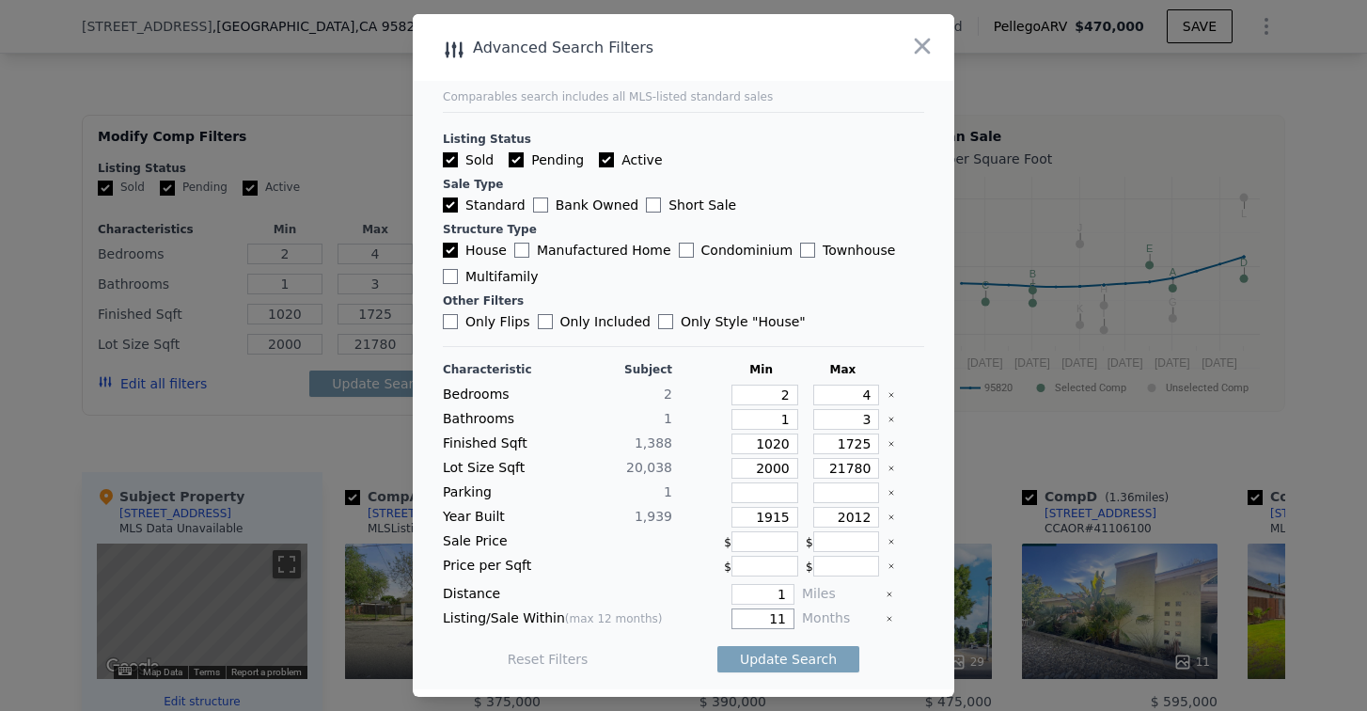
click at [822, 617] on div "Listing/Sale Within (max 12 months) 11 Months" at bounding box center [684, 619] width 482 height 21
type input "12"
click at [600, 153] on label "Active" at bounding box center [630, 159] width 63 height 19
click at [600, 153] on input "Active" at bounding box center [606, 159] width 15 height 15
checkbox input "false"
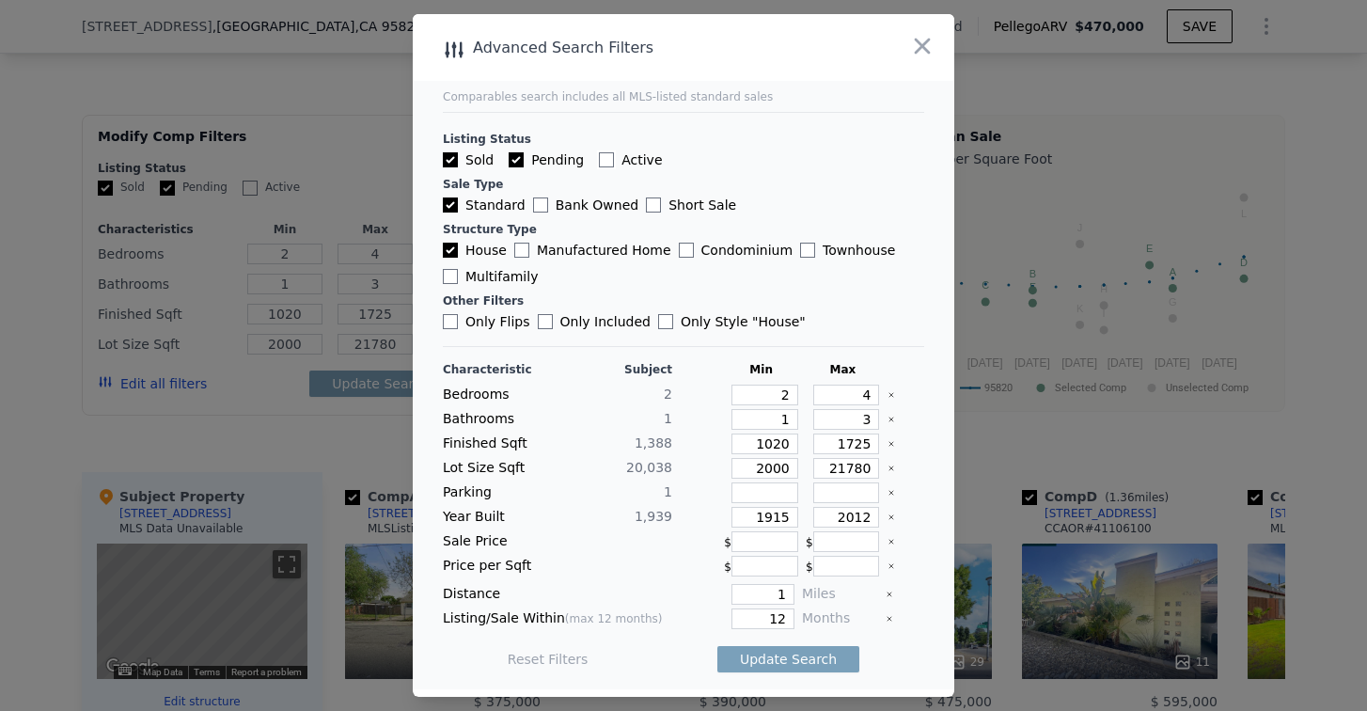
checkbox input "false"
click at [506, 150] on div "Listing Status Sold Pending Active Sale Type Standard Bank Owned Short Sale Str…" at bounding box center [684, 221] width 482 height 219
click at [515, 153] on label "Pending" at bounding box center [546, 159] width 75 height 19
click at [515, 153] on input "Pending" at bounding box center [516, 159] width 15 height 15
checkbox input "false"
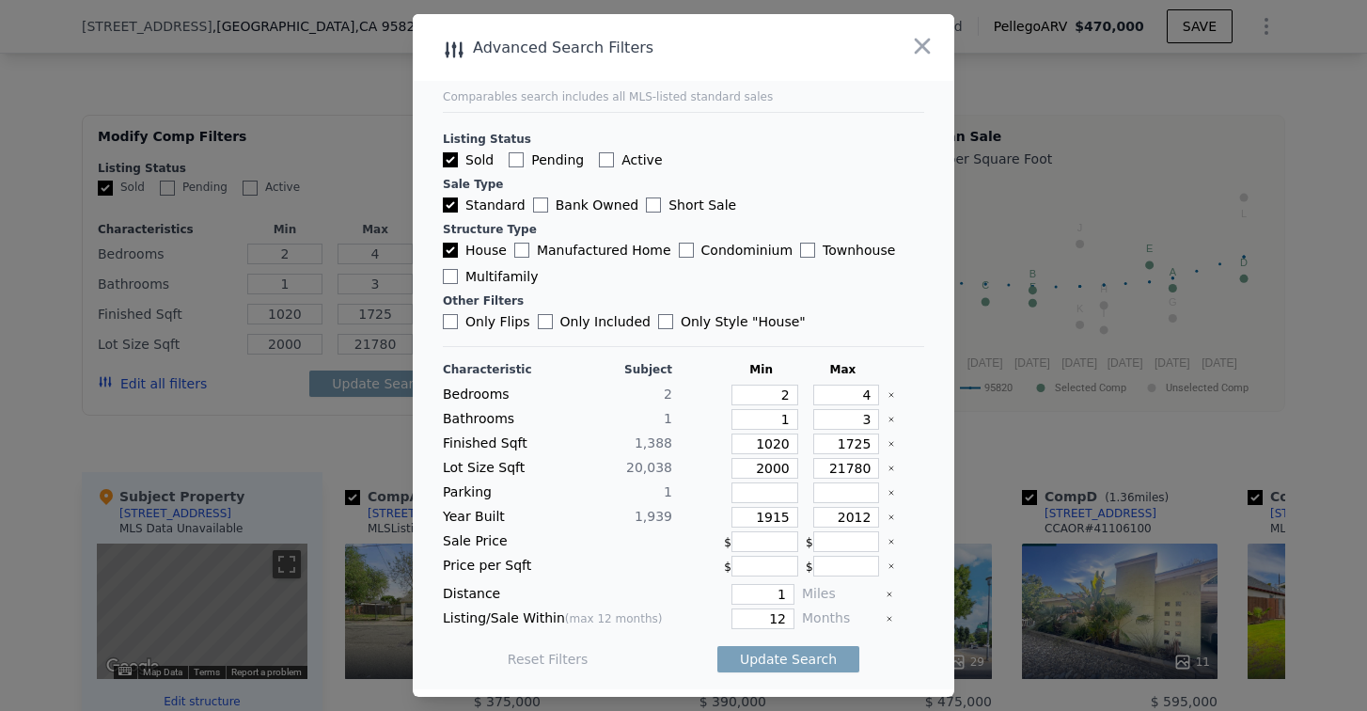
checkbox input "false"
drag, startPoint x: 831, startPoint y: 516, endPoint x: 891, endPoint y: 517, distance: 59.3
click at [891, 517] on div "Year Built 1,939 1915 2012" at bounding box center [684, 517] width 482 height 21
drag, startPoint x: 752, startPoint y: 516, endPoint x: 828, endPoint y: 514, distance: 75.3
click at [828, 514] on div "Year Built 1,939 1915" at bounding box center [684, 517] width 482 height 21
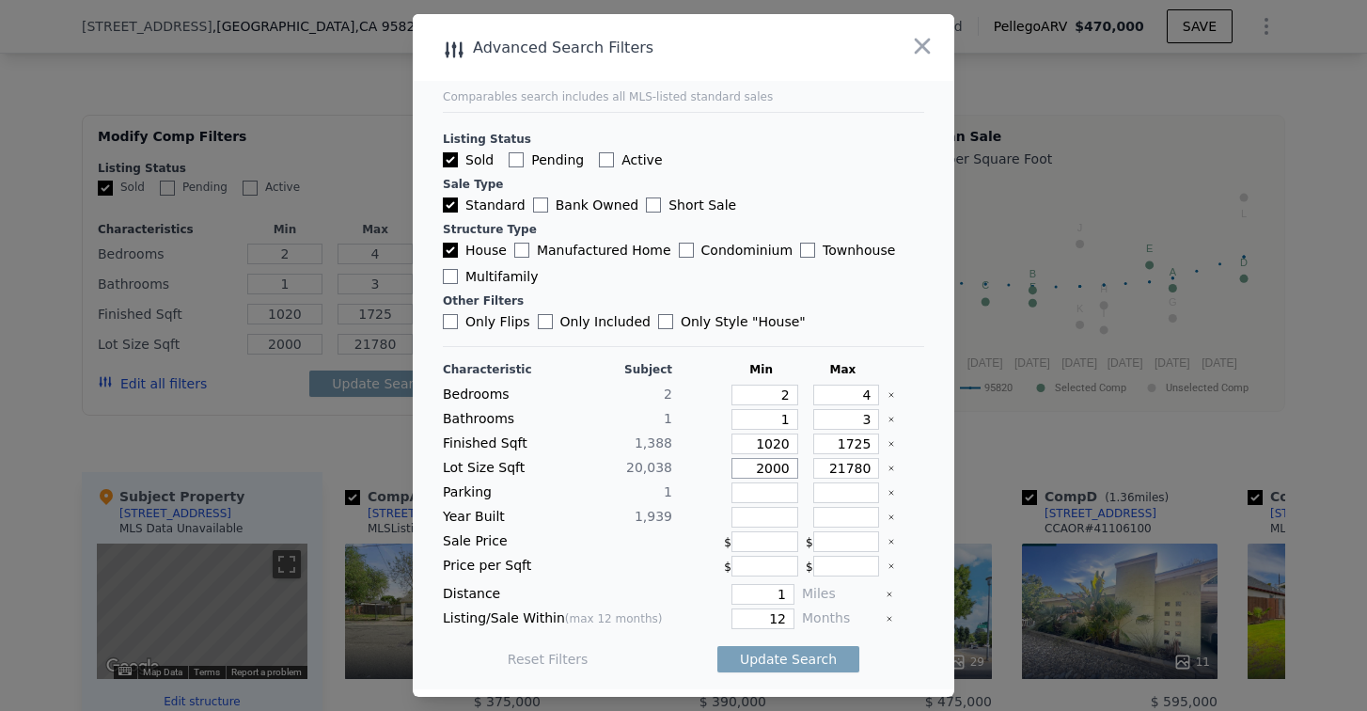
drag, startPoint x: 750, startPoint y: 468, endPoint x: 782, endPoint y: 466, distance: 32.0
click at [782, 466] on input "2000" at bounding box center [765, 468] width 67 height 21
click at [788, 662] on button "Update Search" at bounding box center [789, 659] width 142 height 26
checkbox input "false"
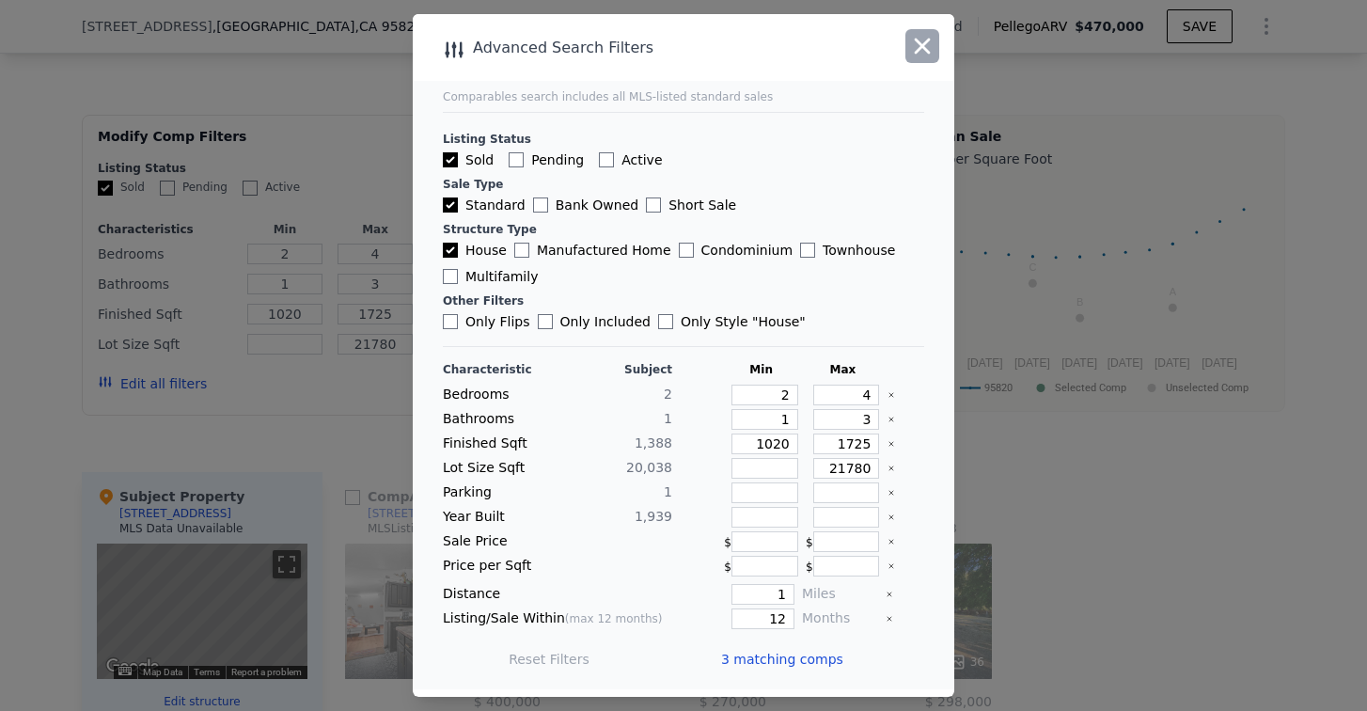
click at [927, 49] on icon "button" at bounding box center [922, 46] width 26 height 26
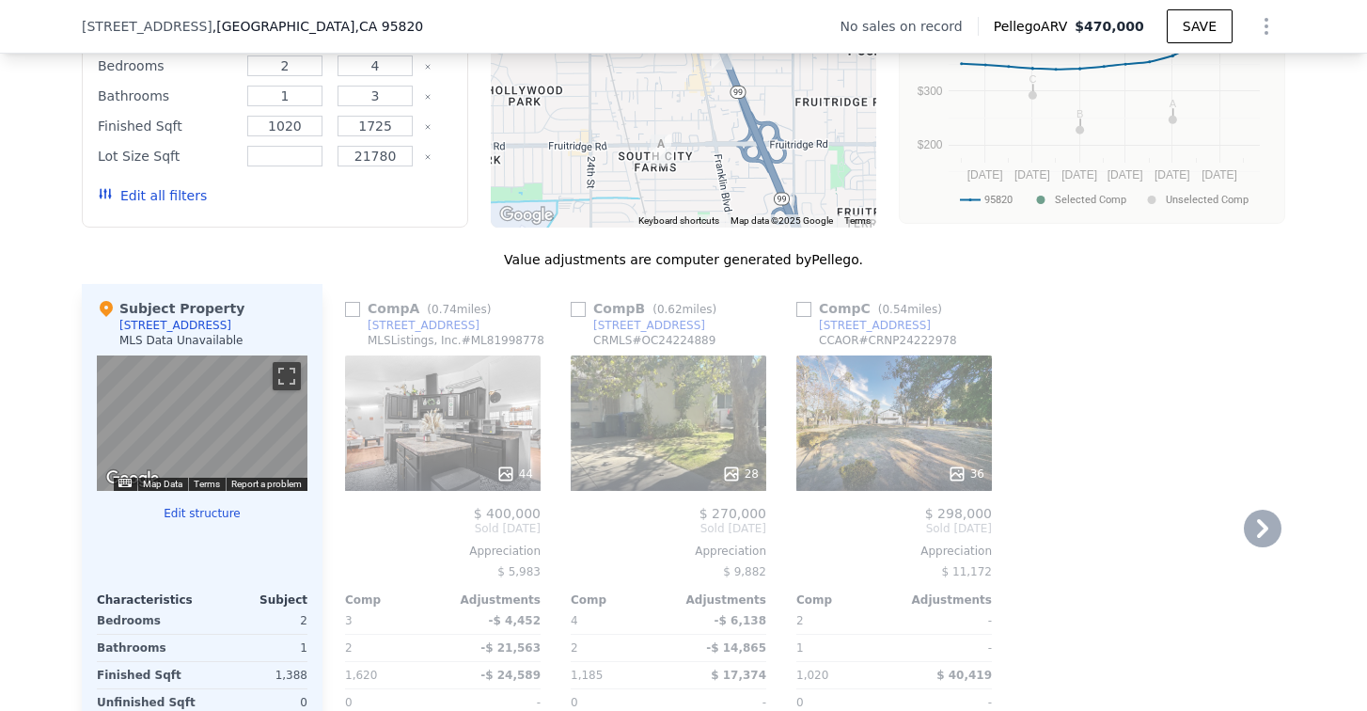
scroll to position [1779, 0]
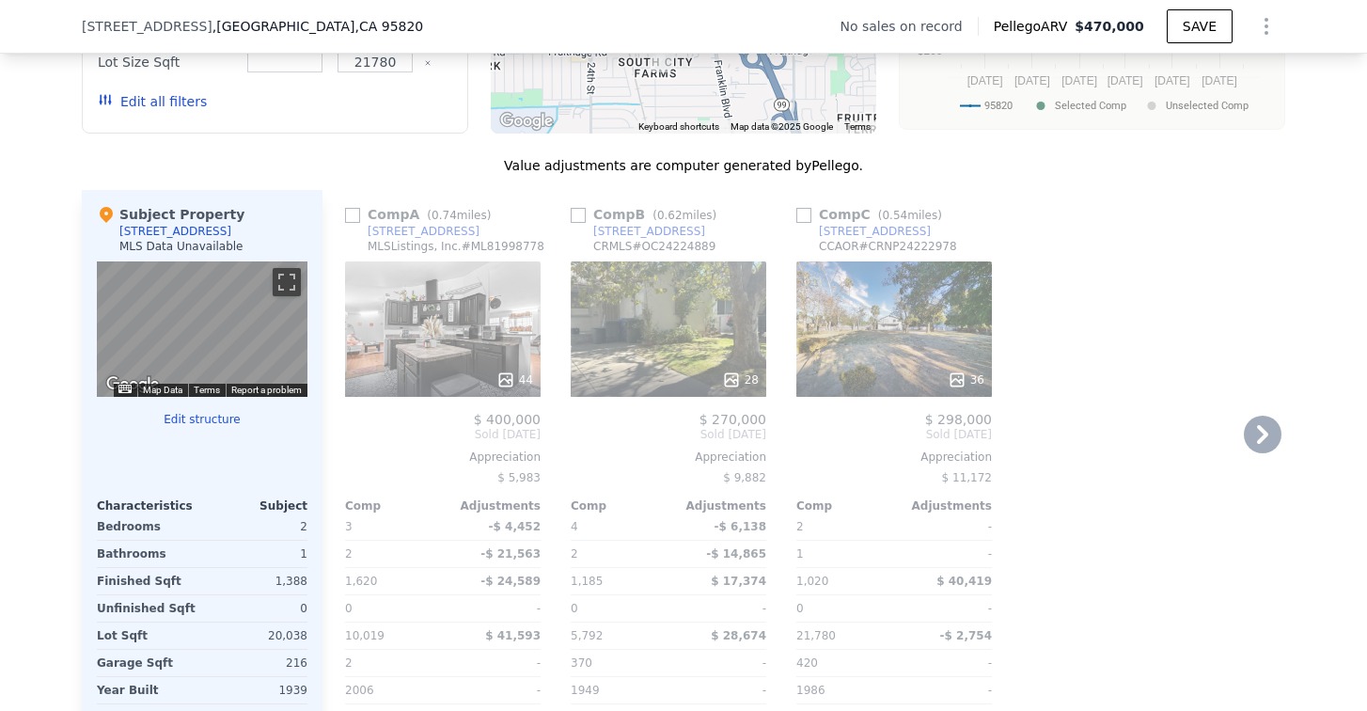
drag, startPoint x: 348, startPoint y: 243, endPoint x: 399, endPoint y: 249, distance: 51.2
click at [348, 223] on input "checkbox" at bounding box center [352, 215] width 15 height 15
checkbox input "true"
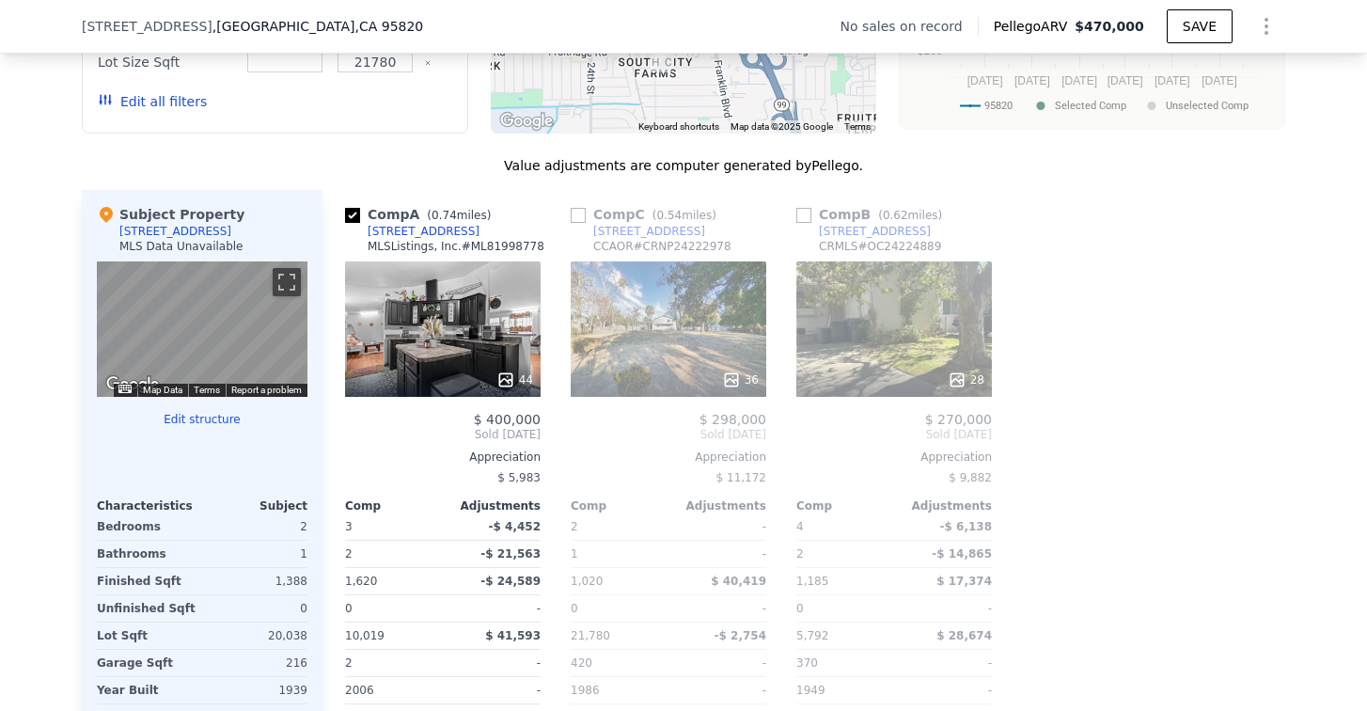
click at [573, 223] on input "checkbox" at bounding box center [578, 215] width 15 height 15
checkbox input "true"
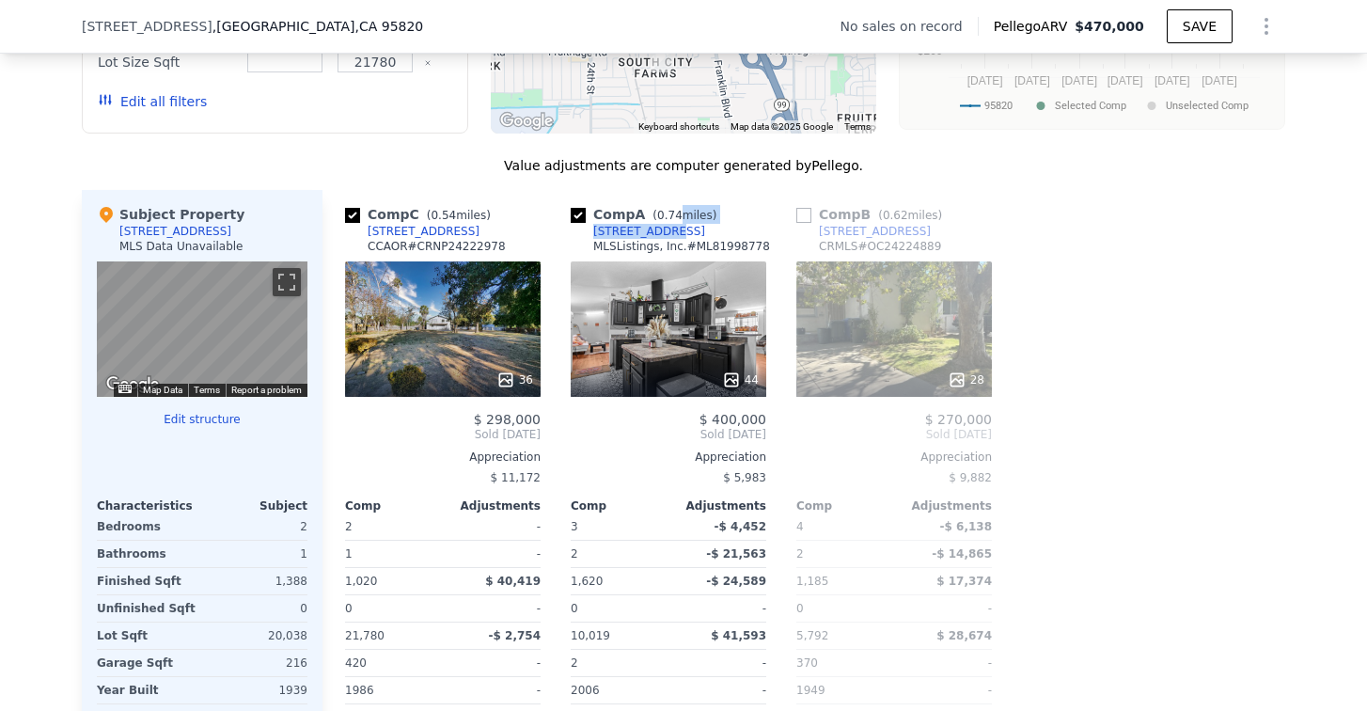
click at [660, 258] on div "Comp A ( 0.74 miles) [STREET_ADDRESS] MLSListings, Inc. # ML81998778" at bounding box center [669, 233] width 196 height 56
copy div "miles) [STREET_ADDRESS]"
checkbox input "true"
type input "2000"
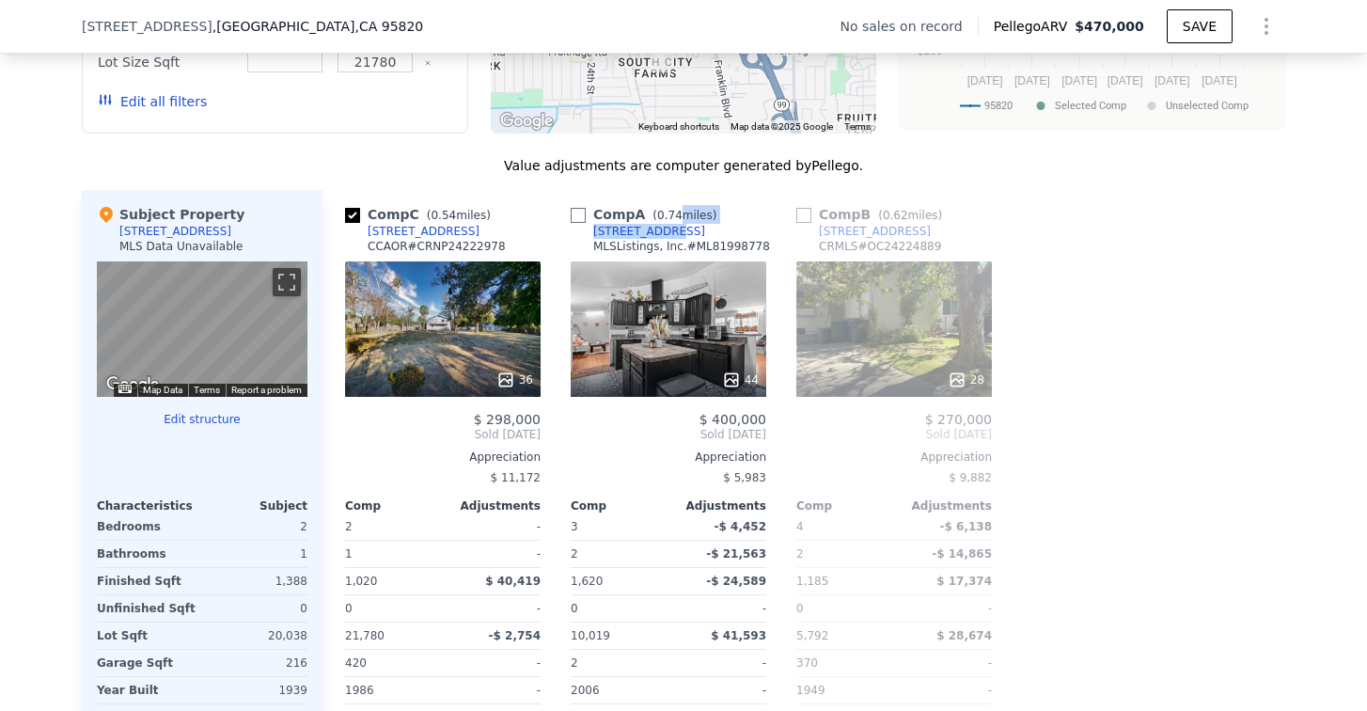
checkbox input "false"
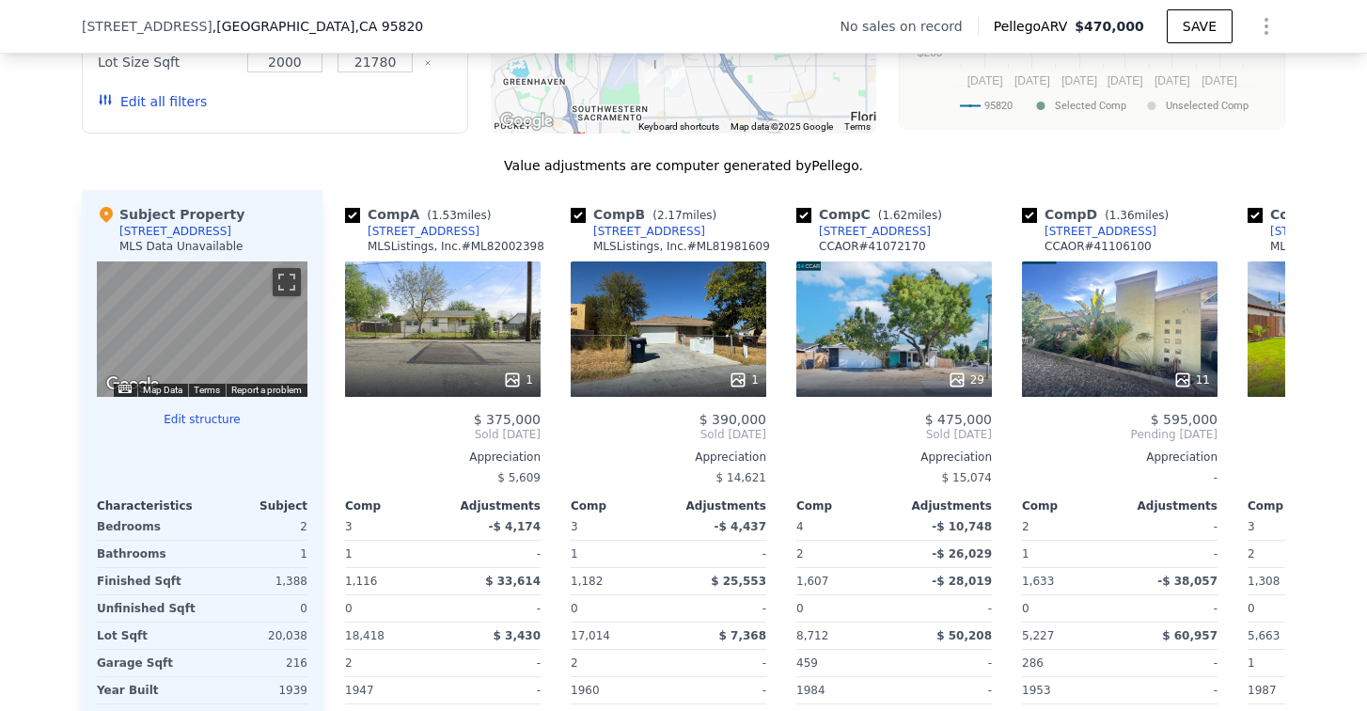
click at [429, 239] on div "[STREET_ADDRESS]" at bounding box center [424, 231] width 112 height 15
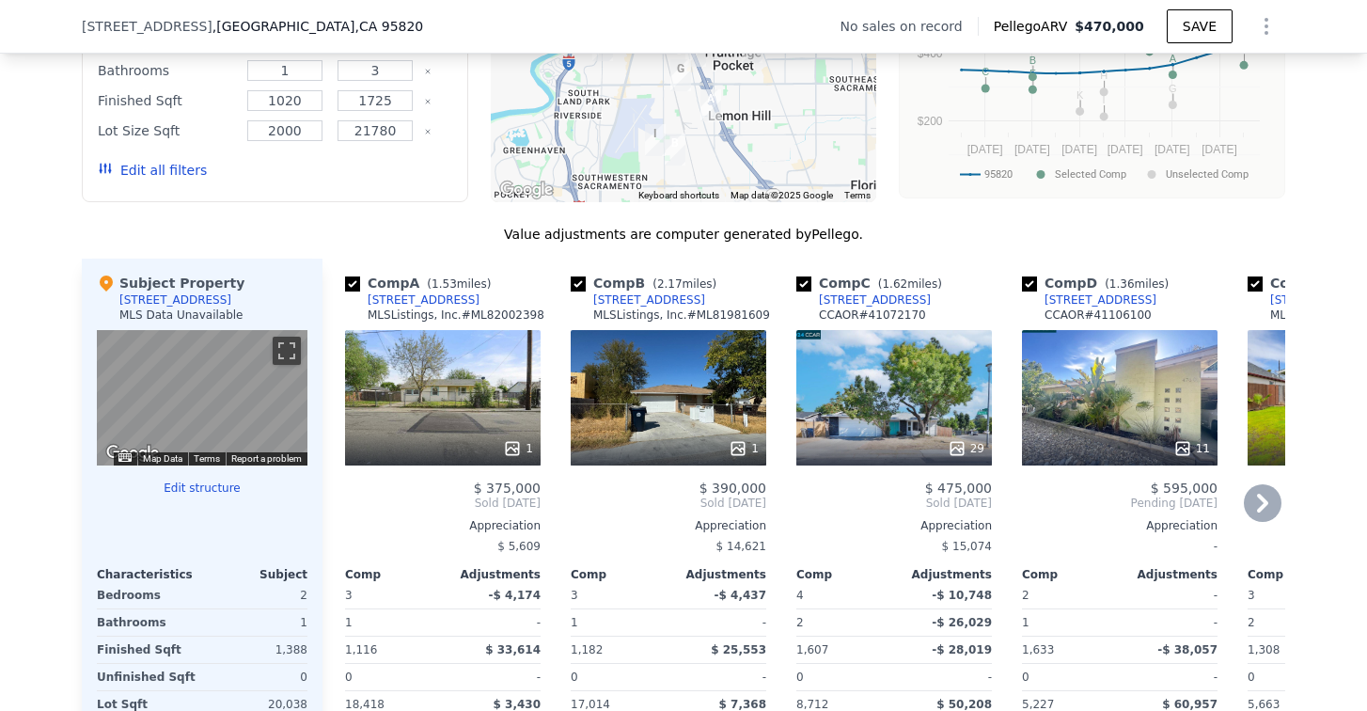
scroll to position [1591, 0]
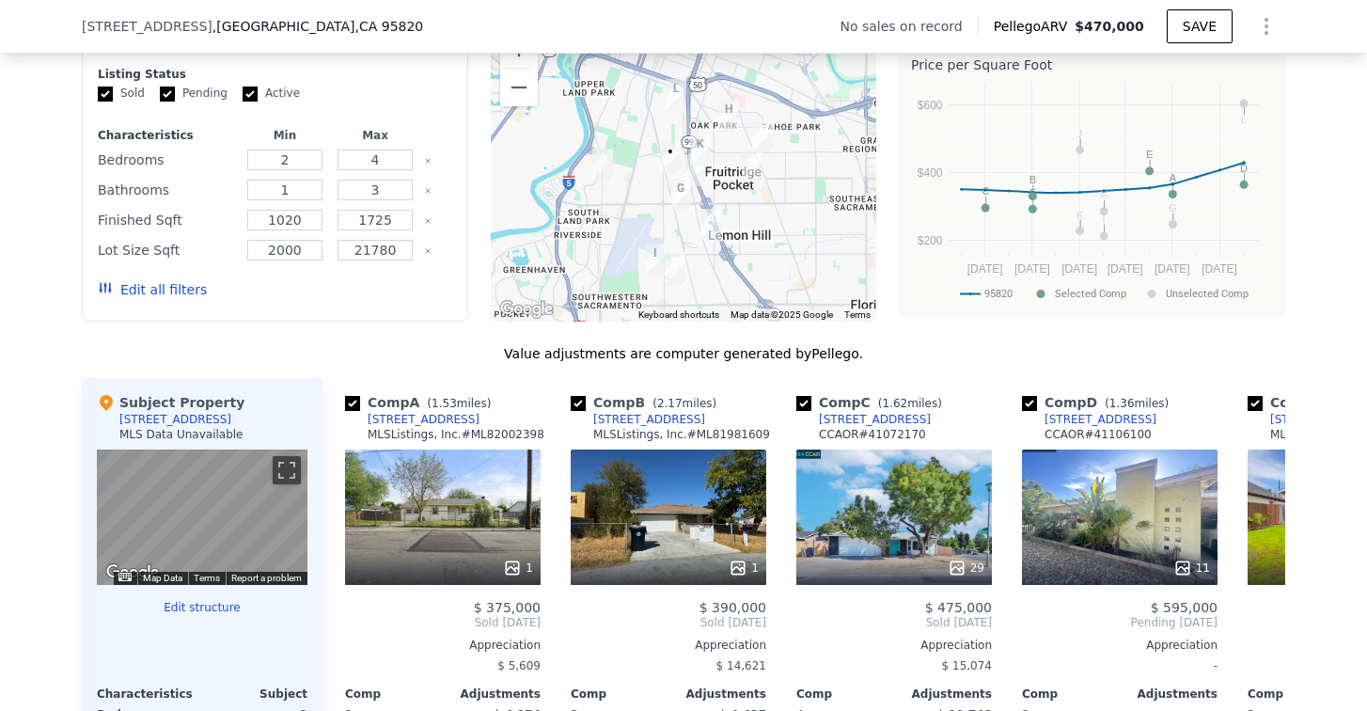
click at [146, 299] on button "Edit all filters" at bounding box center [152, 289] width 109 height 19
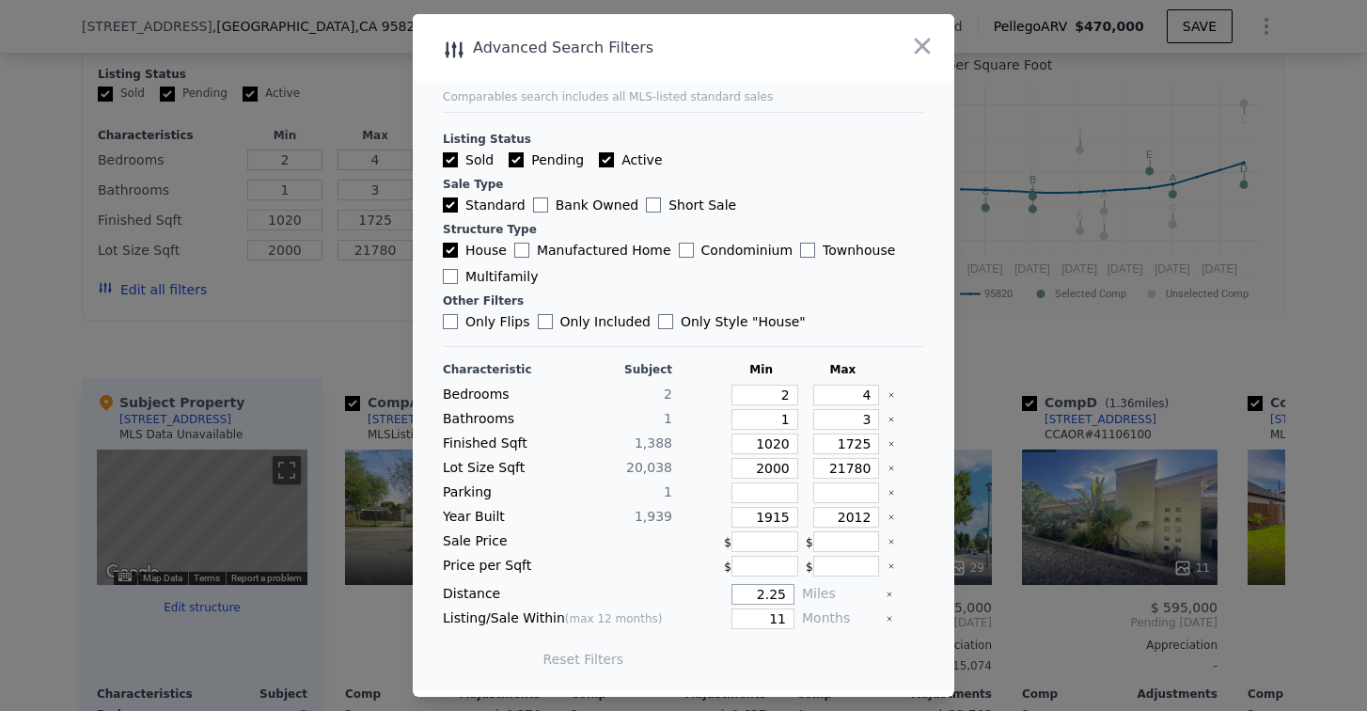
drag, startPoint x: 749, startPoint y: 598, endPoint x: 831, endPoint y: 593, distance: 82.9
click at [832, 594] on div "Distance 2.25 Miles" at bounding box center [684, 594] width 482 height 21
type input "1"
drag, startPoint x: 751, startPoint y: 622, endPoint x: 806, endPoint y: 619, distance: 55.6
click at [806, 619] on div "Listing/Sale Within (max 12 months) 11 Months" at bounding box center [684, 619] width 482 height 21
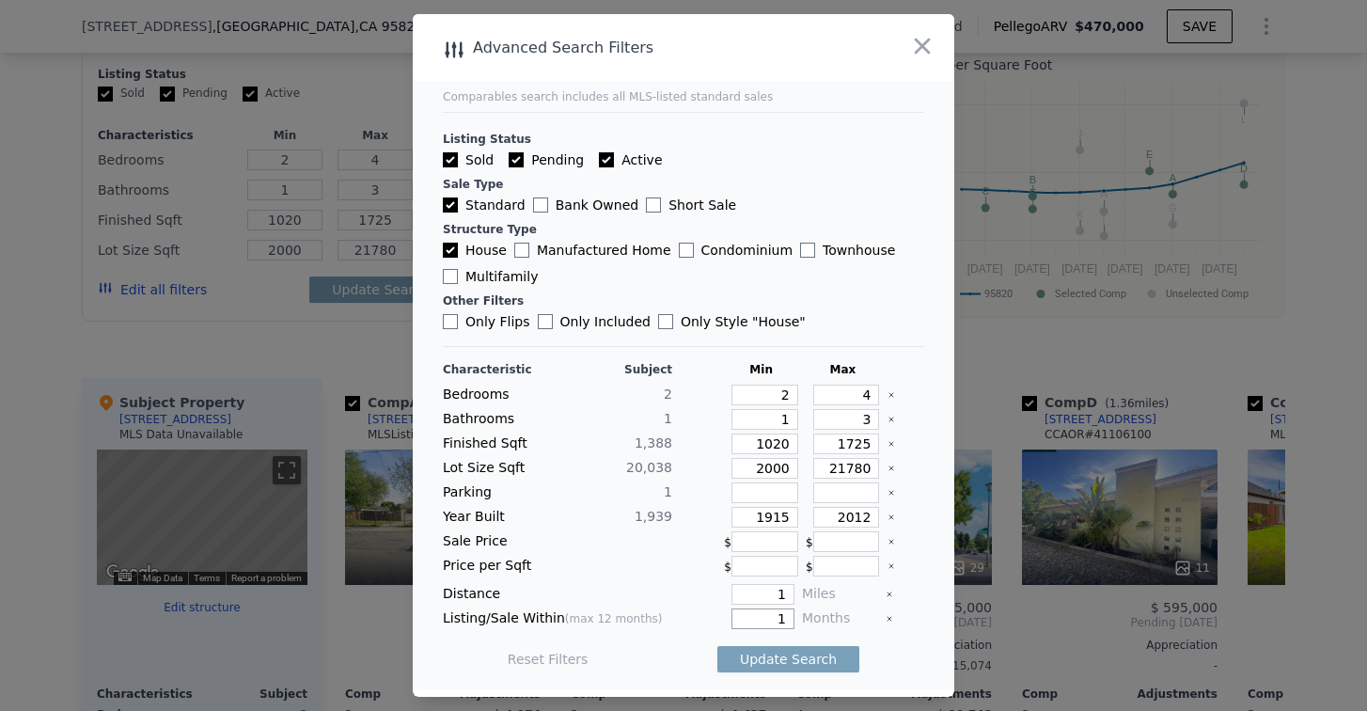
type input "1"
drag, startPoint x: 740, startPoint y: 520, endPoint x: 816, endPoint y: 515, distance: 76.3
click at [816, 515] on div "Year Built 1,939 1915 2012" at bounding box center [684, 517] width 482 height 21
drag, startPoint x: 838, startPoint y: 518, endPoint x: 986, endPoint y: 514, distance: 147.7
click at [986, 514] on div "​ Advanced Search Filters Comparables search includes all MLS-listed standard s…" at bounding box center [683, 355] width 1367 height 711
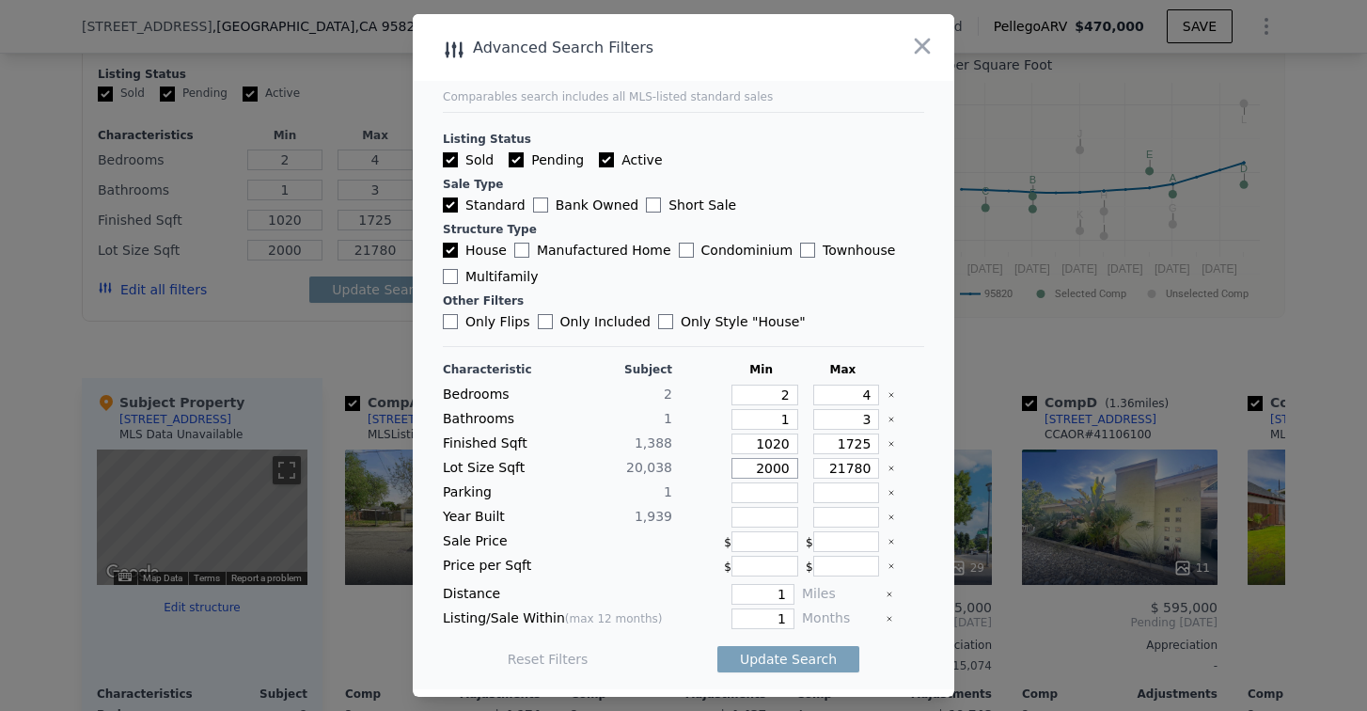
drag, startPoint x: 743, startPoint y: 471, endPoint x: 801, endPoint y: 468, distance: 58.4
click at [801, 468] on div "Lot Size Sqft 20,038 2000 21780" at bounding box center [684, 468] width 482 height 21
click at [600, 162] on input "Active" at bounding box center [606, 159] width 15 height 15
checkbox input "false"
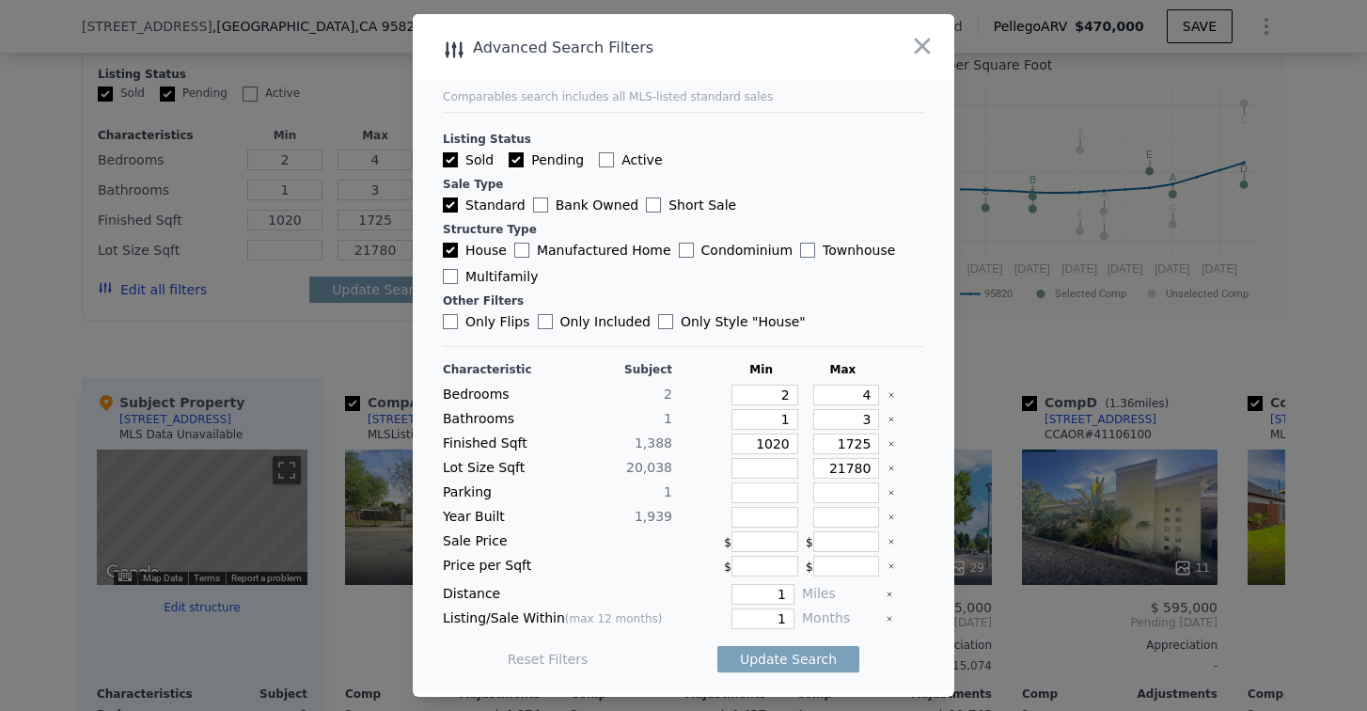
click at [510, 156] on input "Pending" at bounding box center [516, 159] width 15 height 15
checkbox input "false"
click at [764, 655] on button "Update Search" at bounding box center [789, 659] width 142 height 26
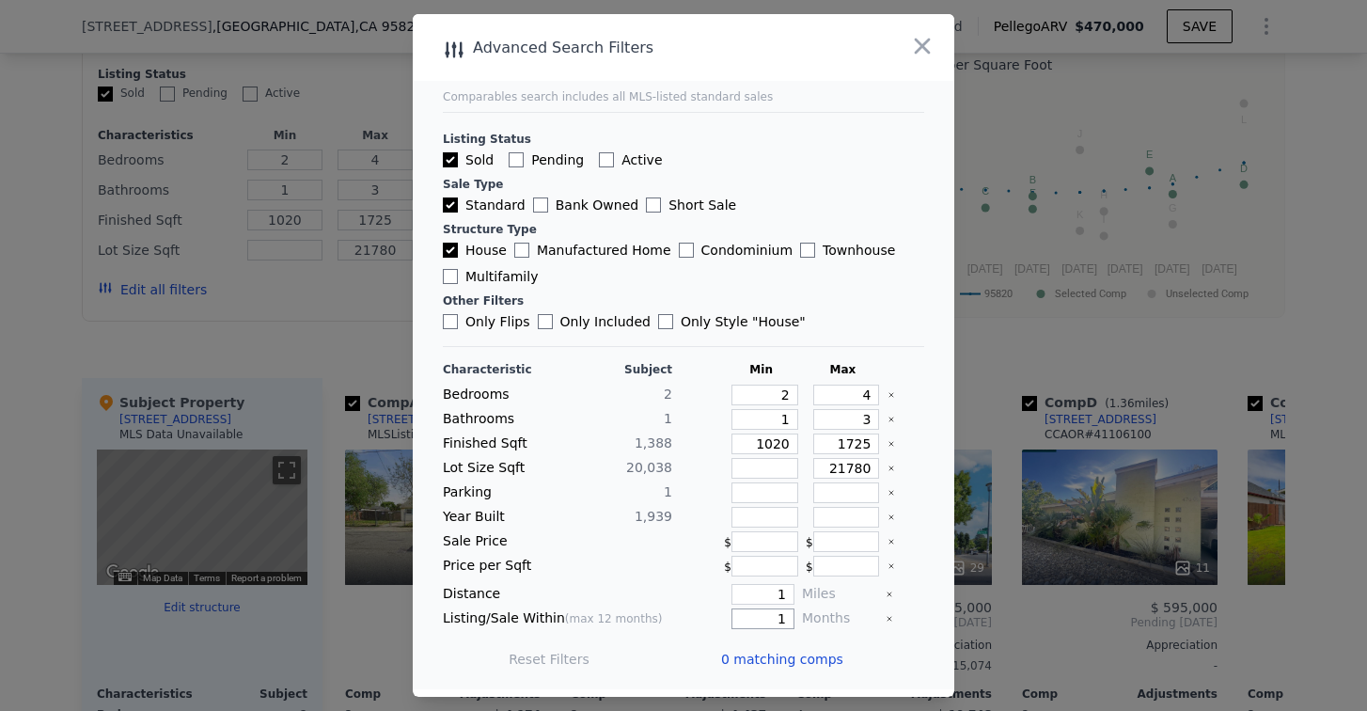
drag, startPoint x: 762, startPoint y: 612, endPoint x: 779, endPoint y: 610, distance: 17.0
click at [779, 610] on input "1" at bounding box center [763, 619] width 63 height 21
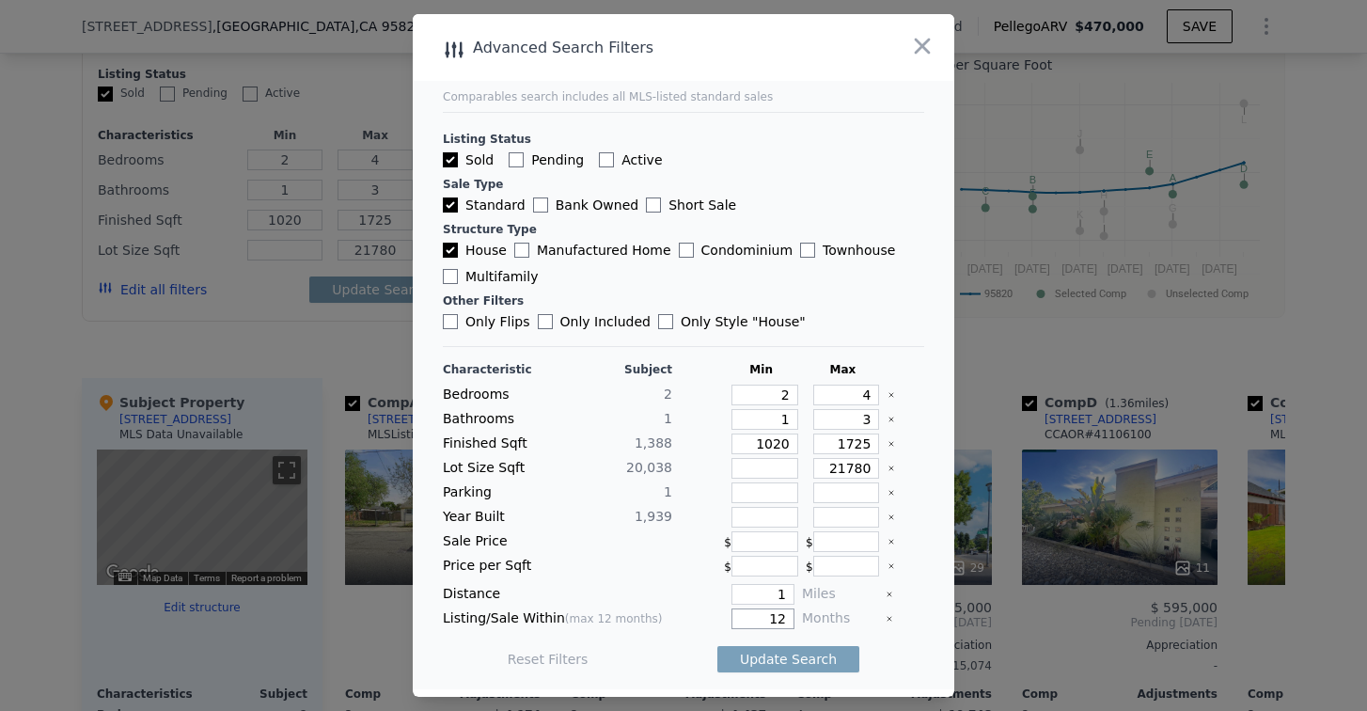
type input "12"
click at [576, 573] on div at bounding box center [616, 566] width 111 height 21
click at [785, 652] on button "Update Search" at bounding box center [789, 659] width 142 height 26
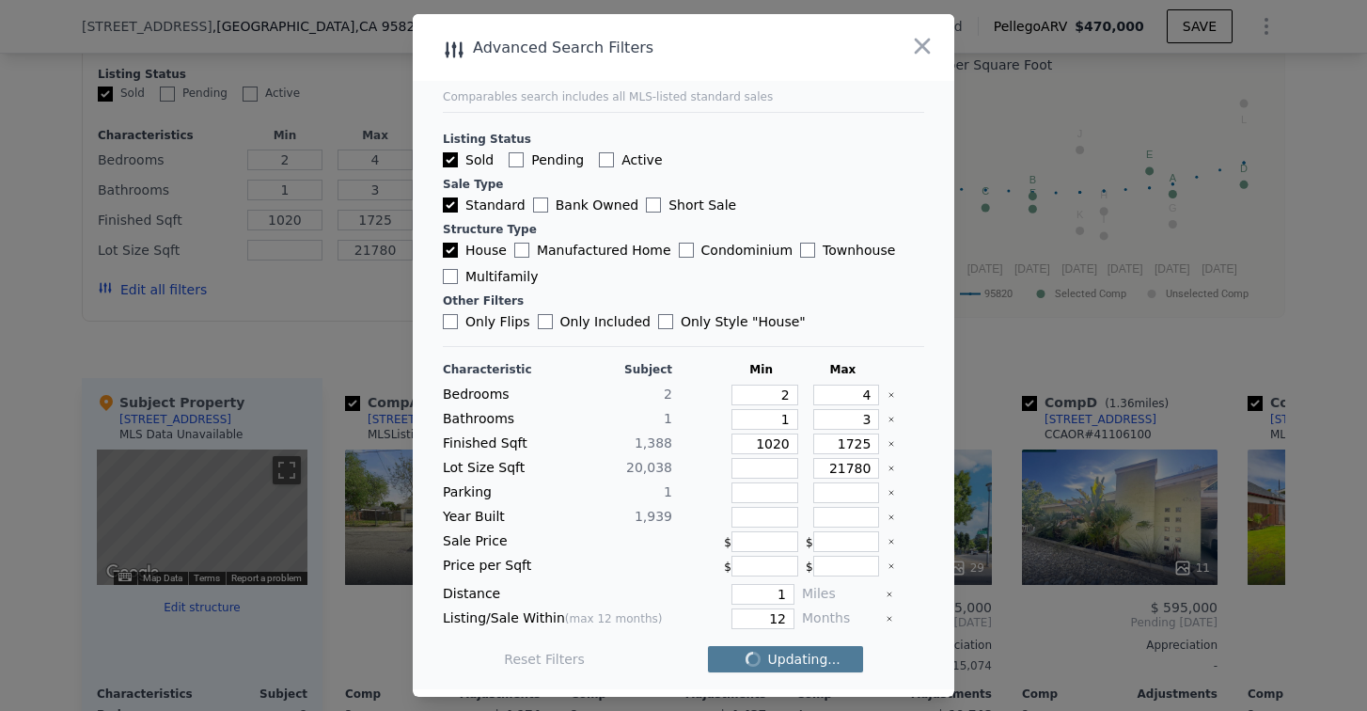
checkbox input "false"
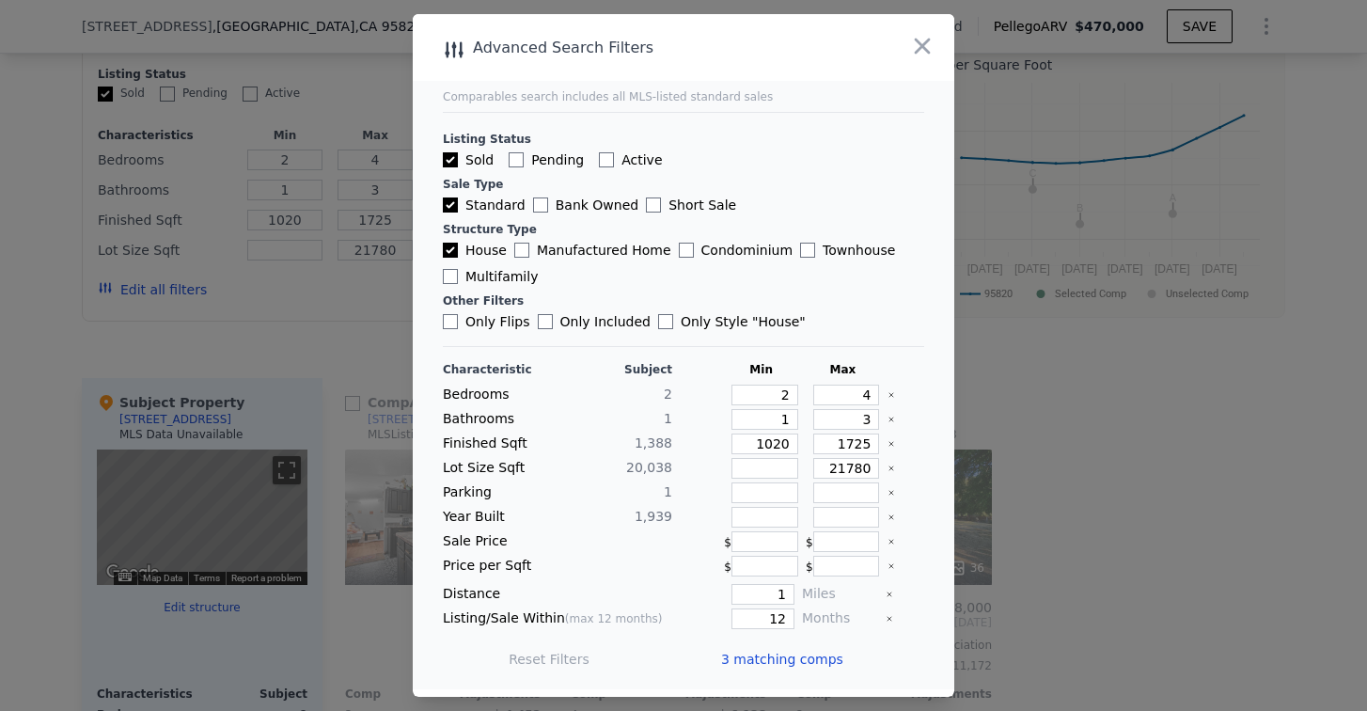
click at [769, 653] on span "3 matching comps" at bounding box center [782, 659] width 122 height 19
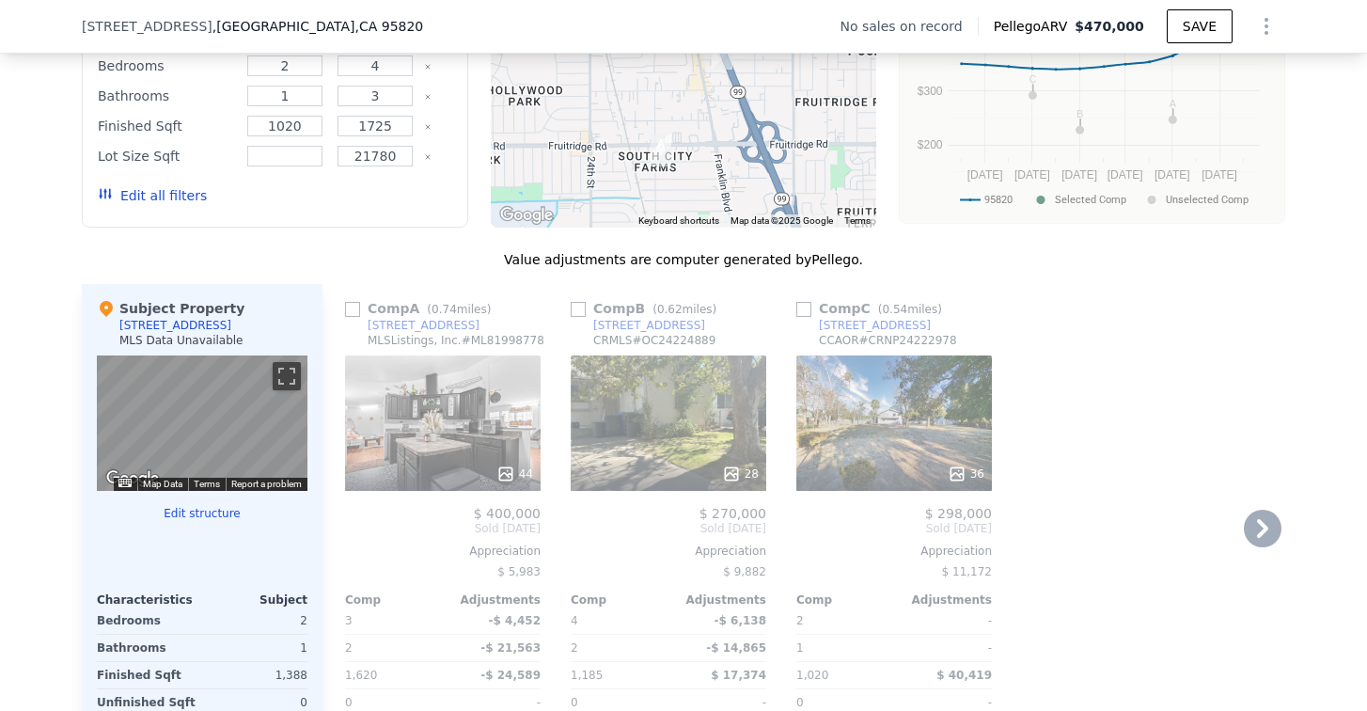
scroll to position [1779, 0]
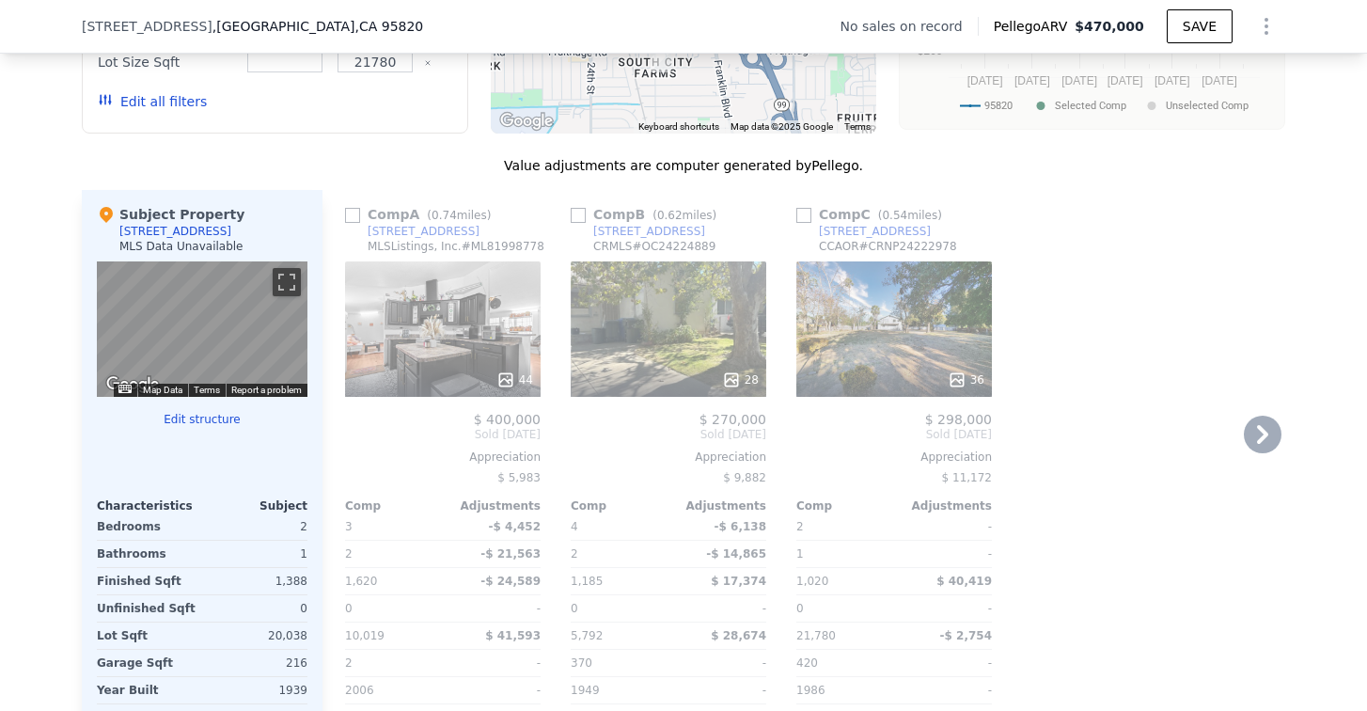
click at [799, 223] on input "checkbox" at bounding box center [804, 215] width 15 height 15
checkbox input "true"
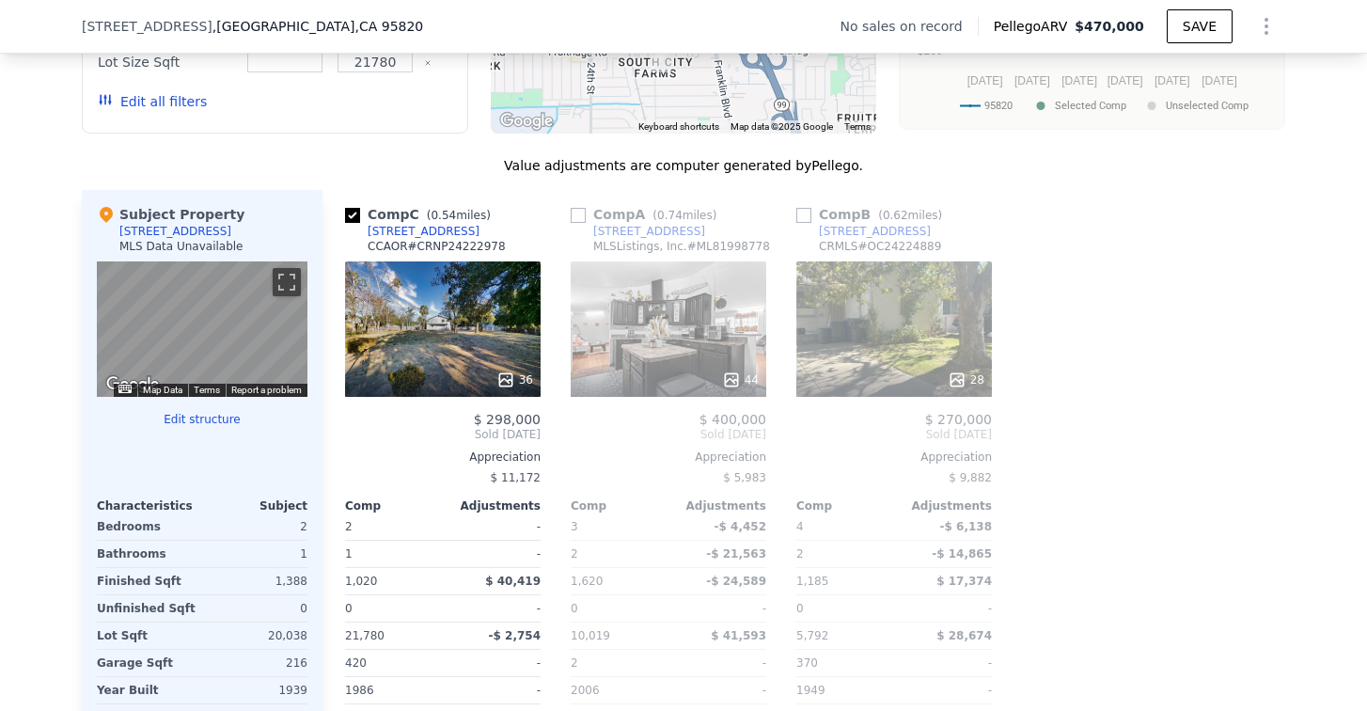
click at [801, 223] on input "checkbox" at bounding box center [804, 215] width 15 height 15
checkbox input "true"
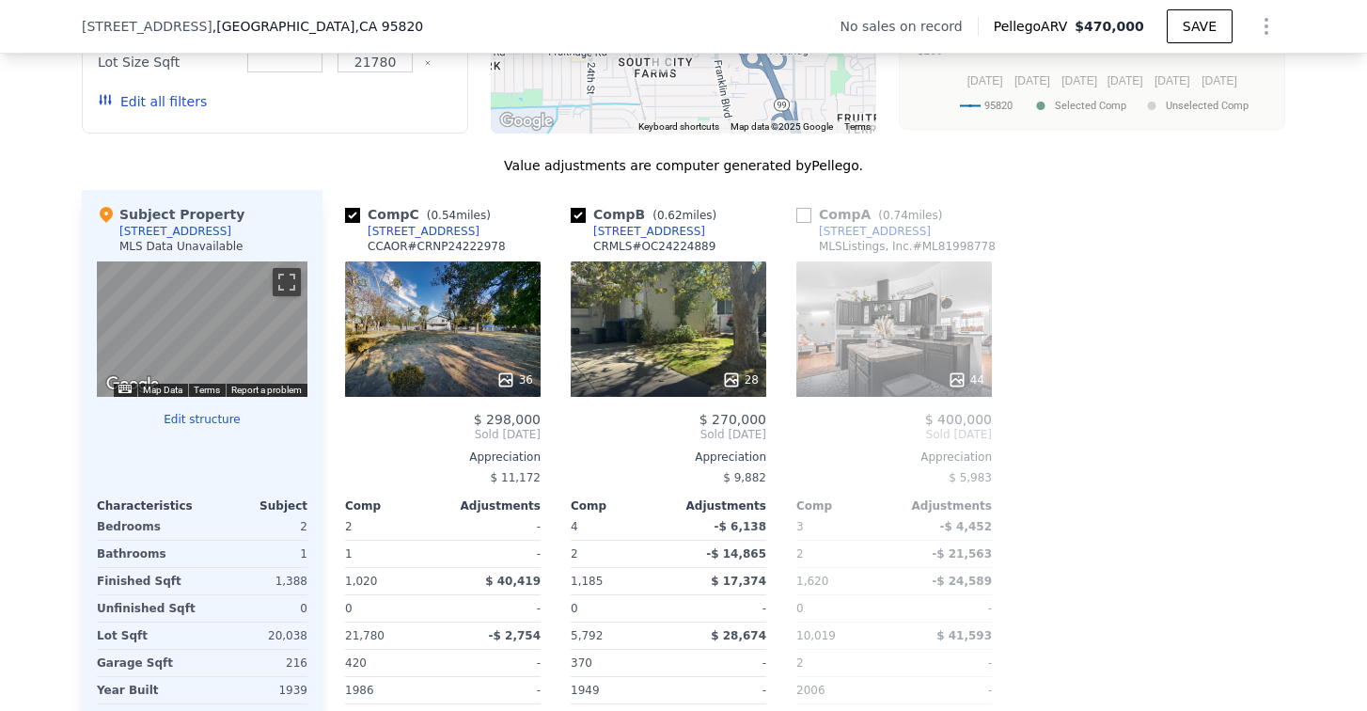
click at [800, 223] on input "checkbox" at bounding box center [804, 215] width 15 height 15
checkbox input "true"
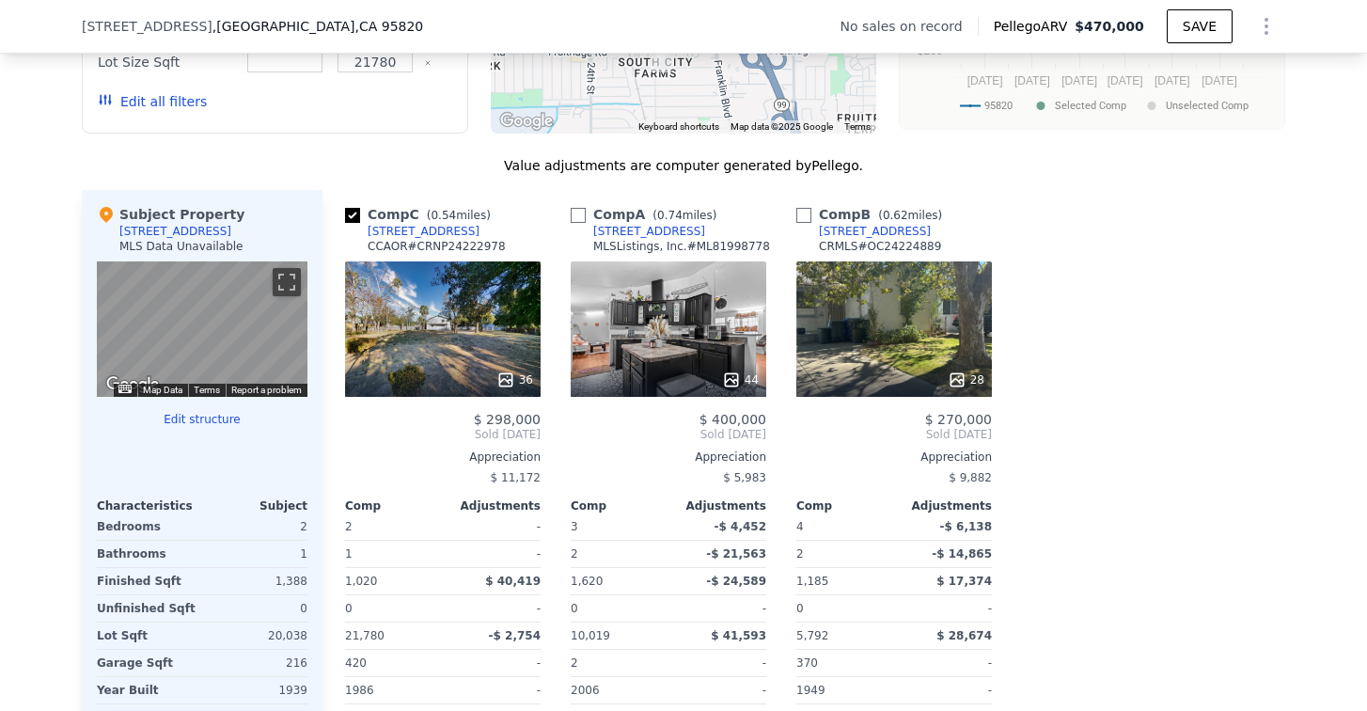
checkbox input "true"
type input "2000"
checkbox input "false"
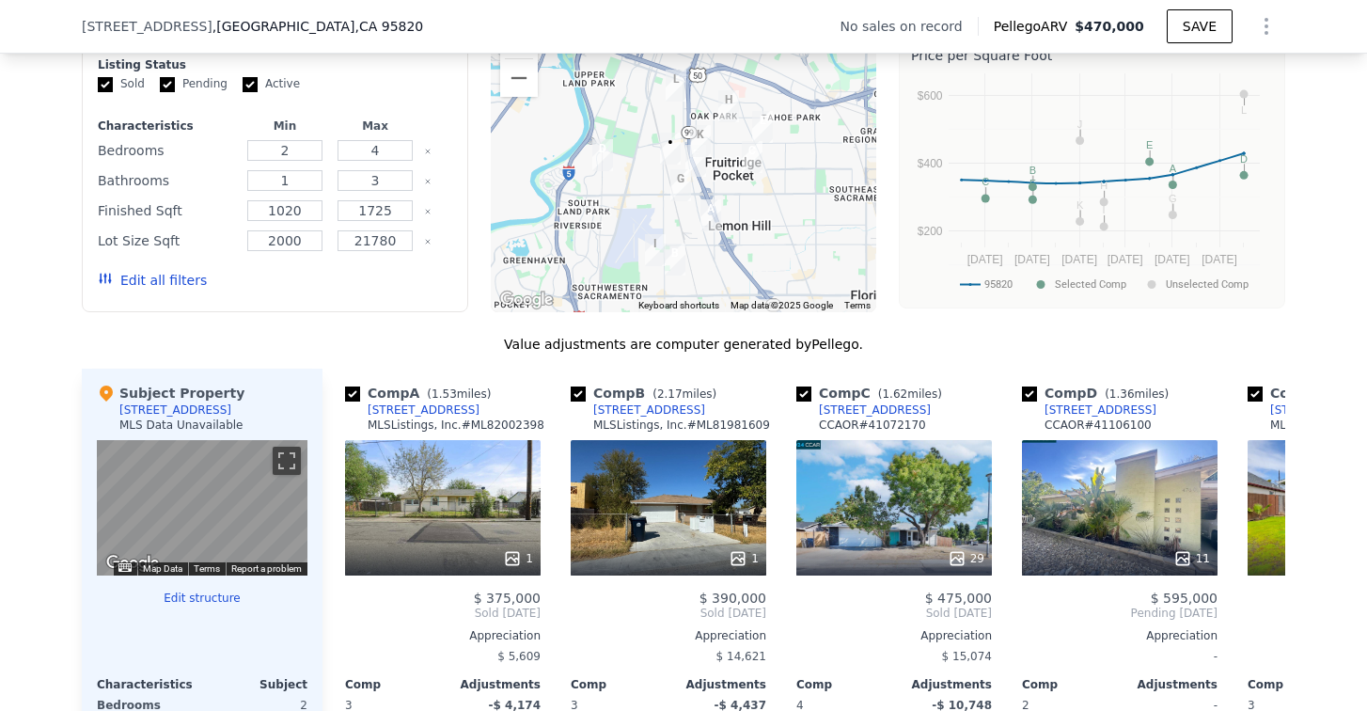
scroll to position [1591, 0]
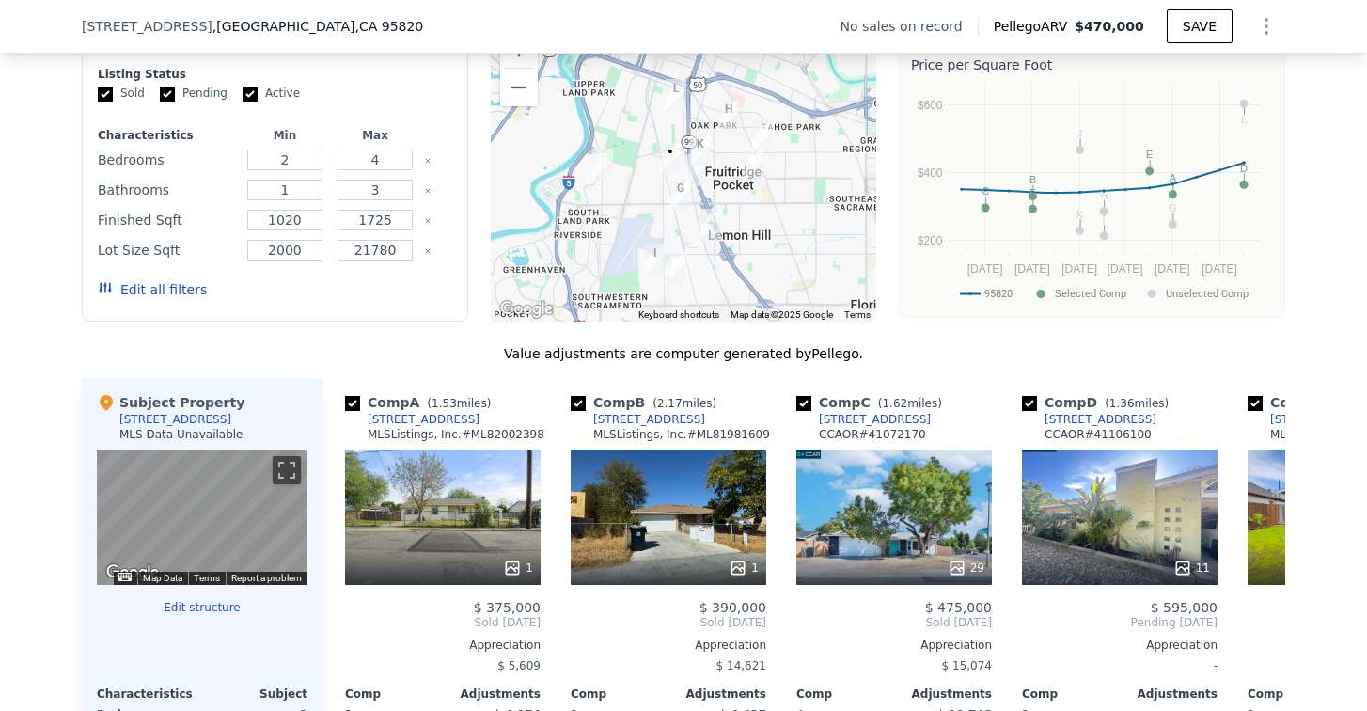
click at [243, 102] on input "Active" at bounding box center [250, 94] width 15 height 15
checkbox input "false"
drag, startPoint x: 152, startPoint y: 119, endPoint x: 312, endPoint y: 142, distance: 161.5
click at [160, 102] on input "Pending" at bounding box center [167, 94] width 15 height 15
checkbox input "false"
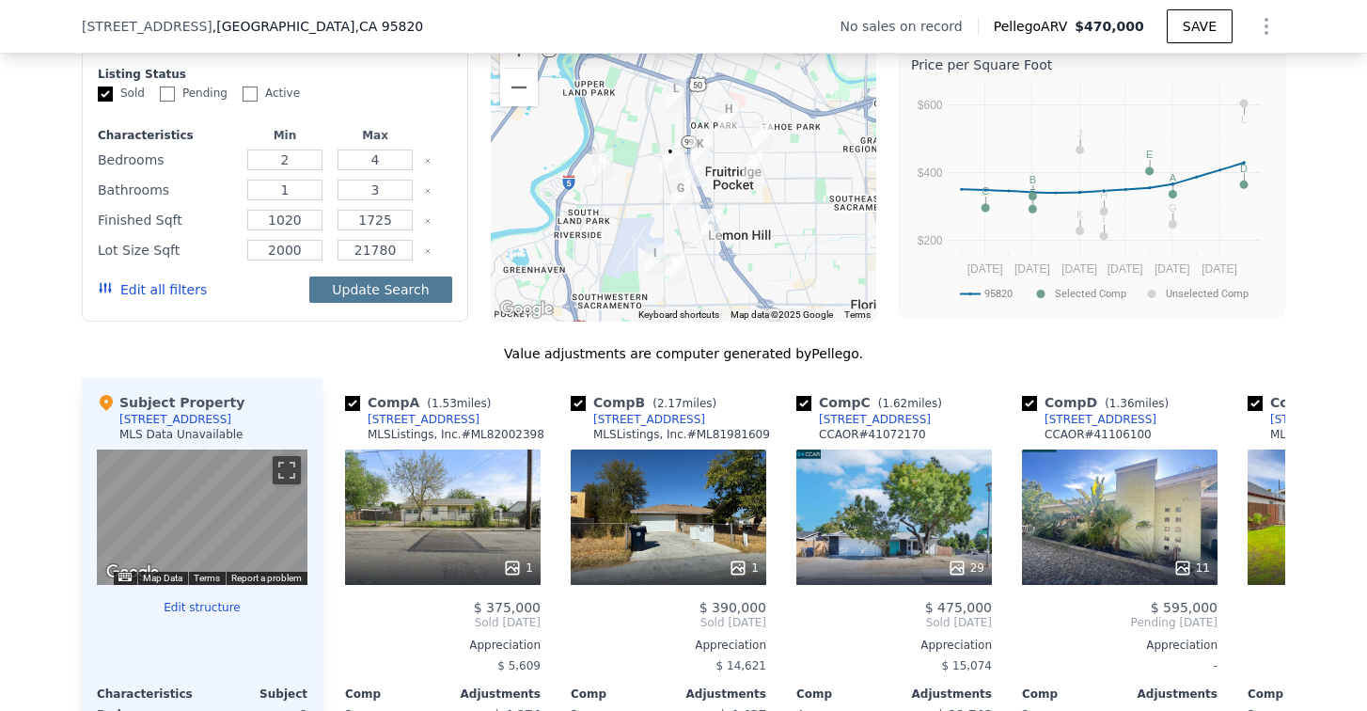
click at [373, 303] on button "Update Search" at bounding box center [380, 290] width 142 height 26
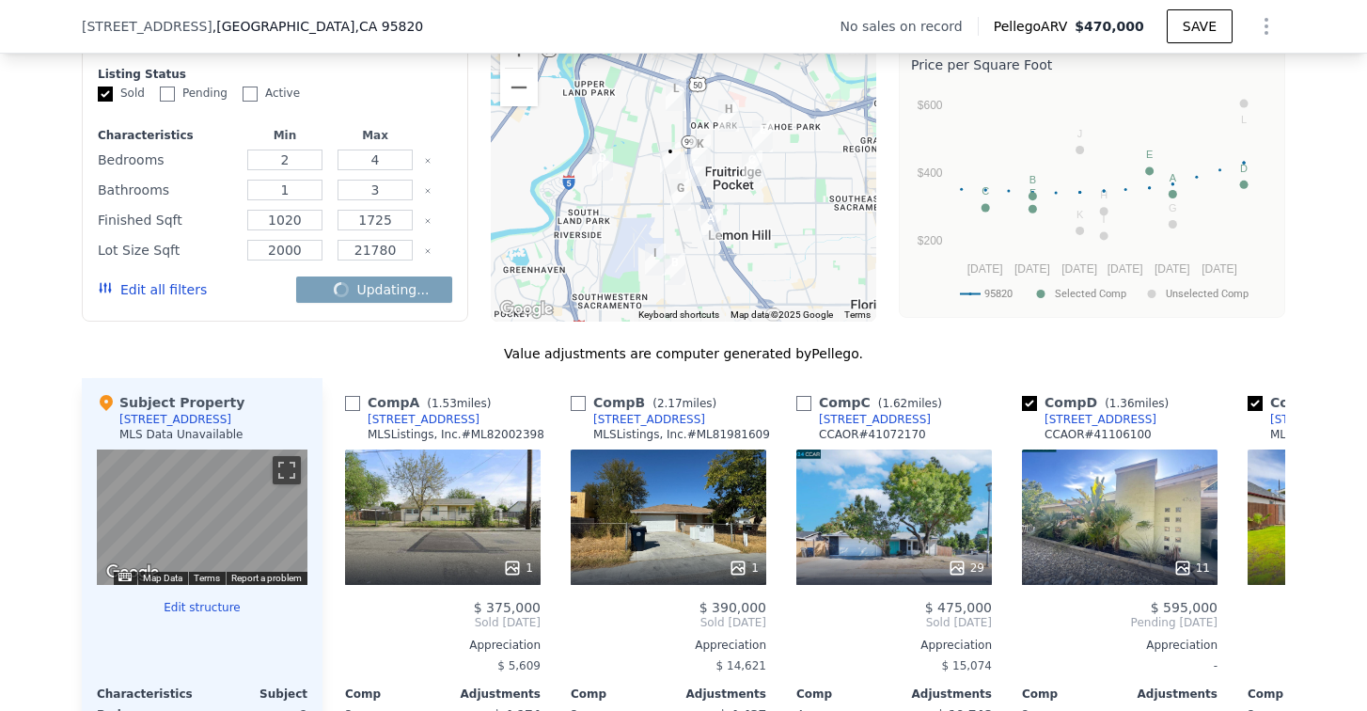
checkbox input "false"
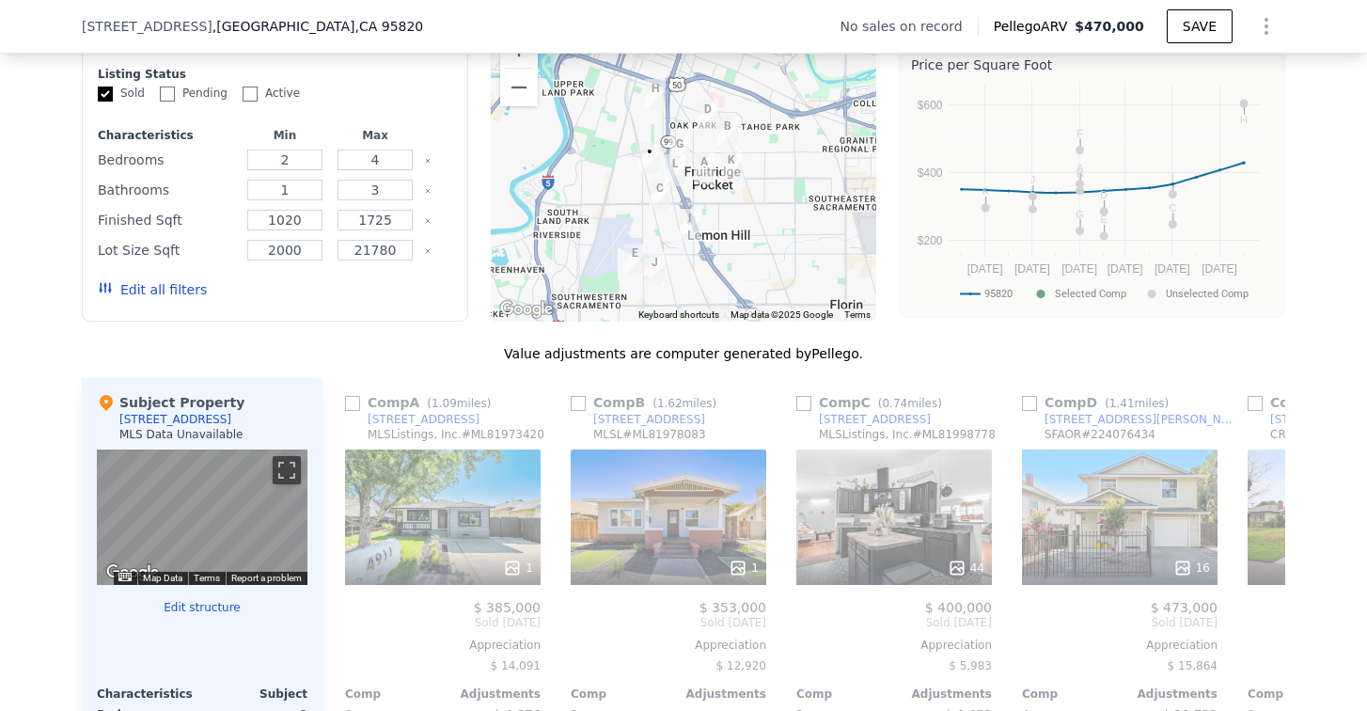
click at [158, 299] on button "Edit all filters" at bounding box center [152, 289] width 109 height 19
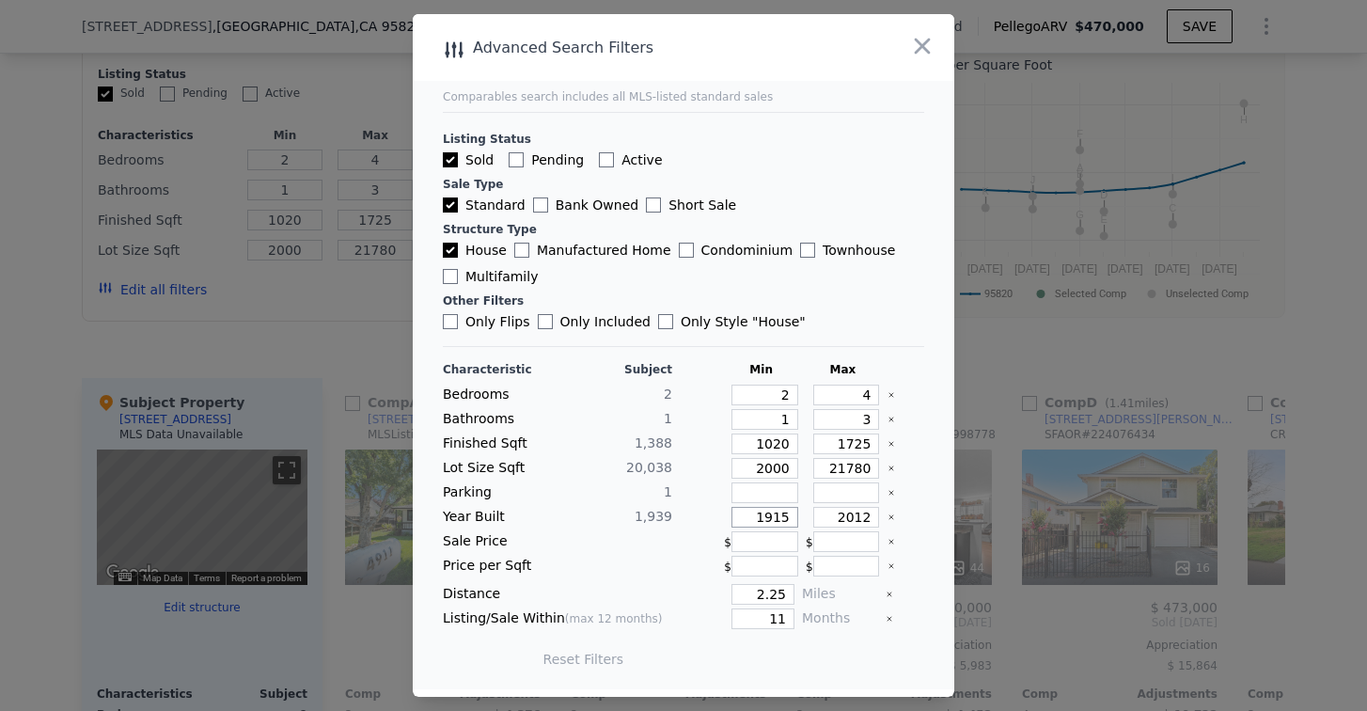
drag, startPoint x: 744, startPoint y: 524, endPoint x: 819, endPoint y: 512, distance: 76.2
click at [819, 512] on div "Year Built 1,939 1915 2012" at bounding box center [684, 517] width 482 height 21
drag, startPoint x: 829, startPoint y: 515, endPoint x: 929, endPoint y: 511, distance: 100.7
click at [929, 511] on main "Comparables search includes all MLS-listed standard sales Listing Status Sold P…" at bounding box center [684, 351] width 542 height 675
drag, startPoint x: 750, startPoint y: 590, endPoint x: 873, endPoint y: 593, distance: 123.3
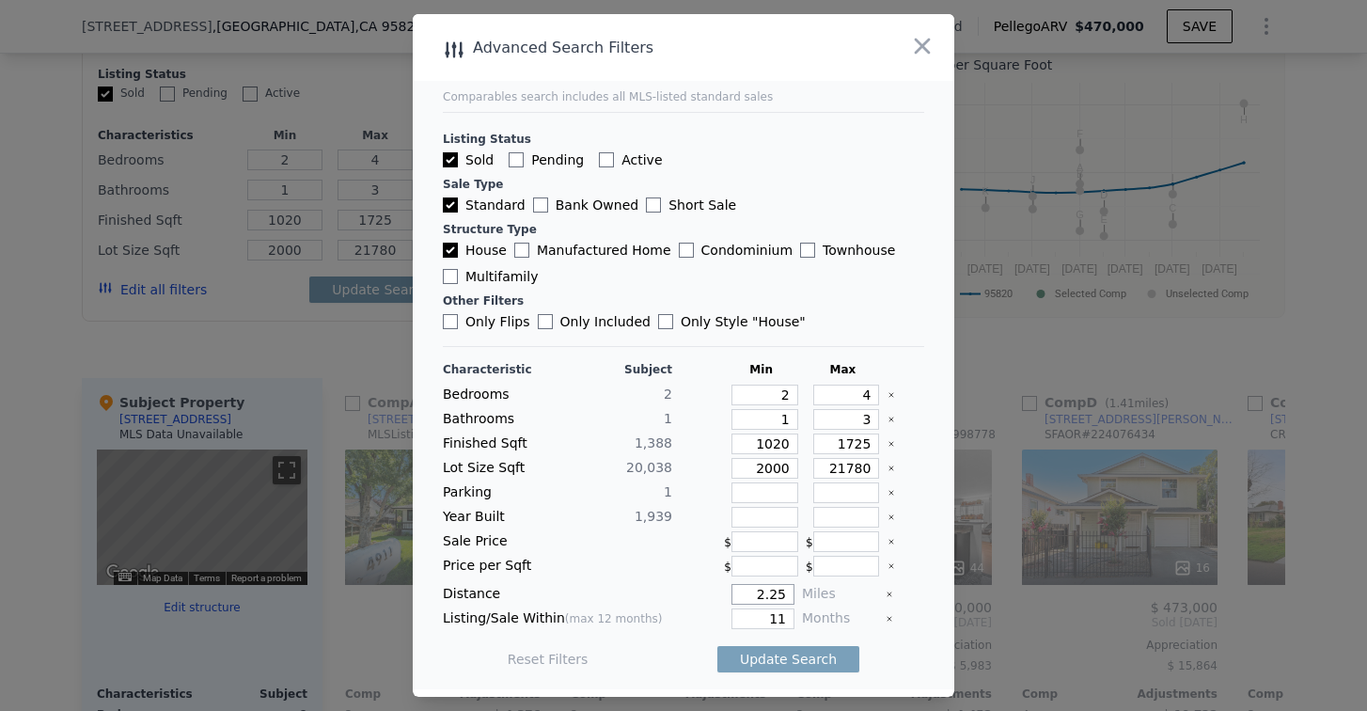
click at [873, 593] on div "Distance 2.25 Miles" at bounding box center [684, 594] width 482 height 21
type input "1"
drag, startPoint x: 761, startPoint y: 622, endPoint x: 790, endPoint y: 620, distance: 29.2
click at [790, 620] on div "Listing/Sale Within (max 12 months) 11 Months" at bounding box center [684, 619] width 482 height 21
type input "12"
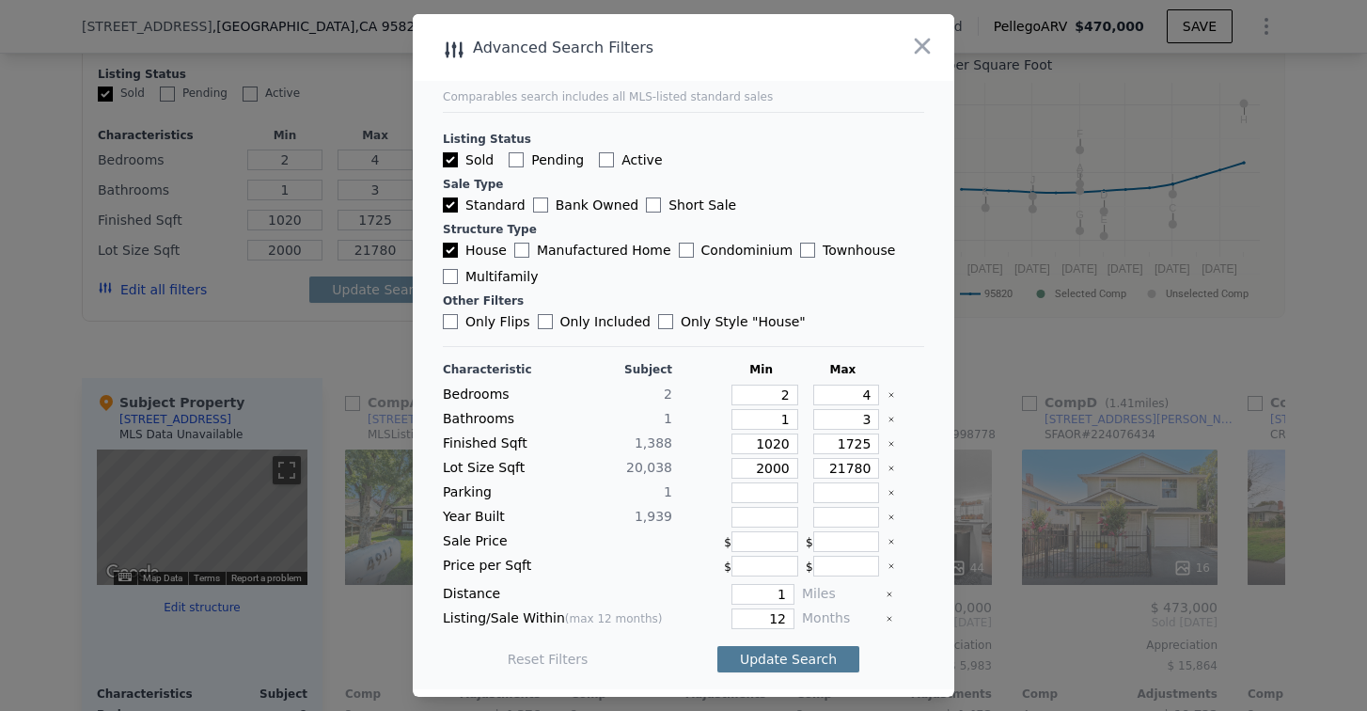
click at [758, 649] on button "Update Search" at bounding box center [789, 659] width 142 height 26
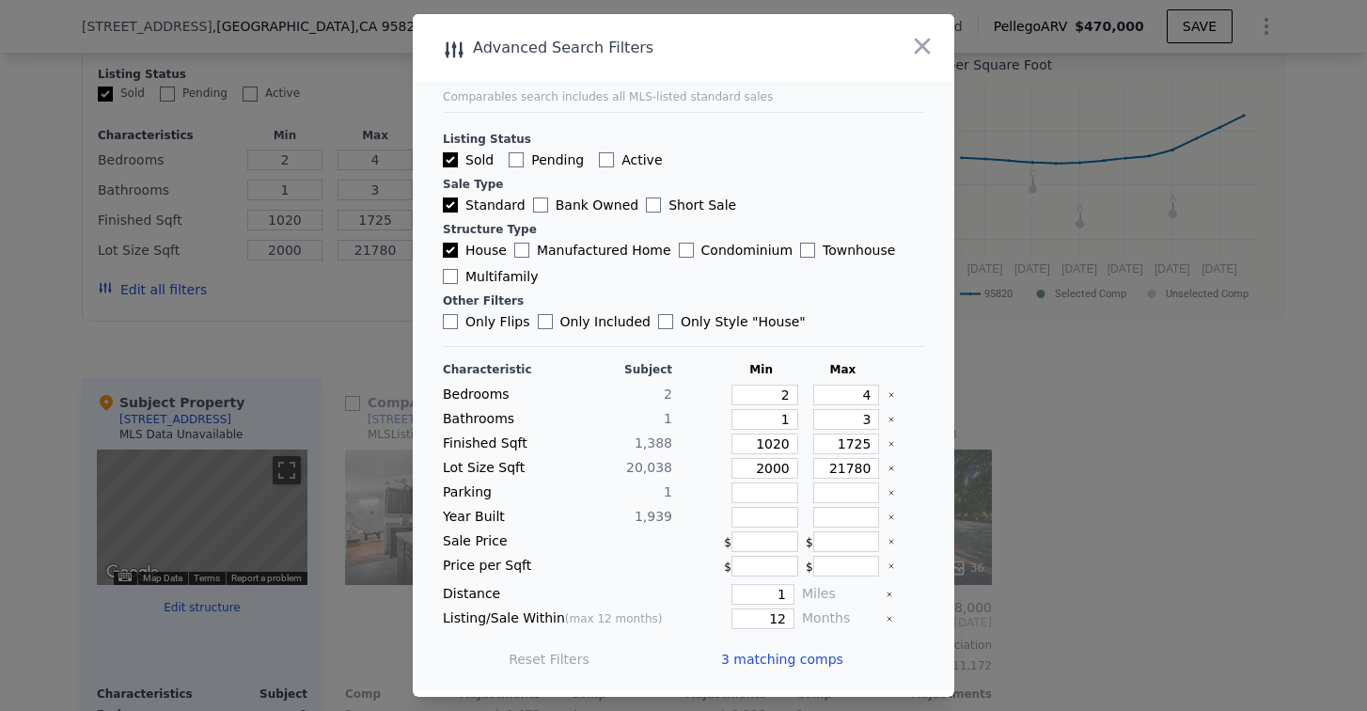
click at [769, 656] on span "3 matching comps" at bounding box center [782, 659] width 122 height 19
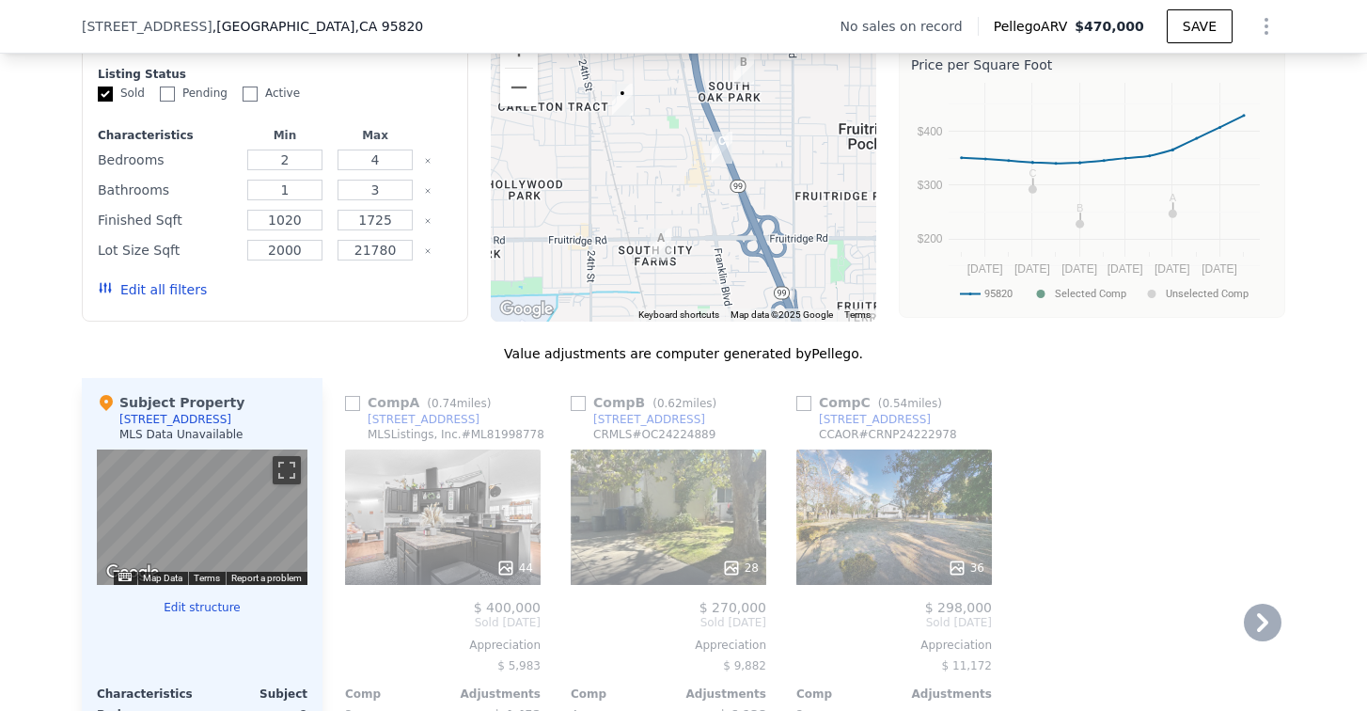
drag, startPoint x: 798, startPoint y: 432, endPoint x: 744, endPoint y: 441, distance: 55.4
click at [798, 411] on input "checkbox" at bounding box center [804, 403] width 15 height 15
checkbox input "true"
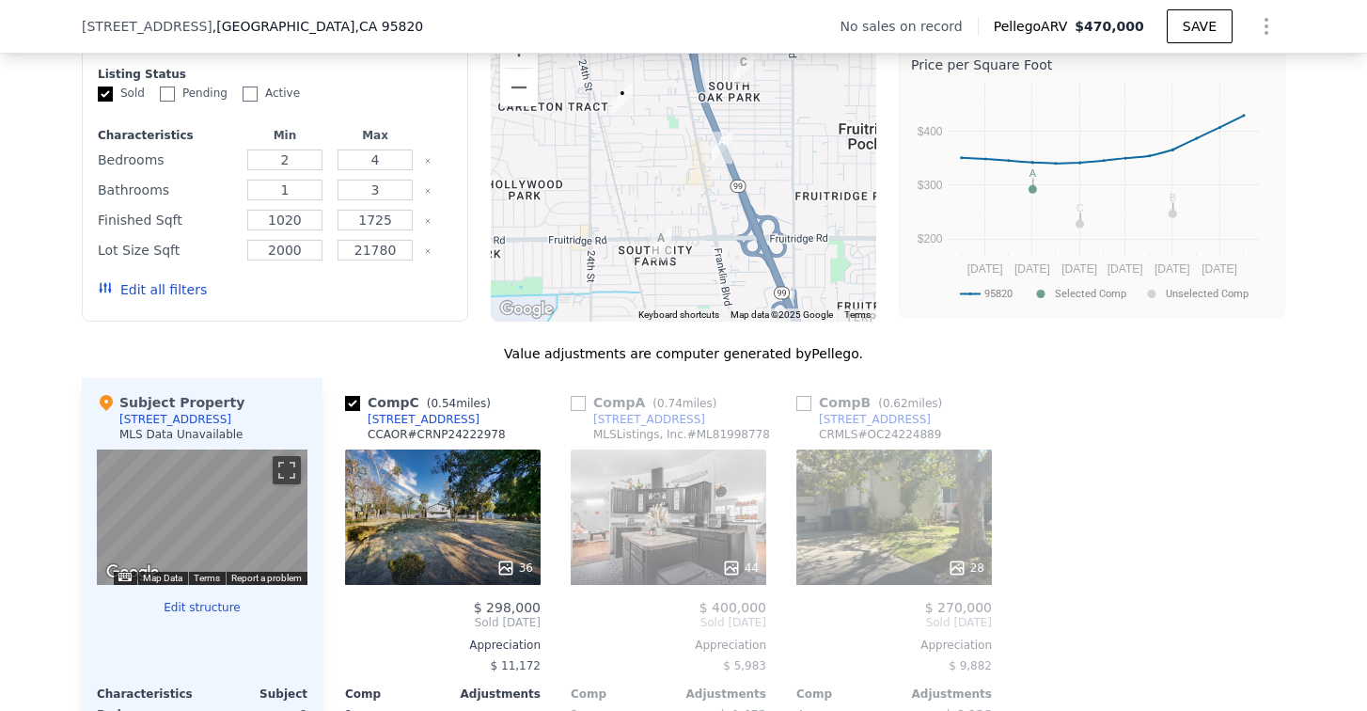
click at [576, 411] on input "checkbox" at bounding box center [578, 403] width 15 height 15
checkbox input "true"
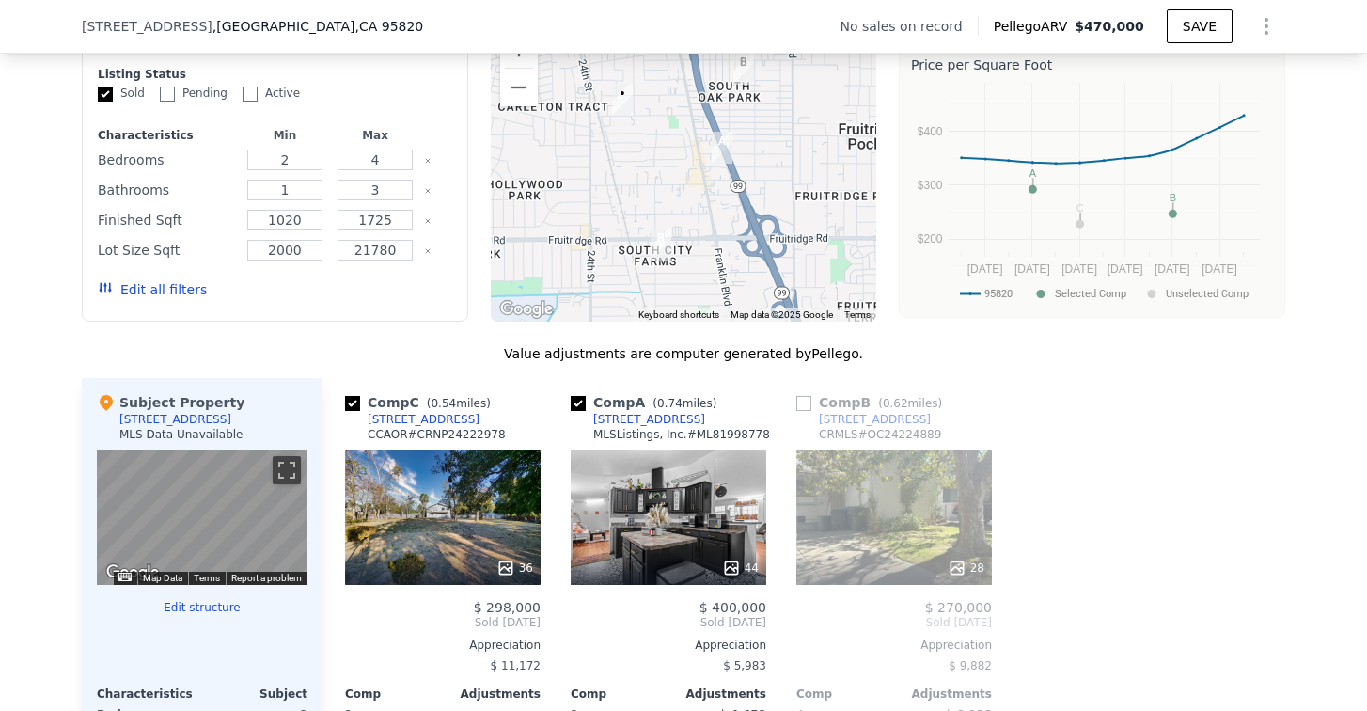
drag, startPoint x: 800, startPoint y: 431, endPoint x: 810, endPoint y: 438, distance: 12.0
click at [800, 411] on input "checkbox" at bounding box center [804, 403] width 15 height 15
checkbox input "true"
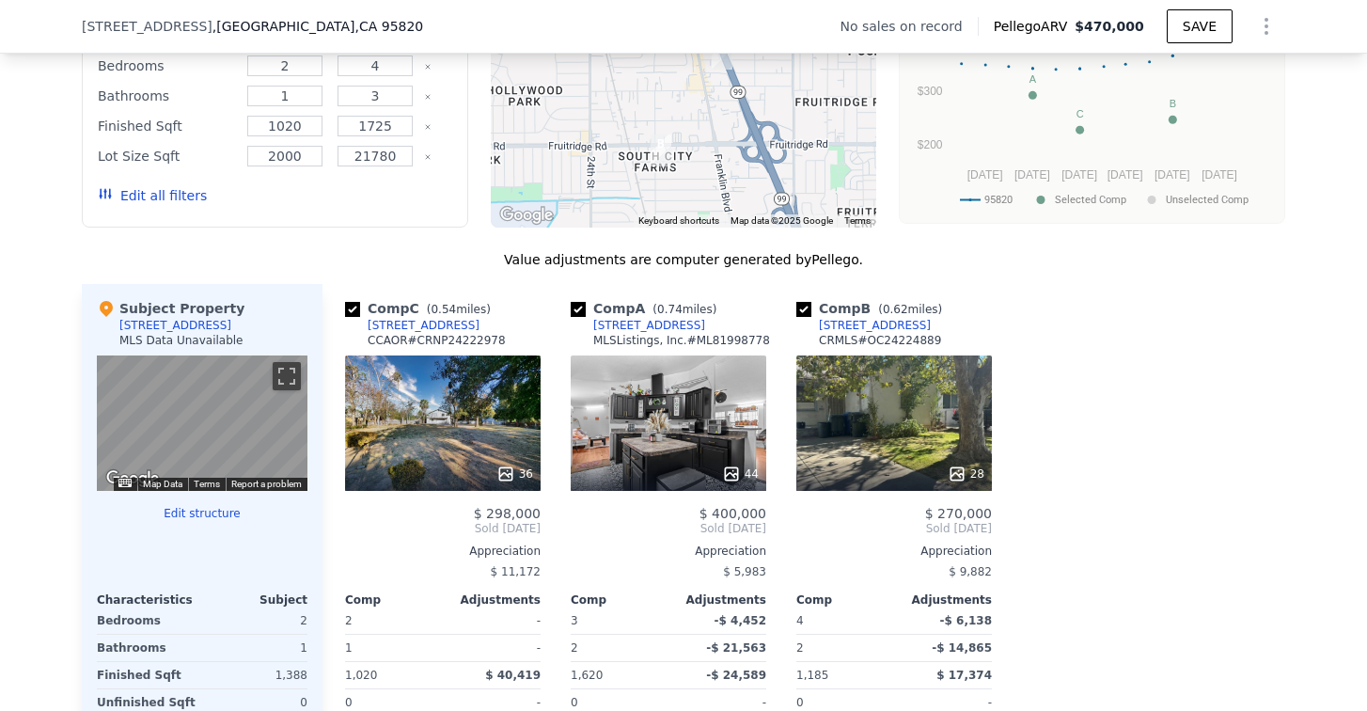
scroll to position [1779, 0]
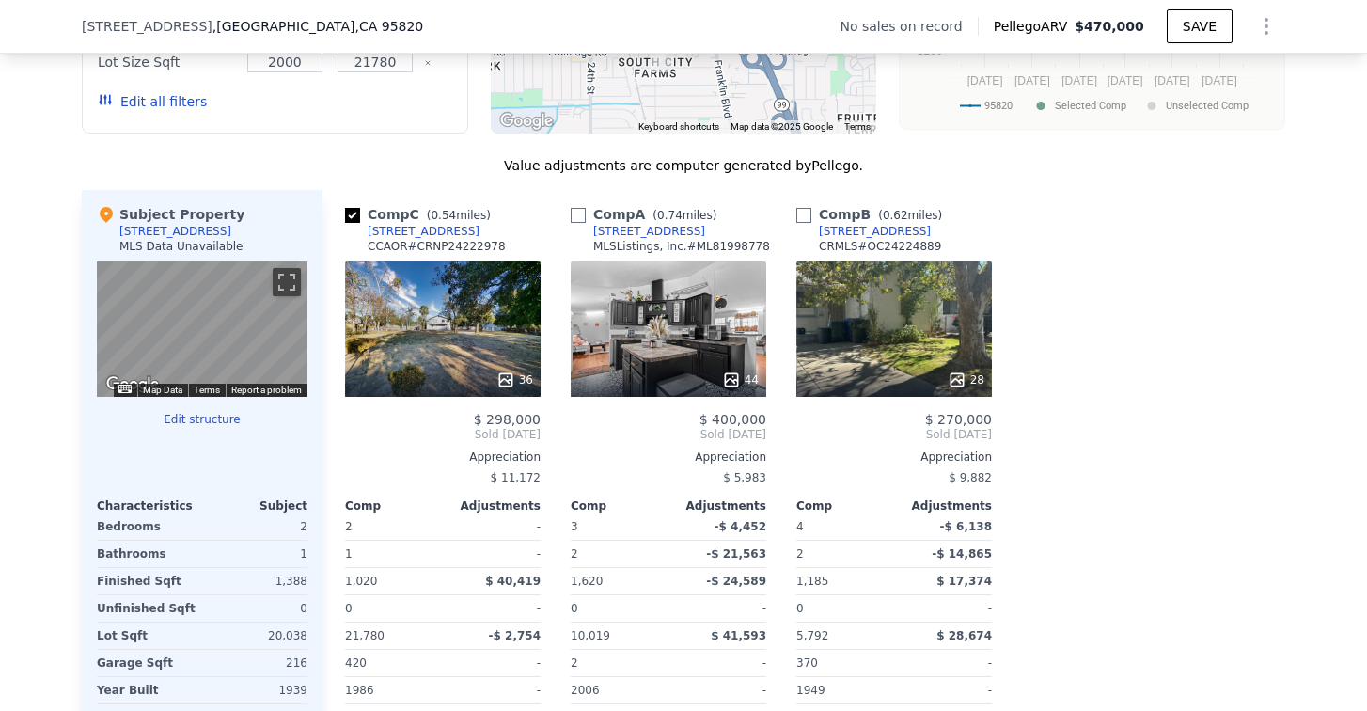
checkbox input "true"
checkbox input "false"
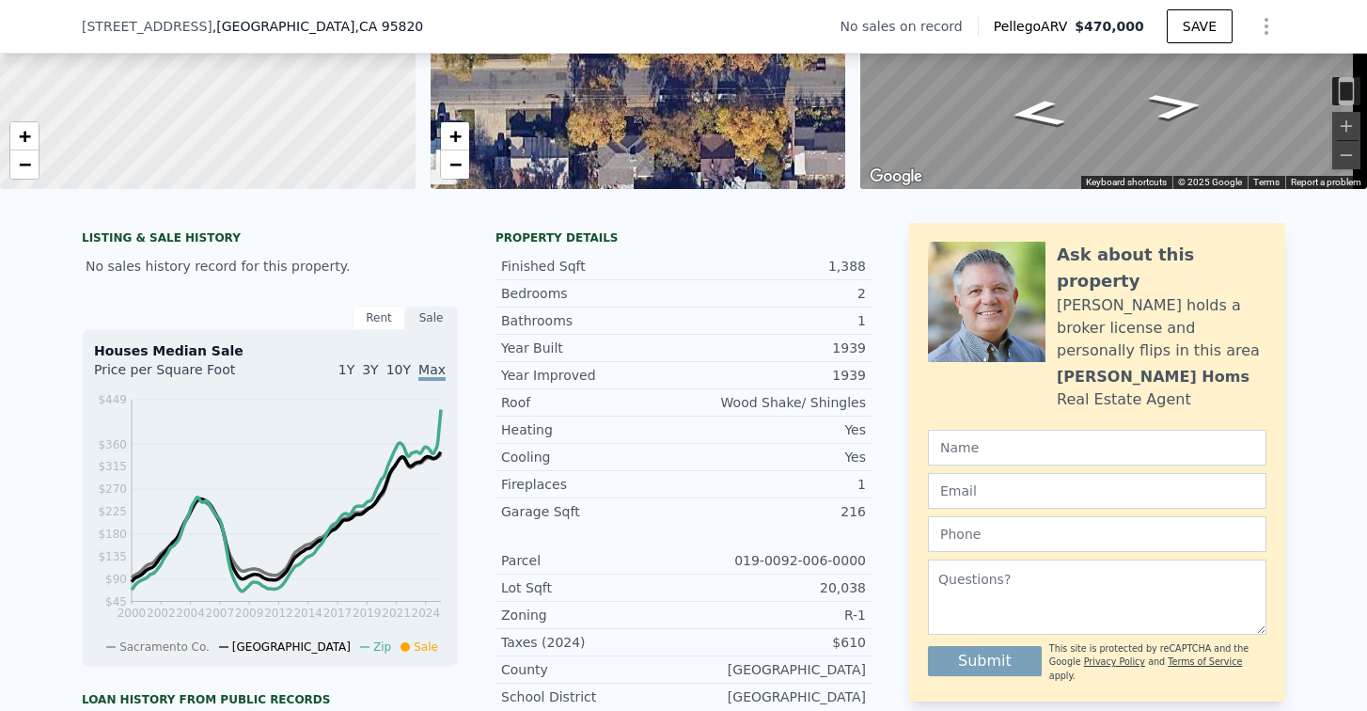
scroll to position [0, 0]
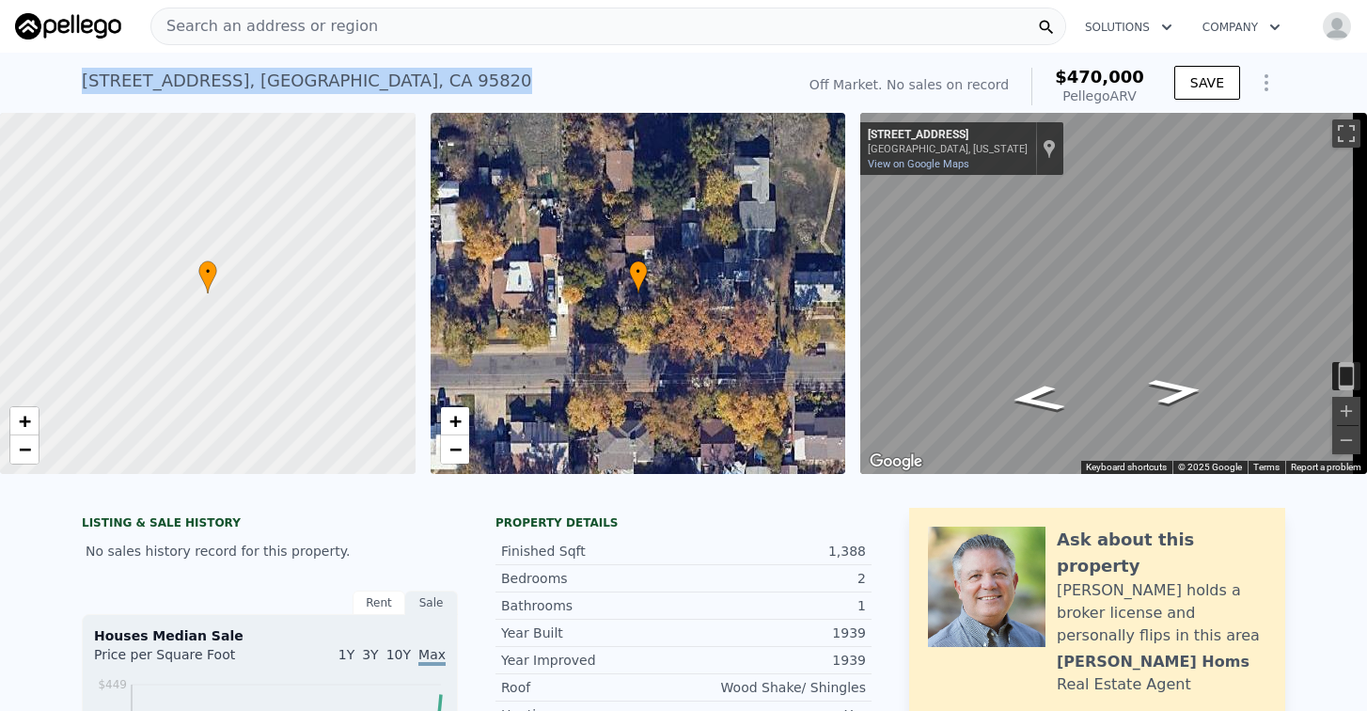
drag, startPoint x: 363, startPoint y: 84, endPoint x: 76, endPoint y: 87, distance: 286.9
click at [82, 87] on div "[STREET_ADDRESS] No sales on record (~ARV $470k )" at bounding box center [434, 86] width 705 height 53
copy div "[STREET_ADDRESS]"
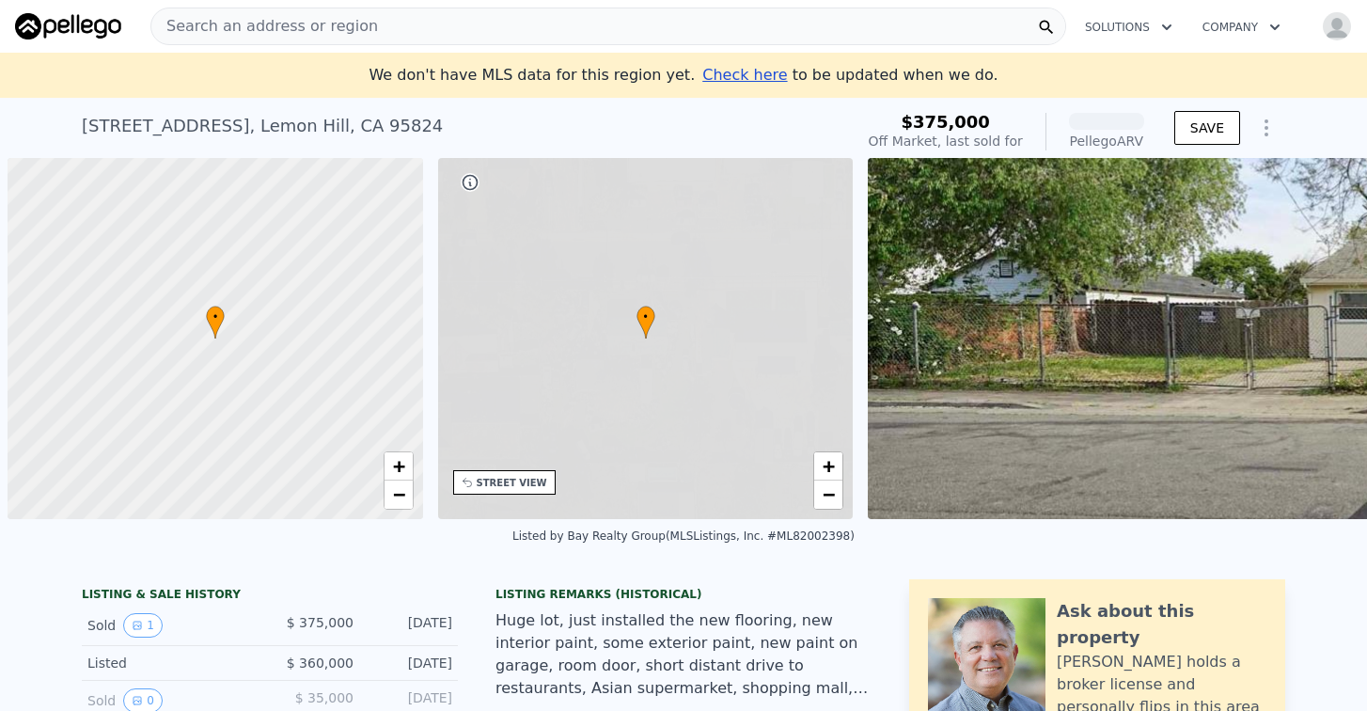
scroll to position [0, 8]
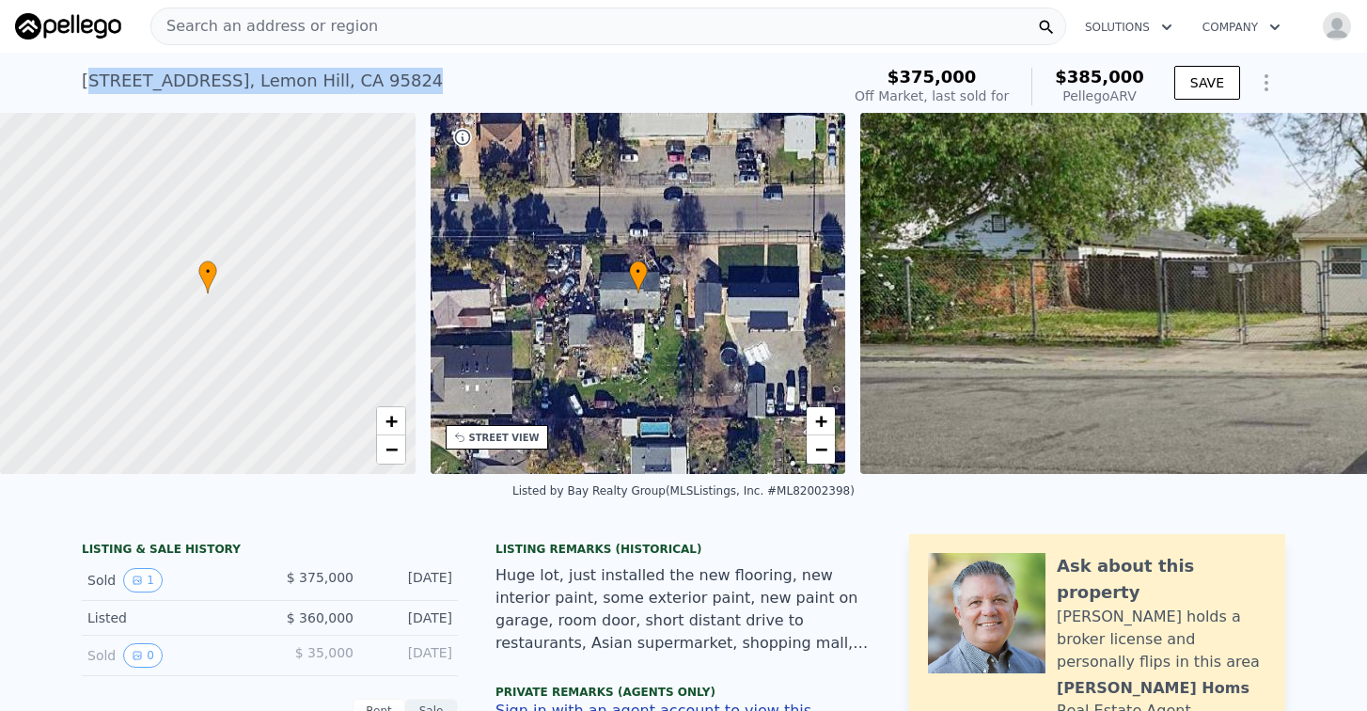
drag, startPoint x: 79, startPoint y: 83, endPoint x: 358, endPoint y: 84, distance: 279.3
click at [358, 84] on div "3712 42nd Ave , Lemon Hill , CA 95824" at bounding box center [262, 81] width 361 height 26
